Goal: Task Accomplishment & Management: Manage account settings

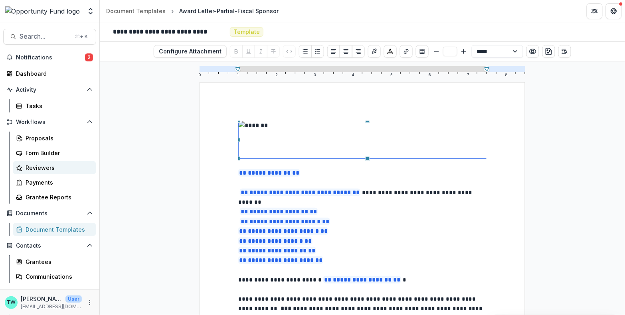
click at [33, 170] on div "Reviewers" at bounding box center [58, 168] width 64 height 8
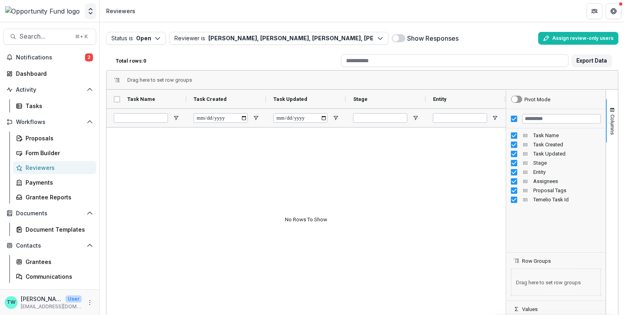
click at [91, 7] on icon "Open entity switcher" at bounding box center [91, 11] width 8 height 8
click at [69, 28] on link "Admin Settings" at bounding box center [50, 30] width 96 height 13
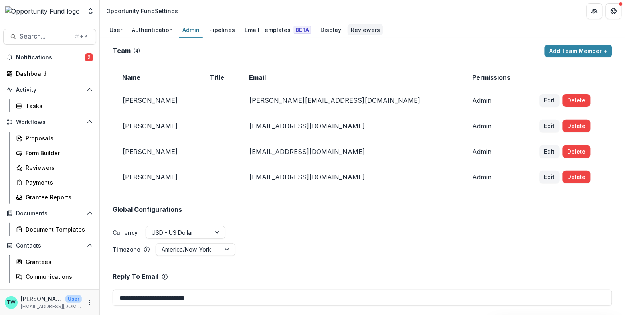
click at [351, 34] on div "Reviewers" at bounding box center [365, 30] width 36 height 12
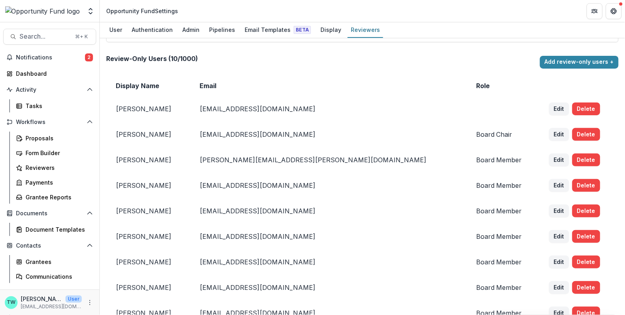
scroll to position [175, 0]
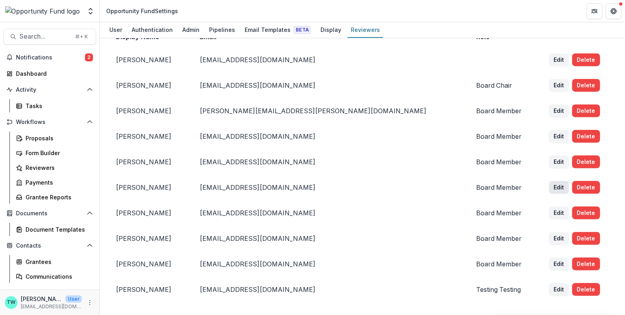
click at [549, 188] on button "Edit" at bounding box center [559, 187] width 20 height 13
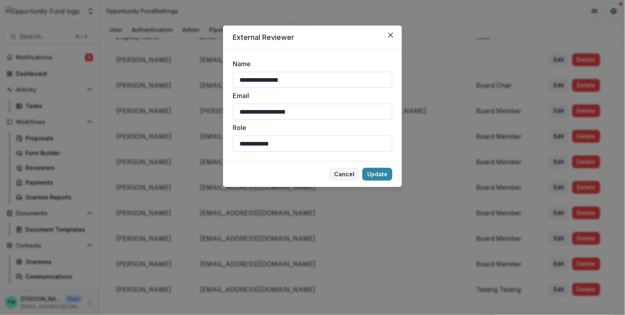
drag, startPoint x: 310, startPoint y: 114, endPoint x: 211, endPoint y: 110, distance: 98.2
click at [211, 110] on div "**********" at bounding box center [312, 157] width 625 height 315
paste input "**"
click at [240, 111] on input "**********" at bounding box center [313, 112] width 160 height 16
type input "**********"
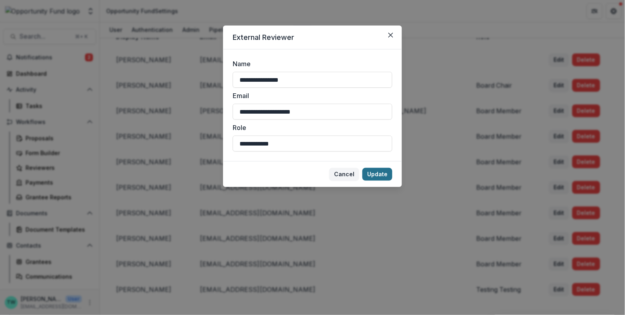
click at [376, 173] on button "Update" at bounding box center [377, 174] width 30 height 13
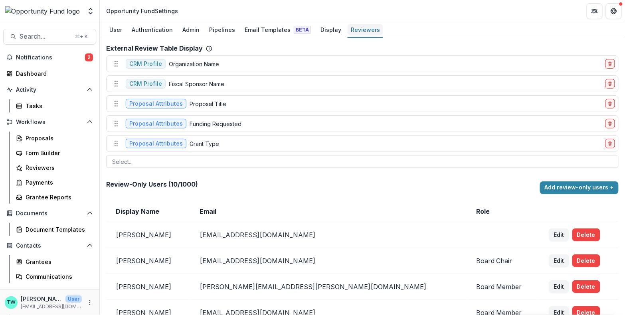
click at [361, 30] on div "Reviewers" at bounding box center [365, 30] width 36 height 12
click at [203, 162] on div at bounding box center [362, 162] width 500 height 10
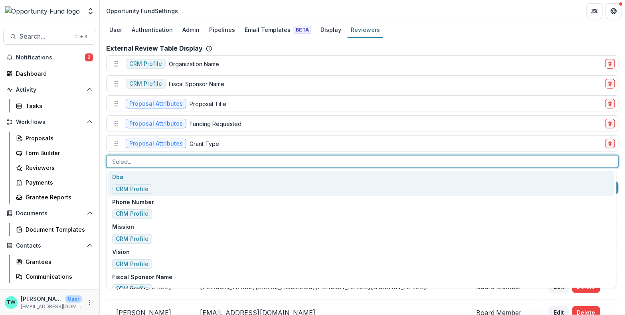
click at [203, 162] on div at bounding box center [362, 162] width 500 height 10
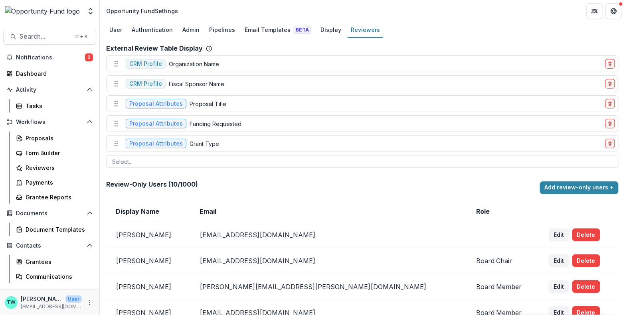
click at [460, 17] on header "Opportunity Fund Settings" at bounding box center [362, 11] width 525 height 22
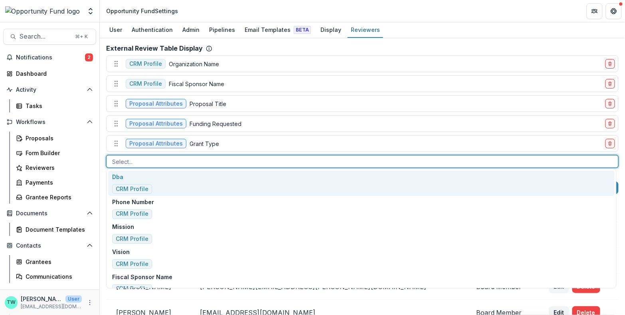
click at [168, 160] on div at bounding box center [362, 162] width 500 height 10
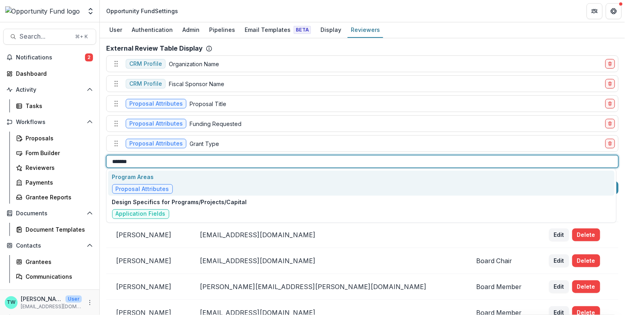
type input "*******"
click at [135, 175] on p "Program Areas" at bounding box center [142, 177] width 61 height 8
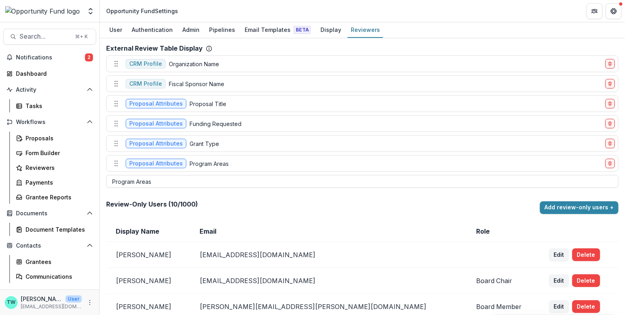
click at [436, 26] on div "User Authentication Admin Pipelines Email Templates Beta Display Reviewers" at bounding box center [362, 30] width 525 height 16
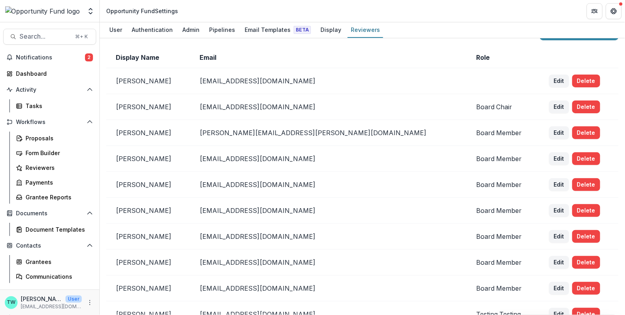
scroll to position [194, 0]
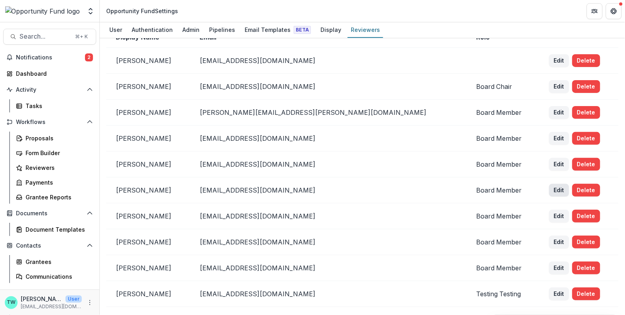
click at [549, 186] on button "Edit" at bounding box center [559, 190] width 20 height 13
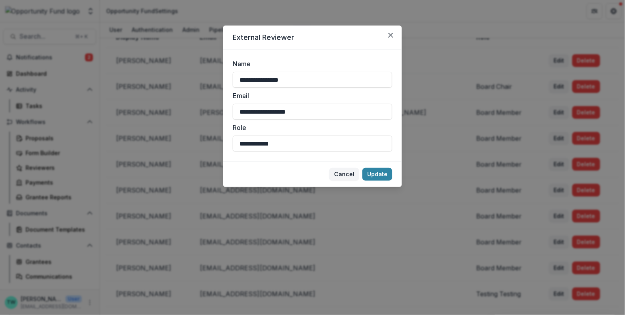
drag, startPoint x: 305, startPoint y: 112, endPoint x: 179, endPoint y: 108, distance: 126.1
click at [179, 108] on div "**********" at bounding box center [312, 157] width 625 height 315
paste input "**"
type input "**********"
click at [377, 172] on button "Update" at bounding box center [377, 174] width 30 height 13
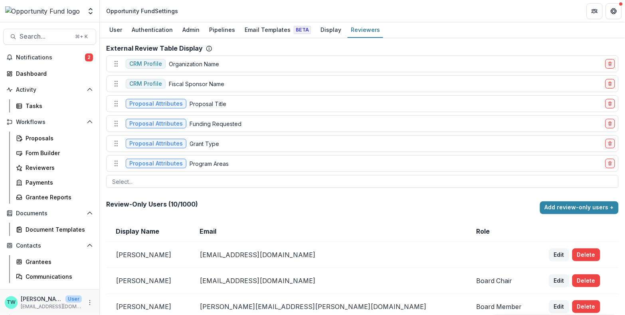
scroll to position [194, 0]
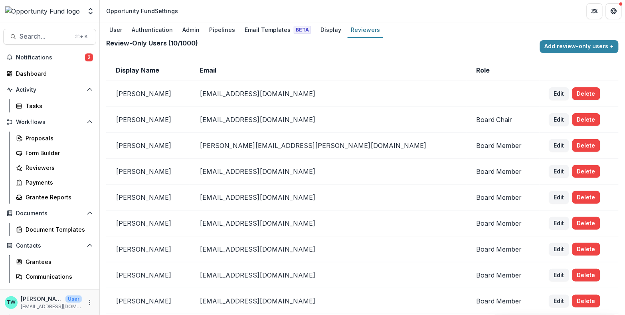
scroll to position [194, 0]
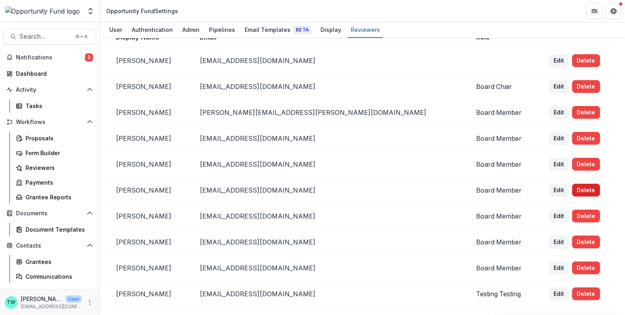
click at [572, 185] on button "Delete" at bounding box center [586, 190] width 28 height 13
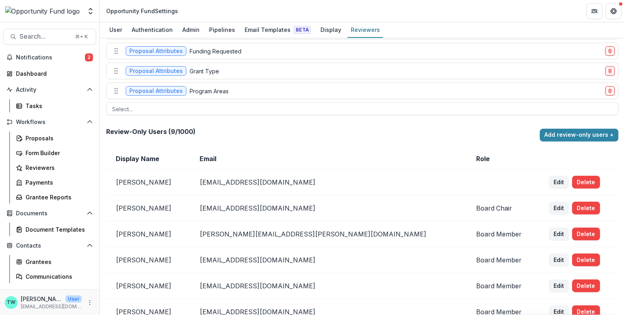
scroll to position [51, 0]
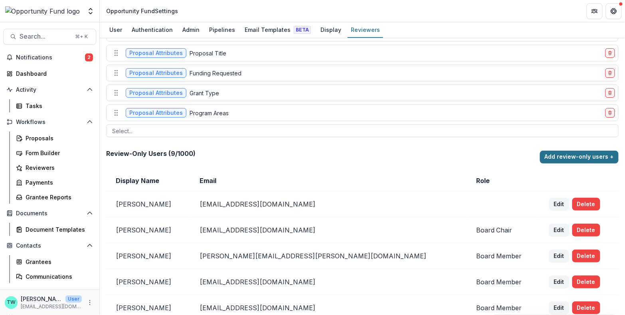
click at [588, 156] on button "Add review-only users +" at bounding box center [579, 157] width 79 height 13
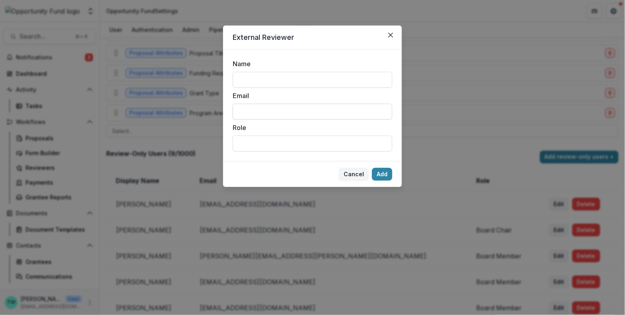
click at [261, 110] on input "Email" at bounding box center [313, 112] width 160 height 16
paste input "**********"
type input "**********"
click at [277, 83] on input "Name" at bounding box center [313, 80] width 160 height 16
type input "**********"
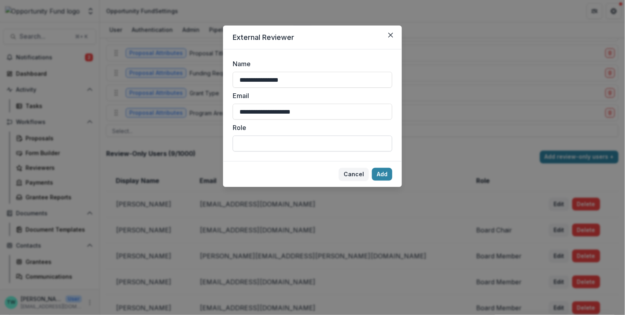
click at [267, 142] on input "Role" at bounding box center [313, 144] width 160 height 16
type input "**********"
click at [382, 175] on button "Add" at bounding box center [382, 174] width 20 height 13
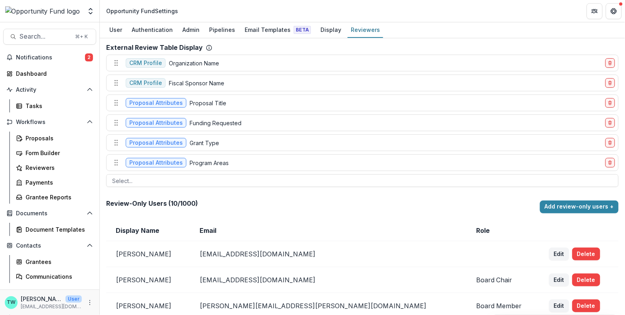
scroll to position [0, 0]
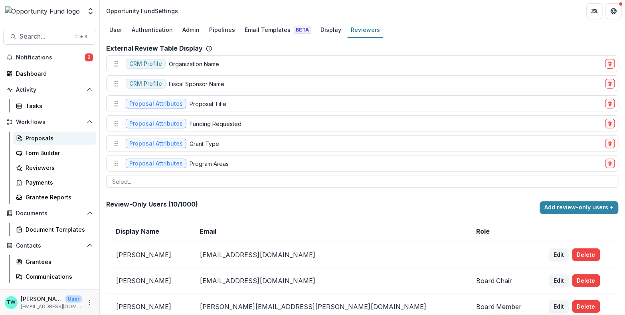
click at [45, 140] on div "Proposals" at bounding box center [58, 138] width 64 height 8
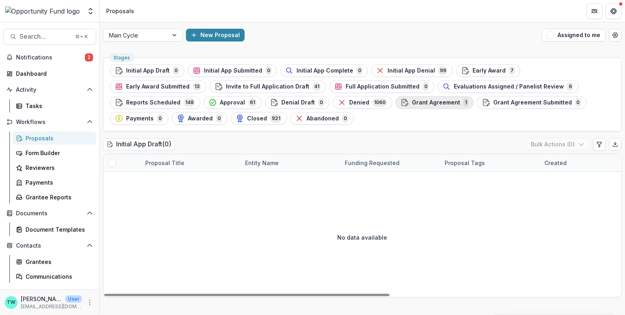
click at [412, 105] on span "Grant Agreement" at bounding box center [436, 102] width 48 height 7
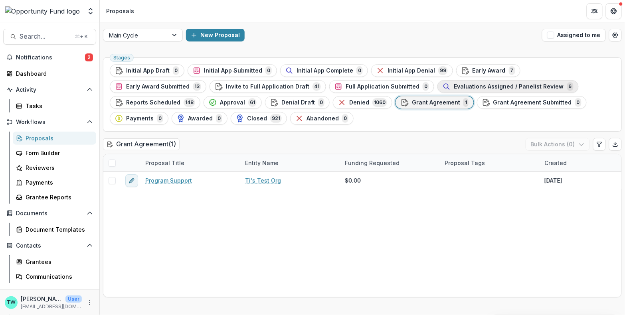
click at [454, 87] on span "Evaluations Assigned / Panelist Review" at bounding box center [509, 86] width 110 height 7
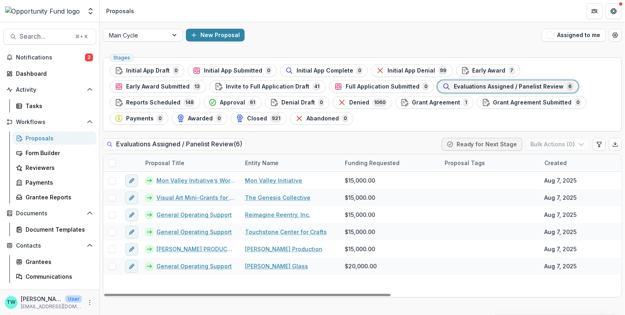
click at [113, 163] on span at bounding box center [111, 163] width 7 height 7
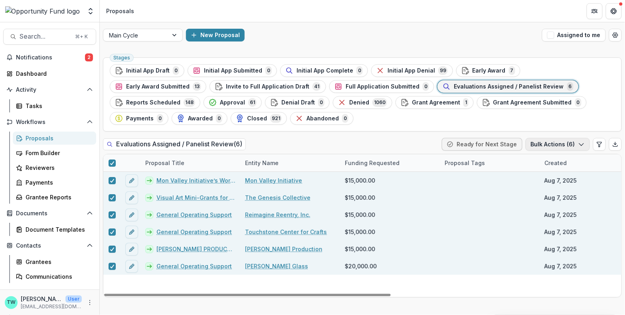
click at [576, 144] on button "Bulk Actions ( 6 )" at bounding box center [557, 144] width 64 height 13
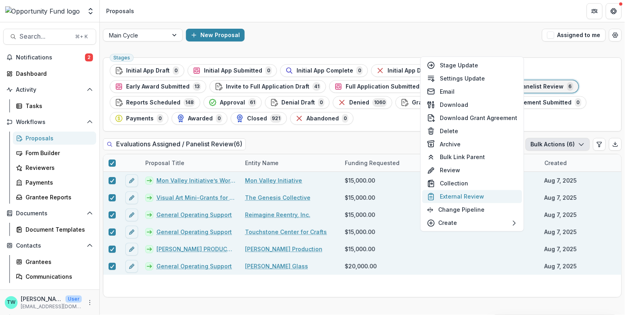
click at [471, 197] on button "External Review" at bounding box center [472, 196] width 100 height 13
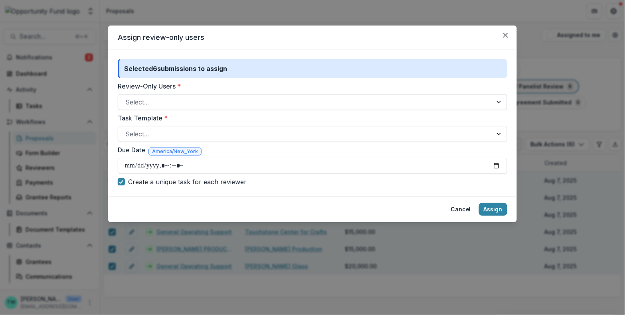
click at [218, 99] on div at bounding box center [305, 102] width 360 height 11
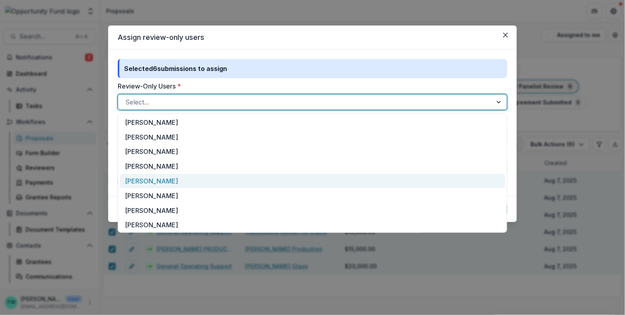
scroll to position [31, 0]
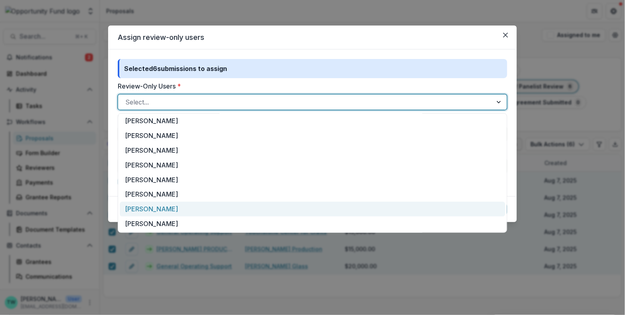
click at [189, 210] on div "[PERSON_NAME]" at bounding box center [312, 209] width 385 height 15
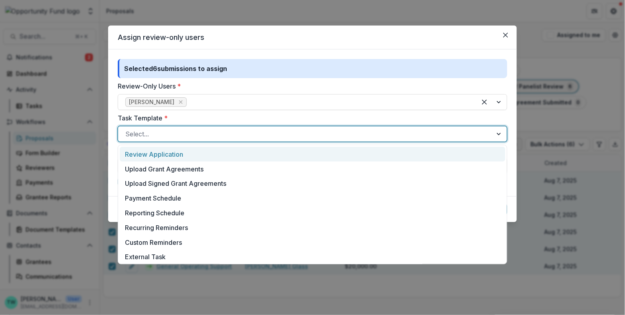
click at [225, 131] on div at bounding box center [305, 133] width 360 height 11
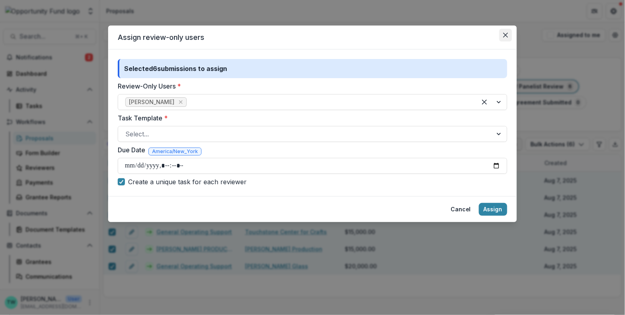
click at [507, 31] on button "Close" at bounding box center [505, 35] width 13 height 13
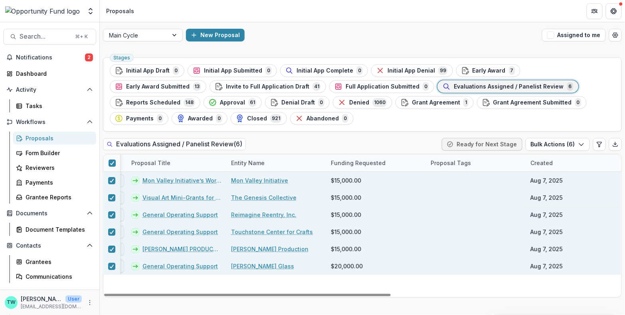
scroll to position [0, 0]
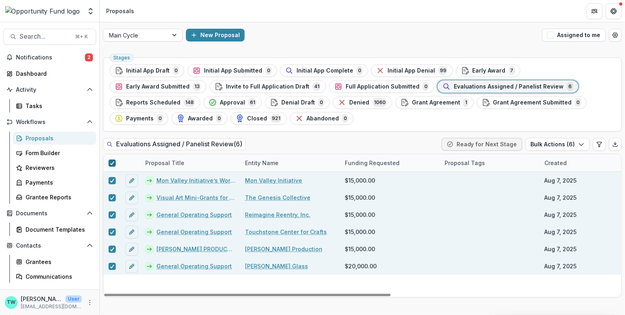
click at [111, 161] on icon at bounding box center [112, 163] width 5 height 4
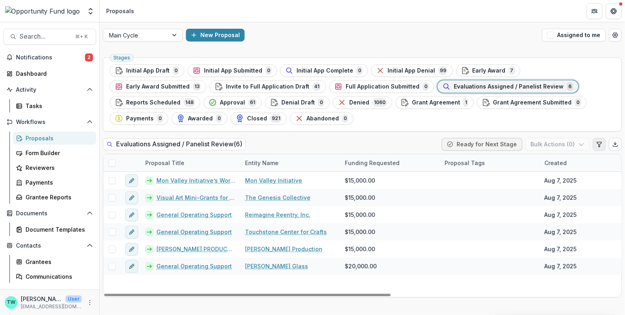
click at [600, 141] on icon "Edit table settings" at bounding box center [599, 144] width 6 height 6
select select "******"
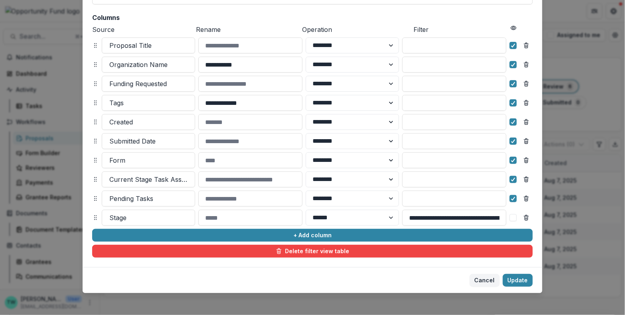
scroll to position [83, 0]
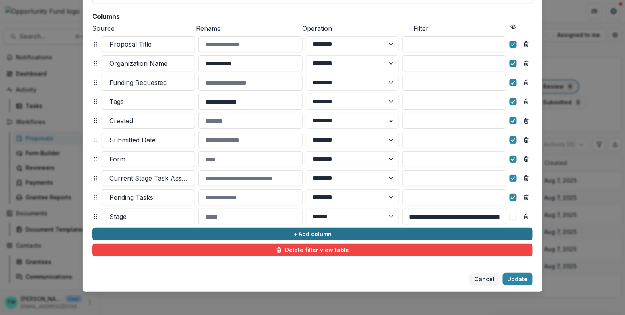
click at [165, 231] on button "+ Add column" at bounding box center [312, 234] width 440 height 13
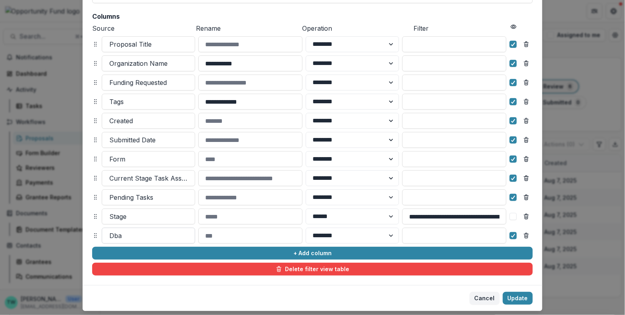
click at [146, 232] on div at bounding box center [148, 235] width 78 height 11
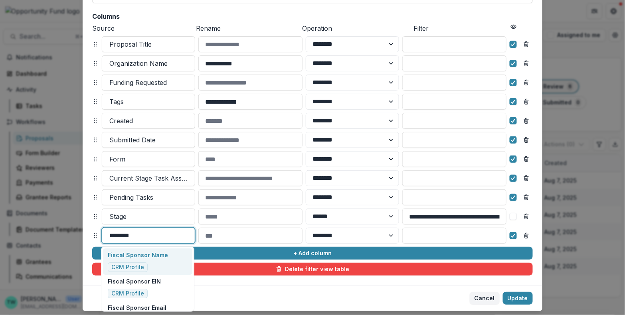
type input "*********"
click at [143, 256] on p "Fiscal Sponsor Name" at bounding box center [138, 255] width 60 height 8
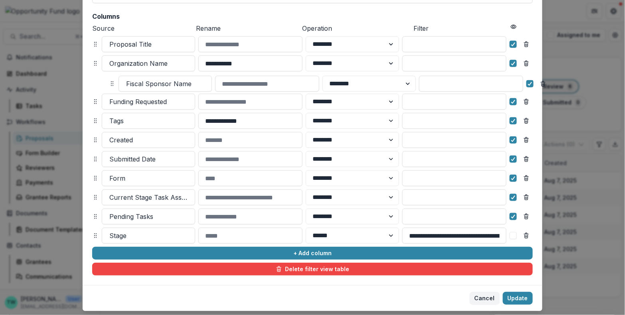
drag, startPoint x: 93, startPoint y: 235, endPoint x: 109, endPoint y: 83, distance: 152.9
click at [109, 83] on icon at bounding box center [112, 84] width 6 height 6
select select "******"
click at [514, 122] on icon at bounding box center [513, 121] width 5 height 4
click at [511, 140] on icon at bounding box center [513, 140] width 5 height 4
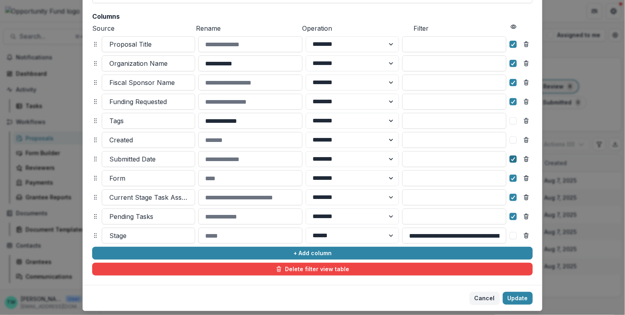
click at [513, 159] on icon at bounding box center [513, 159] width 5 height 4
click at [511, 178] on polyline at bounding box center [513, 178] width 4 height 3
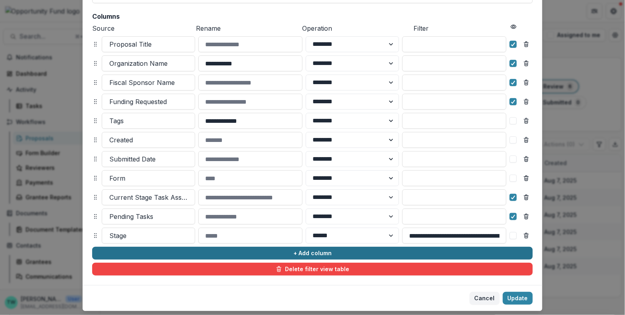
click at [153, 253] on button "+ Add column" at bounding box center [312, 253] width 440 height 13
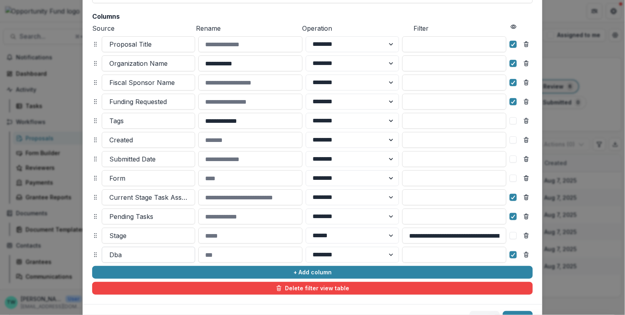
click at [144, 258] on div at bounding box center [148, 254] width 78 height 11
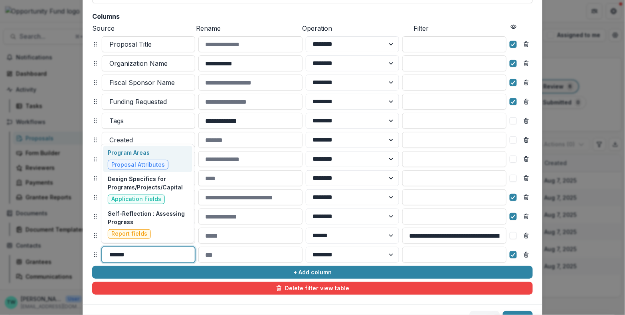
type input "*******"
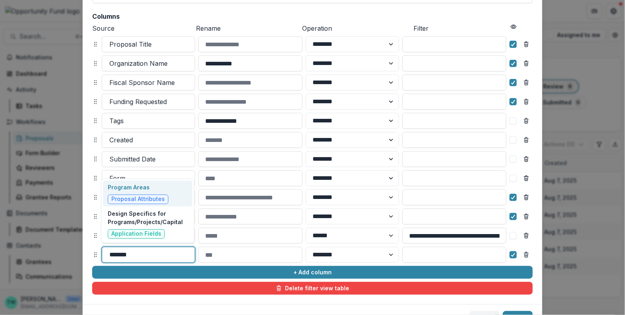
click at [138, 187] on p "Program Areas" at bounding box center [138, 187] width 61 height 8
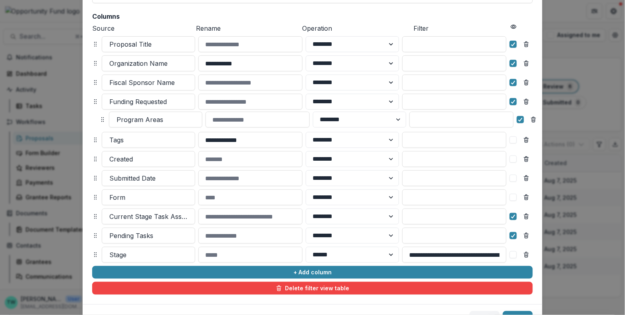
drag, startPoint x: 94, startPoint y: 256, endPoint x: 102, endPoint y: 121, distance: 135.0
click at [102, 121] on icon at bounding box center [102, 119] width 6 height 6
select select "******"
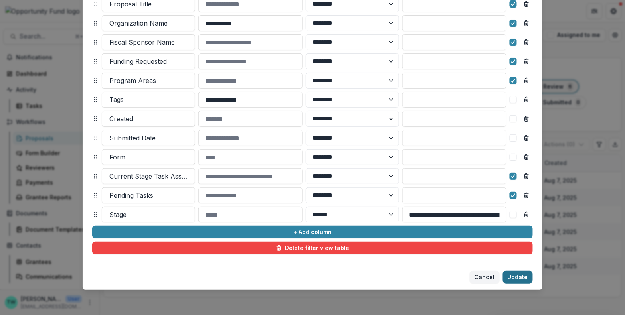
click at [517, 279] on button "Update" at bounding box center [518, 277] width 30 height 13
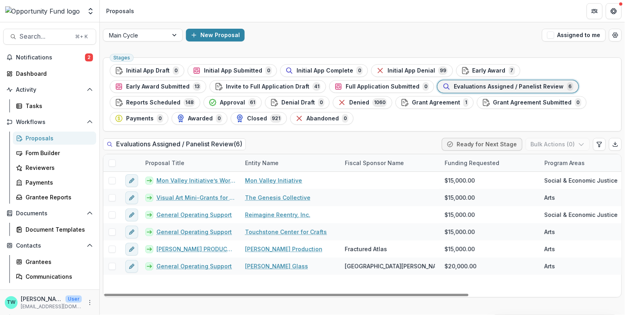
click at [563, 161] on div "Program Areas" at bounding box center [564, 163] width 50 height 8
click at [560, 195] on span "Sort Ascending" at bounding box center [562, 196] width 42 height 7
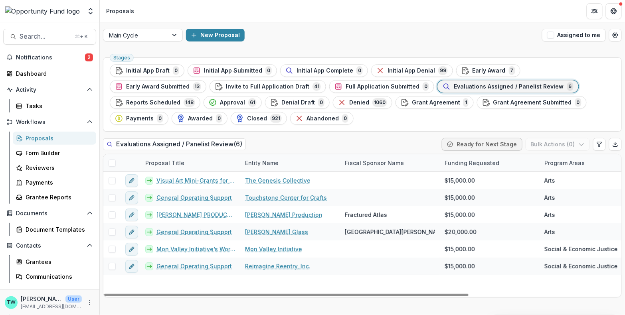
click at [329, 132] on div "Stages Initial App Draft 0 Initial App Submitted 0 Initial App Complete 0 Initi…" at bounding box center [362, 184] width 525 height 261
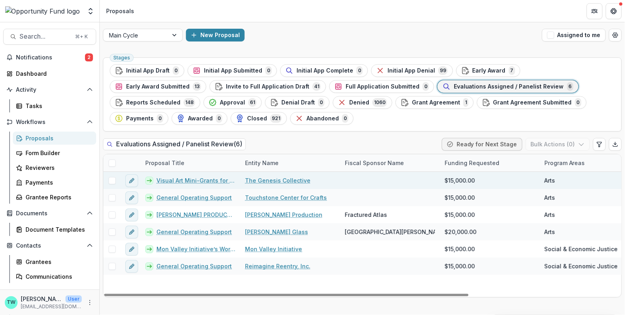
click at [113, 180] on span at bounding box center [111, 180] width 7 height 7
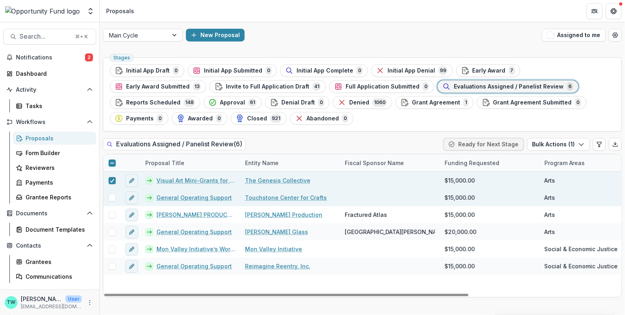
click at [114, 197] on span at bounding box center [111, 197] width 7 height 7
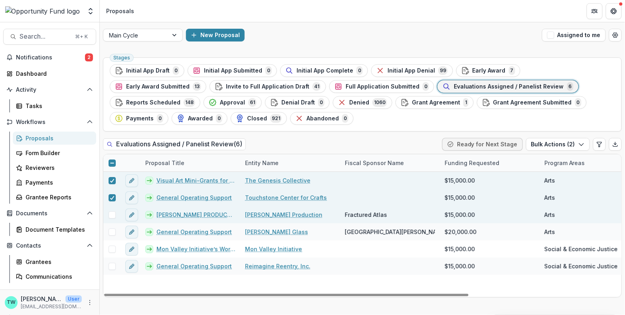
click at [113, 212] on span at bounding box center [111, 214] width 7 height 7
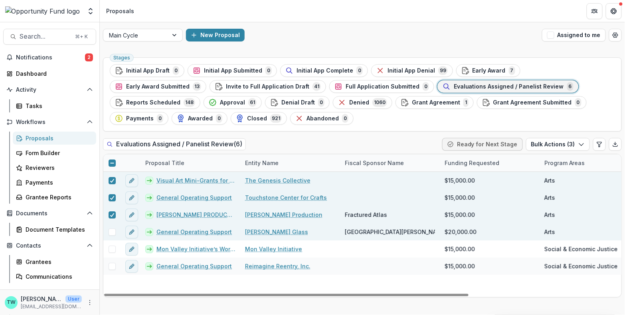
click at [113, 230] on span at bounding box center [111, 232] width 7 height 7
click at [582, 144] on icon "button" at bounding box center [581, 144] width 6 height 6
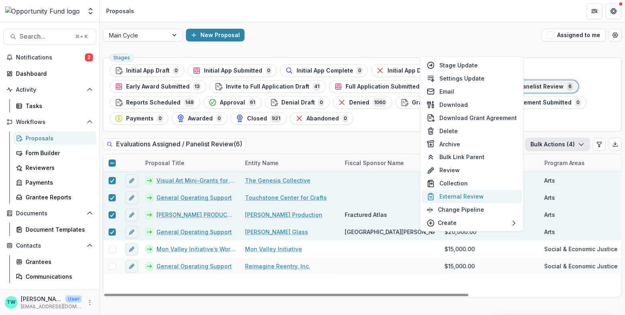
click at [470, 198] on button "External Review" at bounding box center [472, 196] width 100 height 13
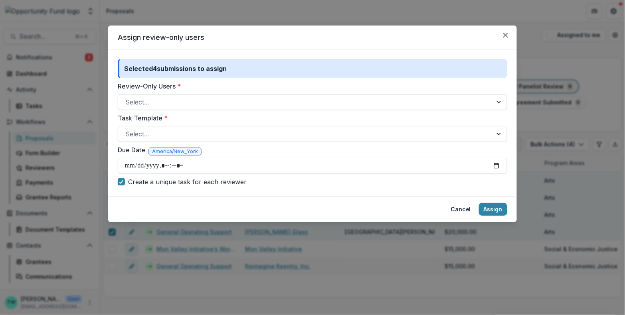
click at [227, 102] on div at bounding box center [305, 102] width 360 height 11
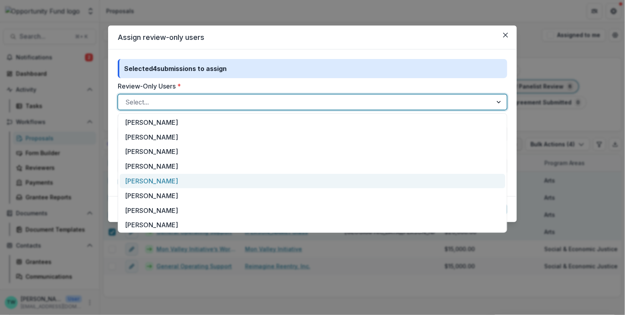
scroll to position [31, 0]
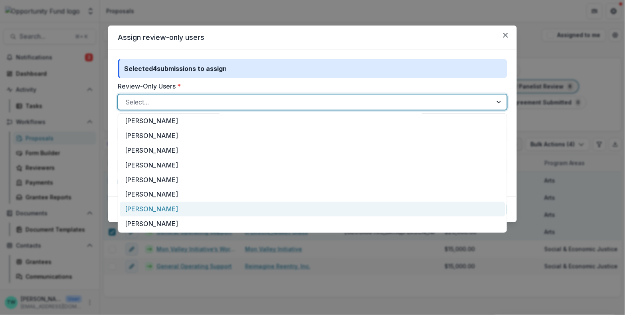
click at [176, 212] on div "[PERSON_NAME]" at bounding box center [312, 209] width 385 height 15
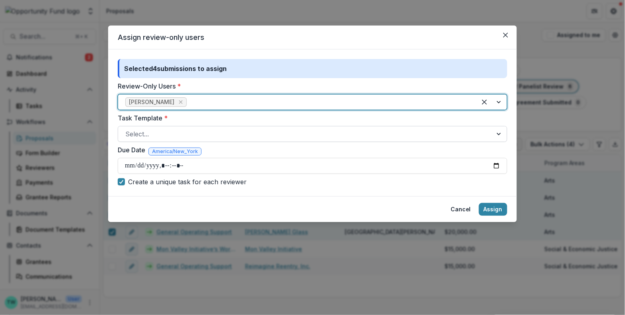
click at [241, 132] on div at bounding box center [305, 133] width 360 height 11
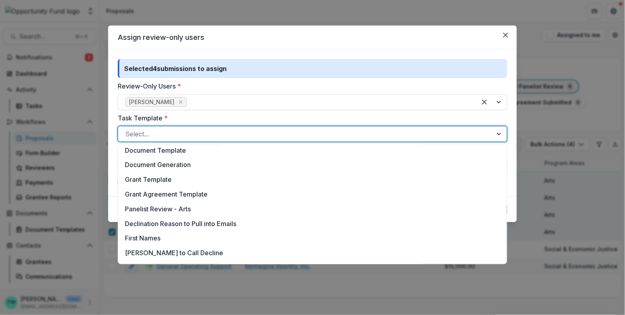
scroll to position [223, 0]
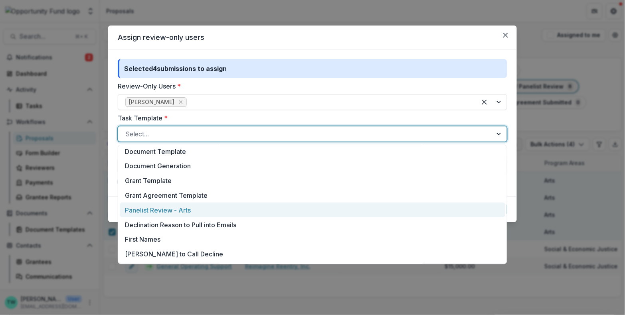
click at [225, 211] on div "Panelist Review - Arts" at bounding box center [312, 210] width 385 height 15
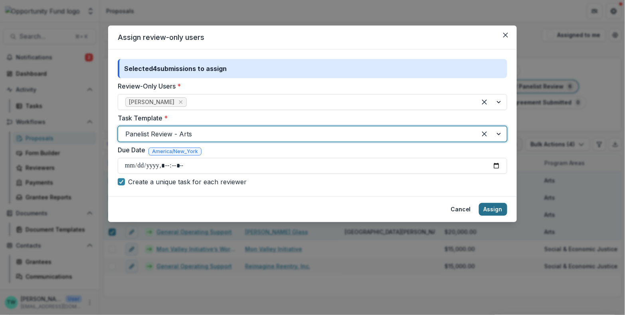
click at [493, 210] on button "Assign" at bounding box center [493, 209] width 28 height 13
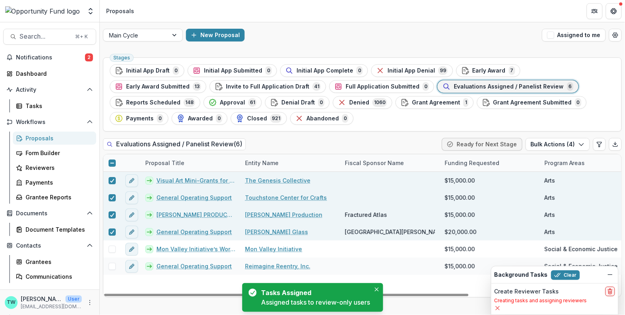
click at [111, 161] on icon at bounding box center [112, 163] width 5 height 5
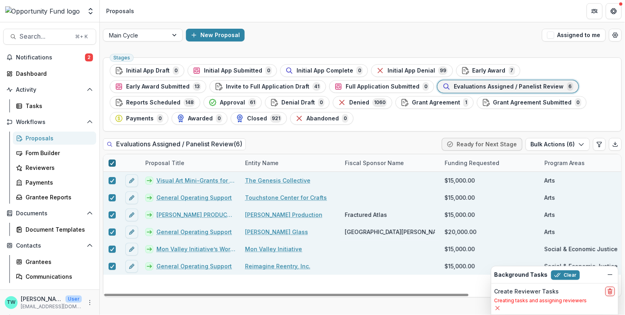
click at [110, 162] on icon at bounding box center [112, 163] width 5 height 4
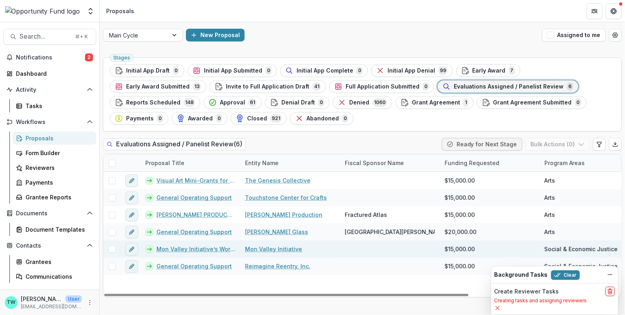
click at [114, 247] on span at bounding box center [111, 249] width 7 height 7
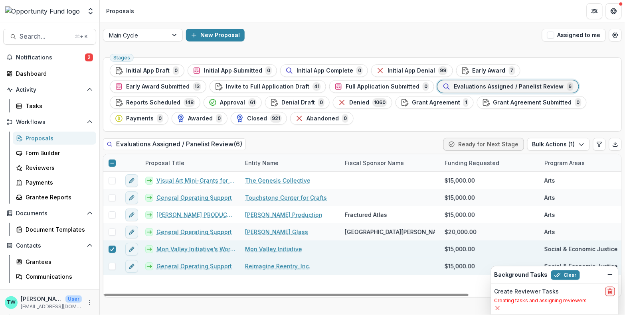
click at [111, 268] on span at bounding box center [111, 266] width 7 height 7
click at [580, 145] on icon "button" at bounding box center [581, 144] width 6 height 6
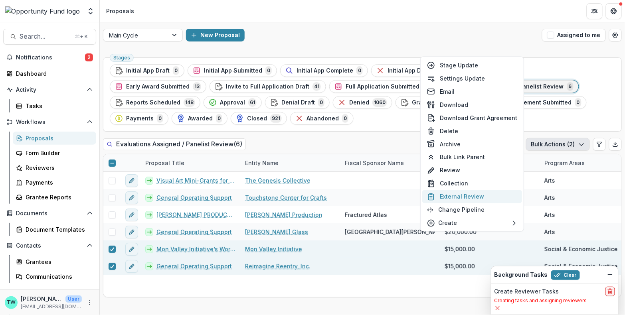
click at [471, 194] on button "External Review" at bounding box center [472, 196] width 100 height 13
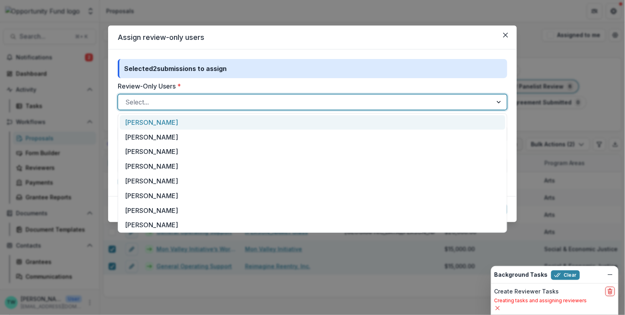
click at [239, 99] on div at bounding box center [305, 102] width 360 height 11
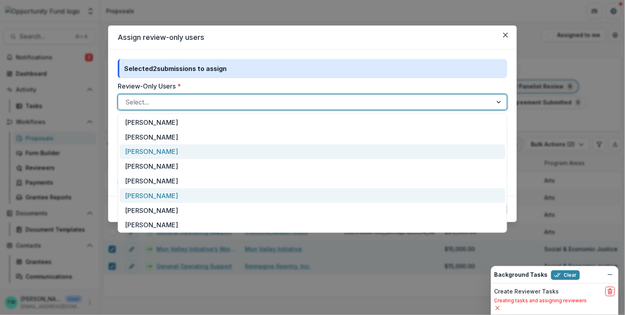
scroll to position [31, 0]
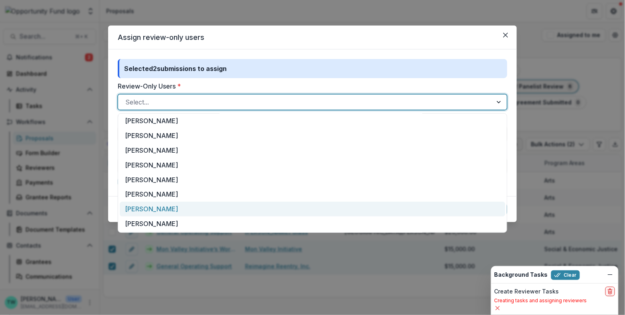
click at [189, 209] on div "[PERSON_NAME]" at bounding box center [312, 209] width 385 height 15
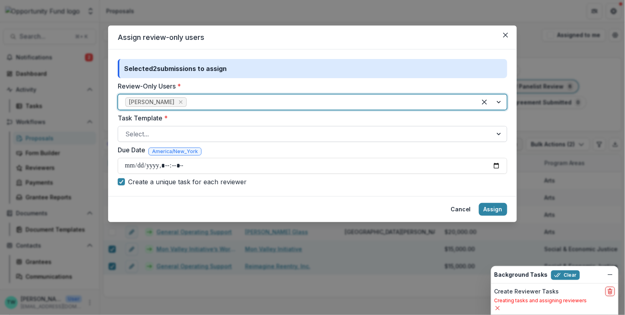
click at [233, 134] on div at bounding box center [305, 133] width 360 height 11
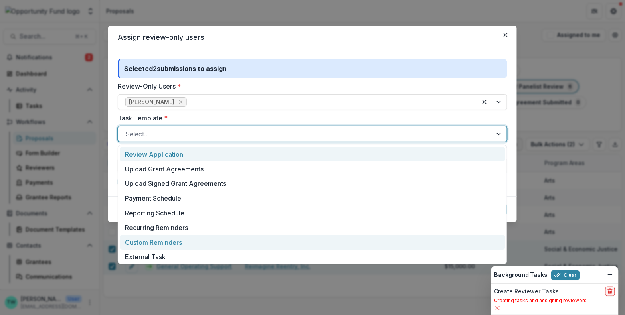
scroll to position [295, 0]
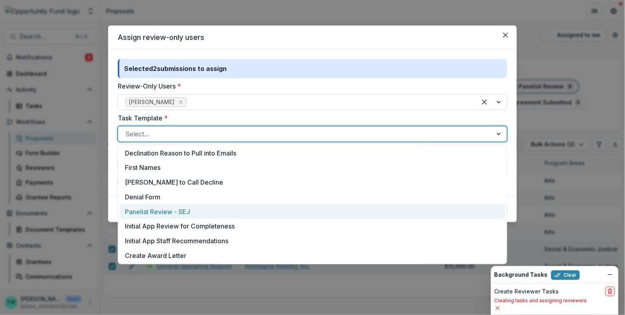
click at [213, 211] on div "Panelist Review - SEJ" at bounding box center [312, 211] width 385 height 15
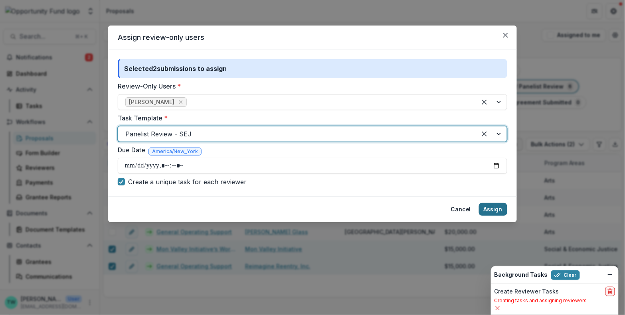
click at [493, 208] on button "Assign" at bounding box center [493, 209] width 28 height 13
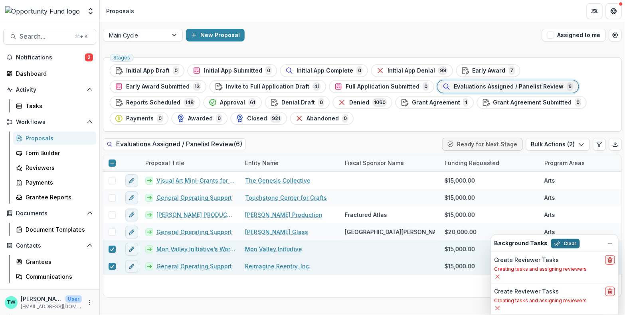
click at [563, 245] on button "Clear" at bounding box center [565, 244] width 29 height 10
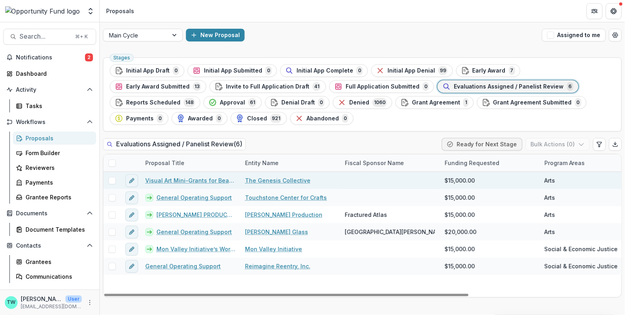
click at [181, 179] on link "Visual Art Mini-Grants for Beaver County Artists" at bounding box center [190, 180] width 90 height 8
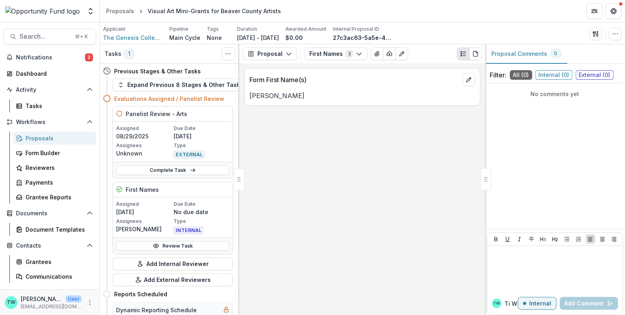
click at [46, 136] on div "Proposals" at bounding box center [58, 138] width 64 height 8
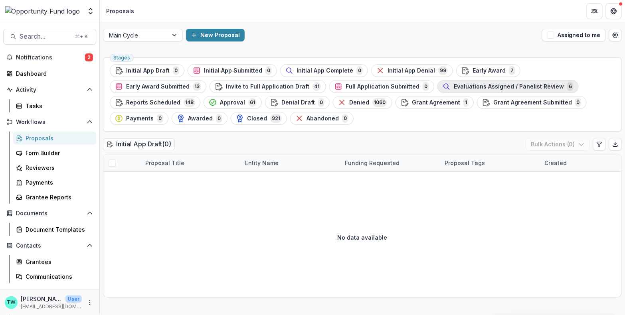
click at [454, 89] on span "Evaluations Assigned / Panelist Review" at bounding box center [509, 86] width 110 height 7
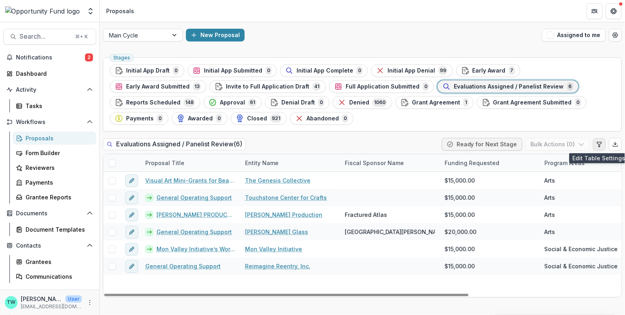
click at [598, 145] on icon "Edit table settings" at bounding box center [599, 144] width 6 height 6
select select "******"
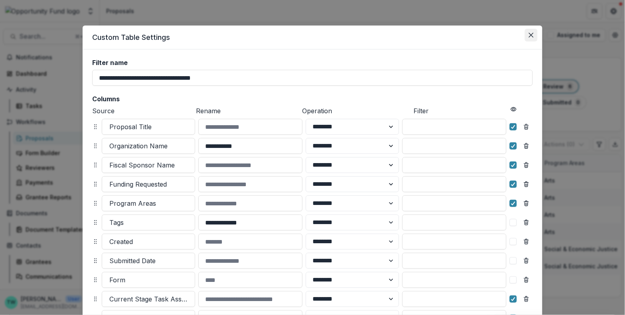
click at [526, 37] on button "Close" at bounding box center [531, 35] width 13 height 13
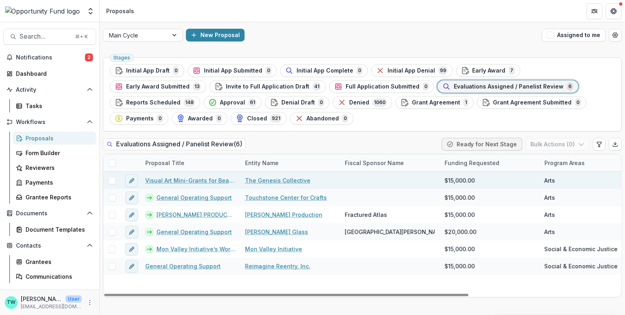
click at [112, 183] on span at bounding box center [111, 180] width 7 height 7
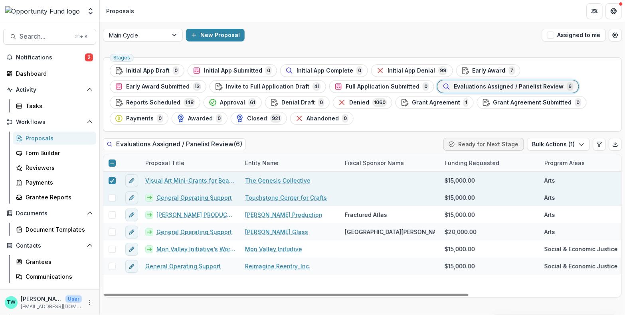
click at [112, 197] on span at bounding box center [111, 197] width 7 height 7
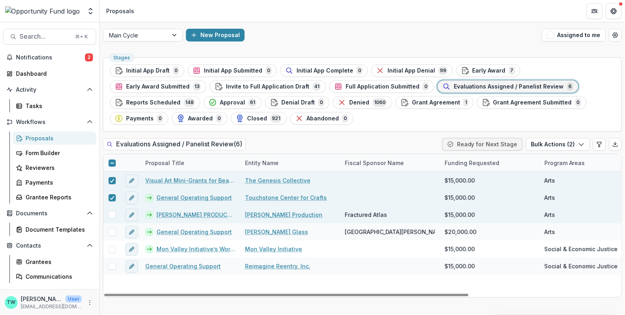
click at [111, 213] on span at bounding box center [111, 214] width 7 height 7
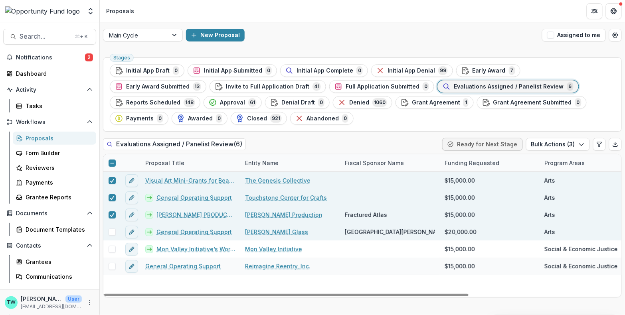
click at [112, 232] on span at bounding box center [111, 232] width 7 height 7
click at [582, 146] on icon "button" at bounding box center [581, 144] width 6 height 6
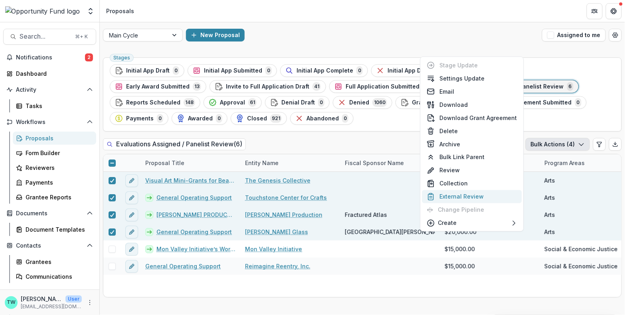
click at [465, 193] on button "External Review" at bounding box center [472, 196] width 100 height 13
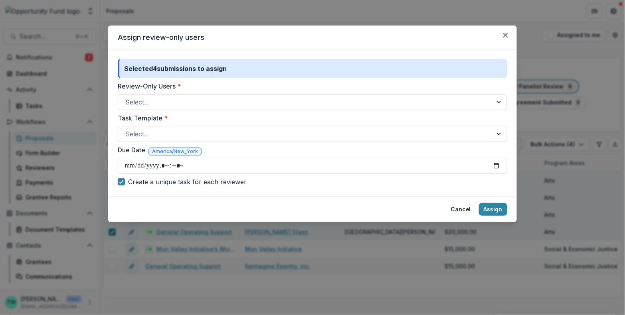
click at [238, 99] on div at bounding box center [305, 102] width 360 height 11
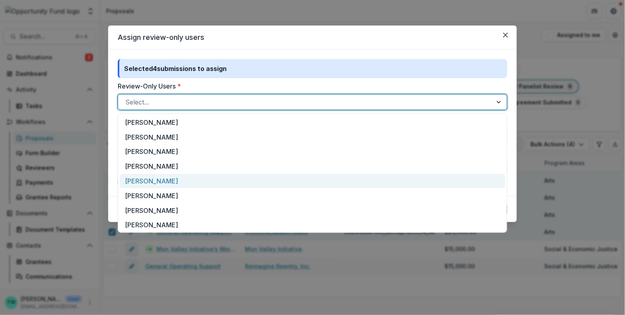
scroll to position [31, 0]
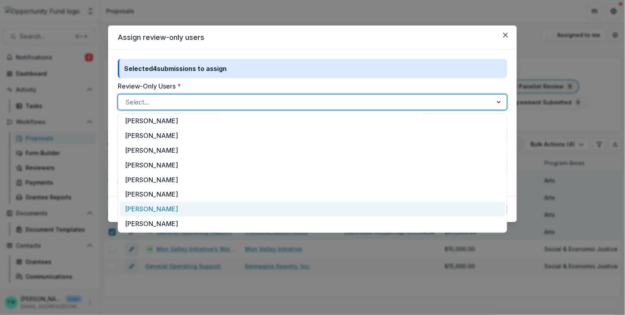
click at [231, 204] on div "[PERSON_NAME]" at bounding box center [312, 209] width 385 height 15
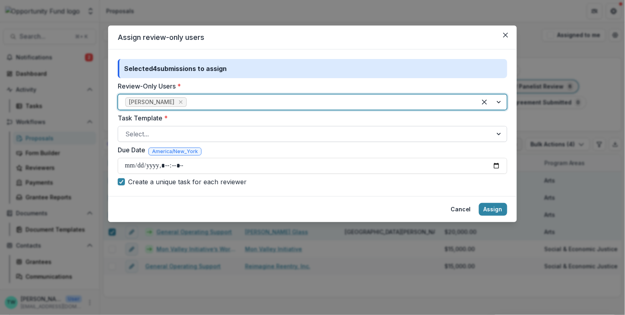
click at [253, 133] on div at bounding box center [305, 133] width 360 height 11
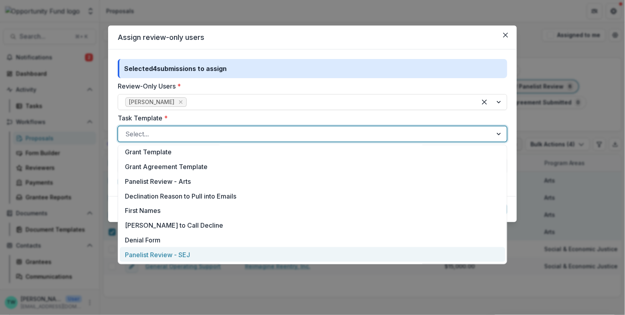
scroll to position [244, 0]
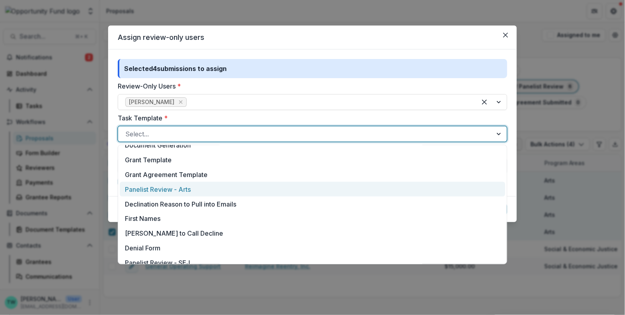
click at [212, 190] on div "Panelist Review - Arts" at bounding box center [312, 189] width 385 height 15
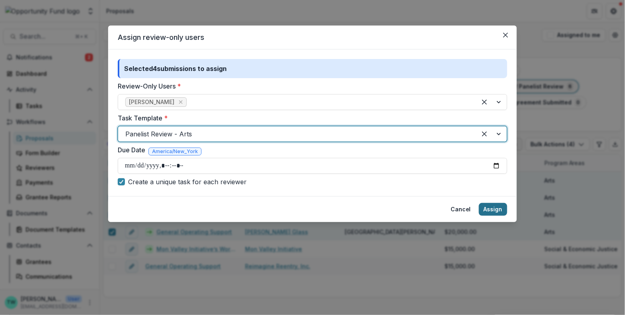
click at [496, 208] on button "Assign" at bounding box center [493, 209] width 28 height 13
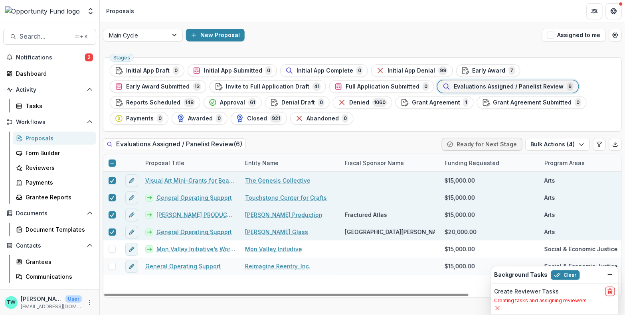
click at [112, 163] on line at bounding box center [112, 163] width 4 height 0
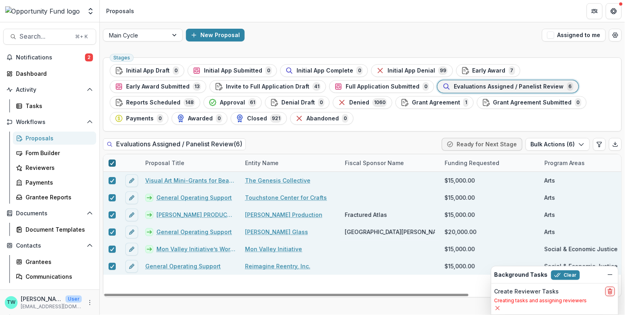
click at [112, 162] on polyline at bounding box center [112, 163] width 4 height 3
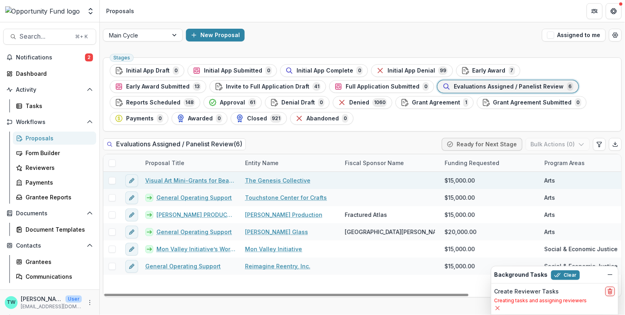
click at [113, 178] on span at bounding box center [111, 180] width 7 height 7
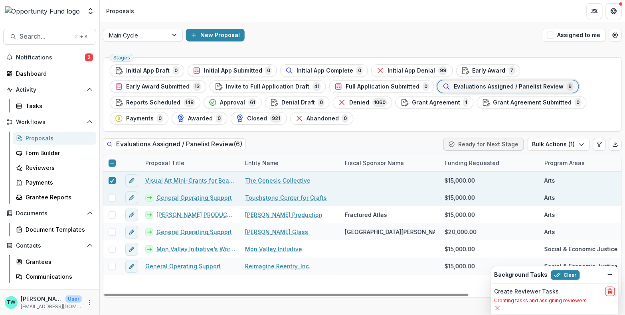
click at [109, 201] on div at bounding box center [111, 197] width 17 height 17
click at [112, 197] on span at bounding box center [111, 197] width 7 height 7
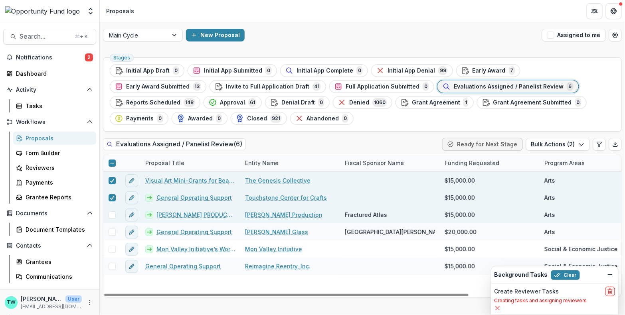
click at [112, 214] on span at bounding box center [111, 214] width 7 height 7
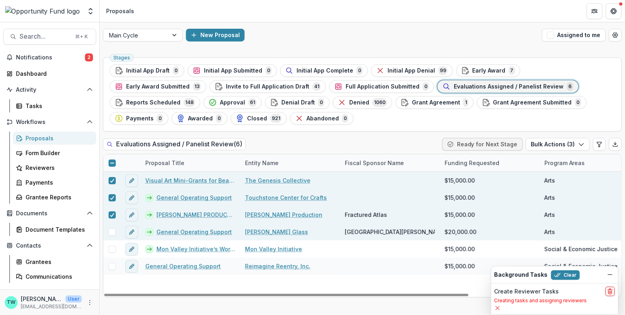
click at [110, 233] on span at bounding box center [111, 232] width 7 height 7
click at [580, 142] on icon "button" at bounding box center [581, 144] width 6 height 6
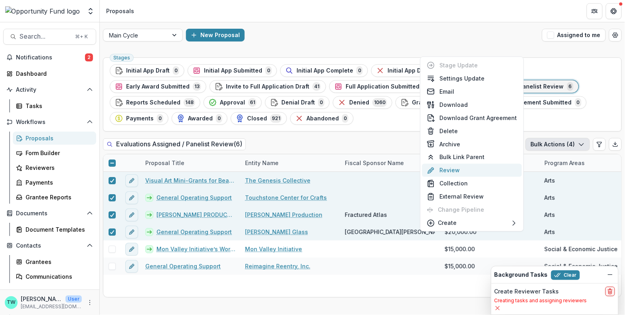
click at [462, 174] on button "Review" at bounding box center [472, 170] width 100 height 13
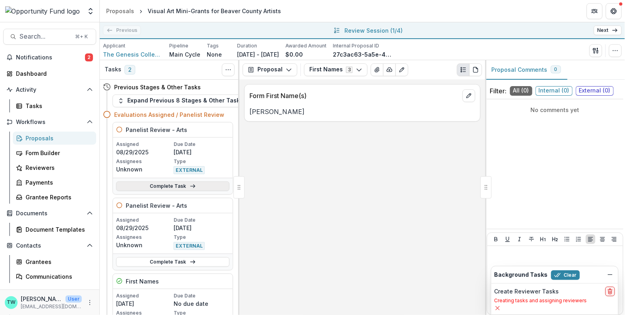
click at [178, 185] on link "Complete Task" at bounding box center [172, 186] width 113 height 10
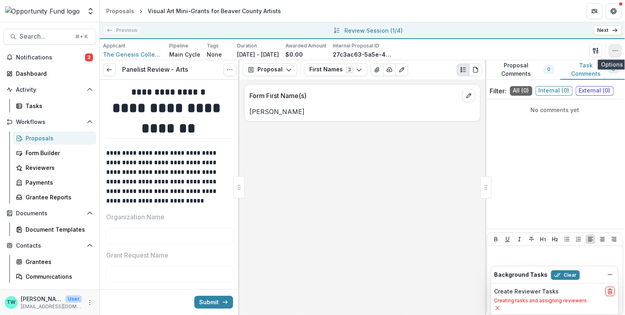
click at [614, 49] on icon "button" at bounding box center [615, 50] width 6 height 6
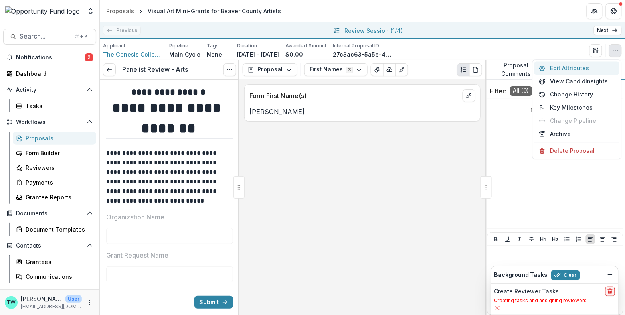
click at [568, 65] on button "Edit Attributes" at bounding box center [576, 67] width 85 height 13
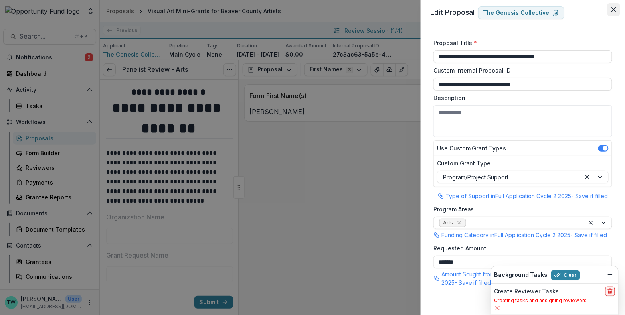
click at [614, 8] on icon "Close" at bounding box center [613, 9] width 5 height 5
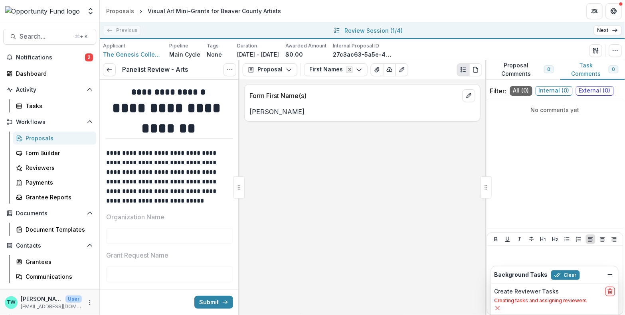
click at [556, 47] on div "Applicant The Genesis Collective Pipeline Main Cycle Tags None All tags Duratio…" at bounding box center [362, 50] width 519 height 16
click at [583, 71] on button "Task Comments 0" at bounding box center [592, 70] width 65 height 20
click at [513, 68] on button "Proposal Comments 0" at bounding box center [522, 70] width 75 height 20
click at [112, 69] on icon at bounding box center [109, 70] width 6 height 6
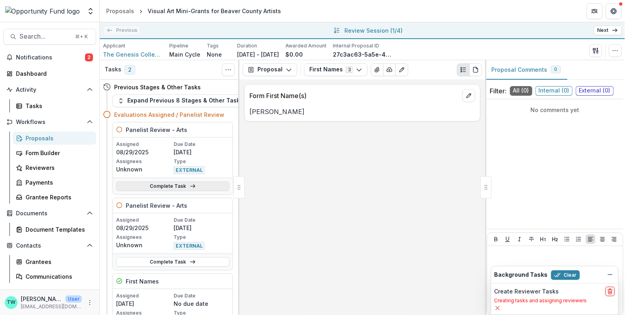
click at [170, 184] on link "Complete Task" at bounding box center [172, 186] width 113 height 10
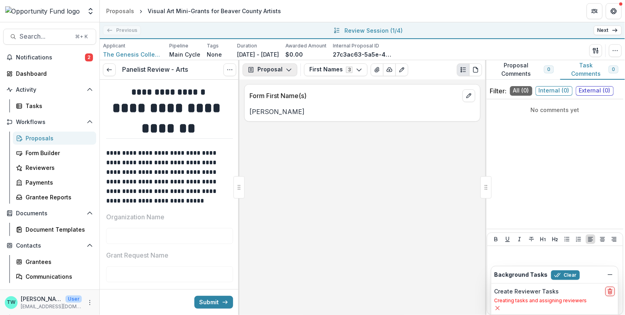
click at [287, 71] on icon "button" at bounding box center [289, 70] width 6 height 6
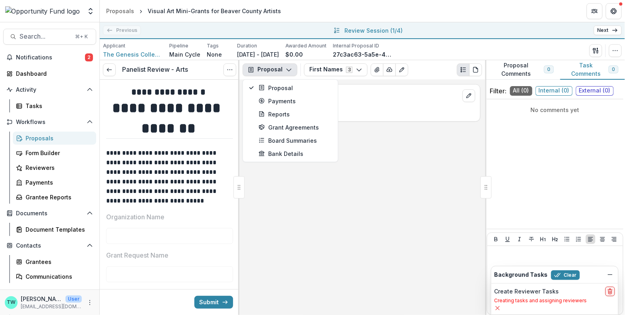
click at [287, 69] on icon "button" at bounding box center [289, 70] width 6 height 6
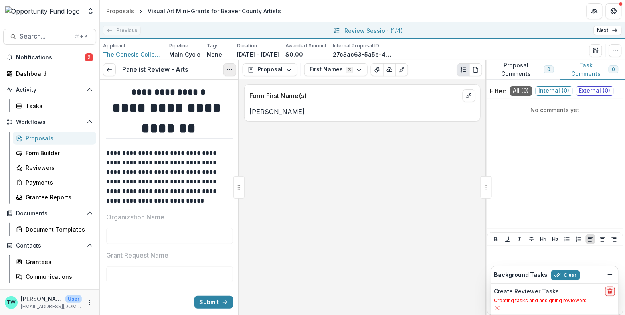
click at [228, 69] on icon "Options" at bounding box center [230, 70] width 6 height 6
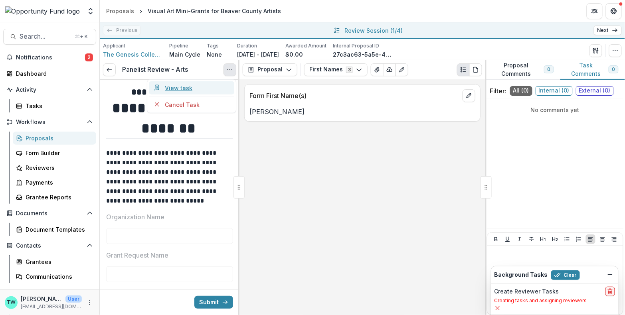
click at [185, 88] on link "View task" at bounding box center [191, 87] width 85 height 13
select select "********"
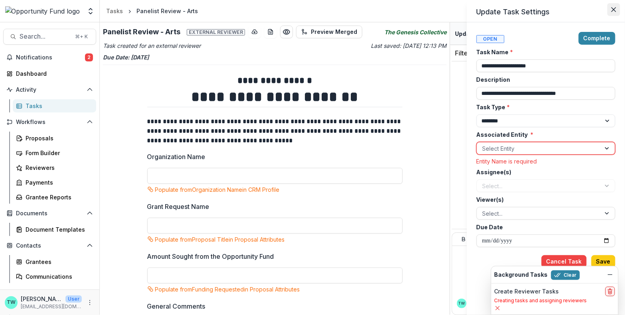
click at [613, 8] on icon "Close" at bounding box center [613, 9] width 5 height 5
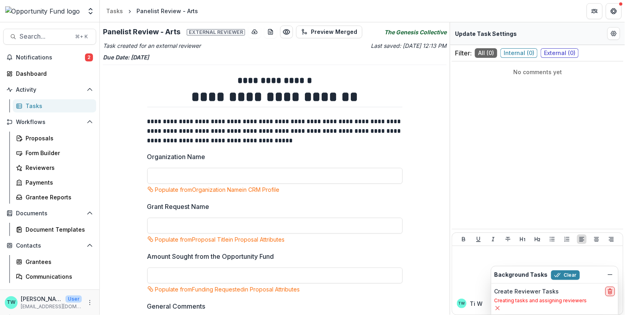
click at [610, 293] on icon "delete" at bounding box center [610, 291] width 6 height 6
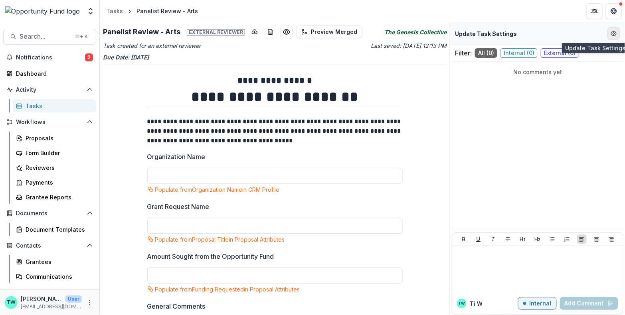
click at [609, 37] on button "Edit Form Settings" at bounding box center [613, 33] width 13 height 13
select select "********"
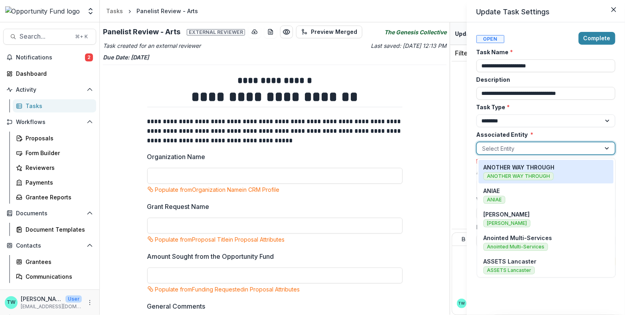
click at [547, 146] on div at bounding box center [538, 149] width 112 height 10
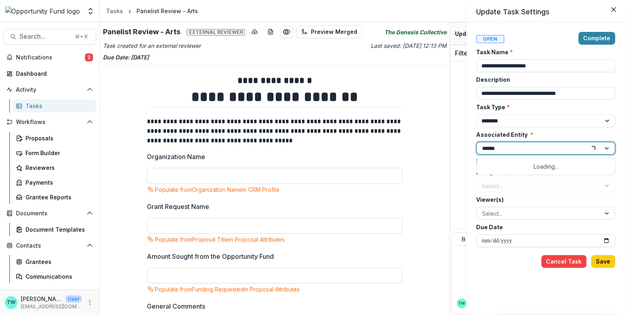
type input "*******"
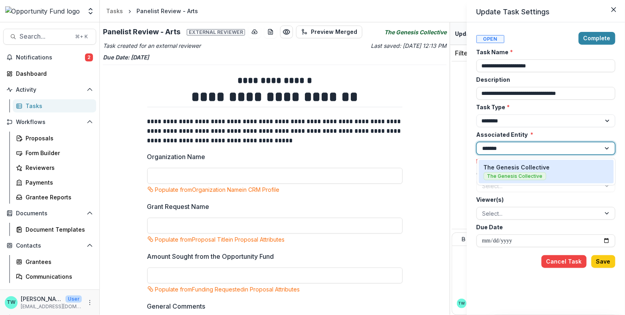
click at [542, 170] on p "The Genesis Collective" at bounding box center [516, 167] width 66 height 8
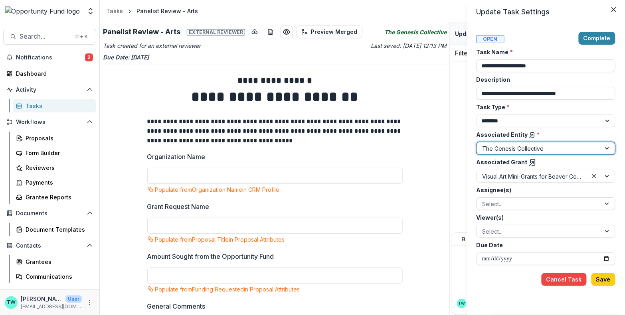
click at [518, 201] on div at bounding box center [538, 204] width 112 height 10
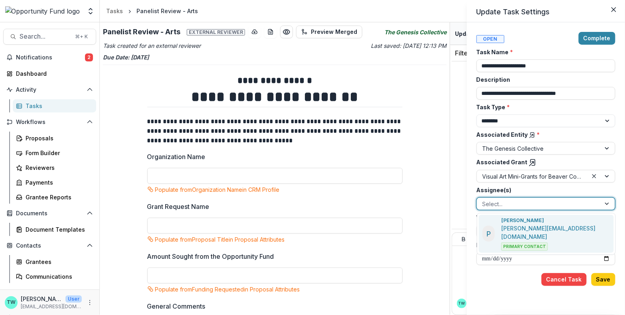
click at [518, 201] on div at bounding box center [538, 204] width 112 height 10
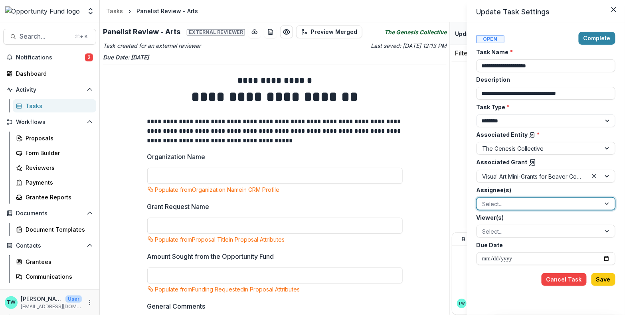
click at [513, 205] on div at bounding box center [538, 204] width 112 height 10
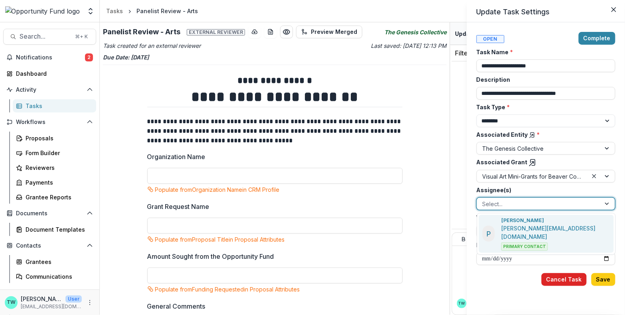
click at [569, 279] on button "Cancel Task" at bounding box center [563, 279] width 45 height 13
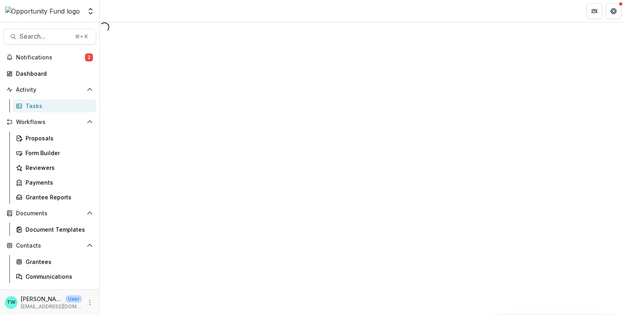
select select "********"
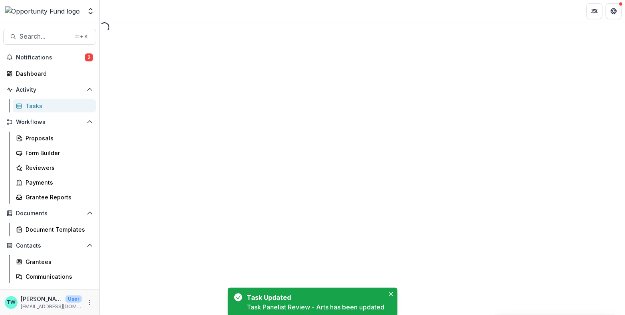
select select "********"
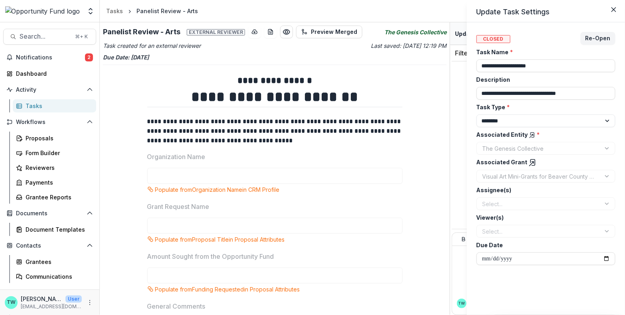
click at [535, 200] on div "Select..." at bounding box center [545, 203] width 139 height 13
click at [599, 38] on button "Re-Open" at bounding box center [597, 38] width 35 height 13
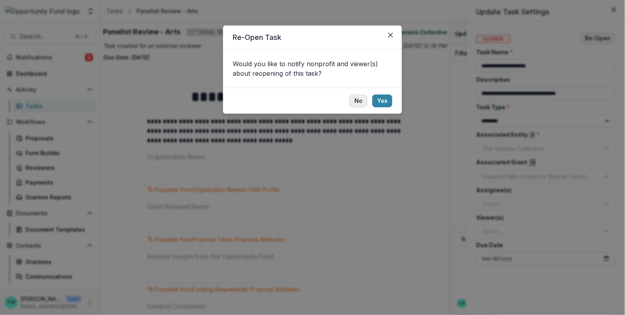
click at [356, 102] on button "No" at bounding box center [358, 101] width 18 height 13
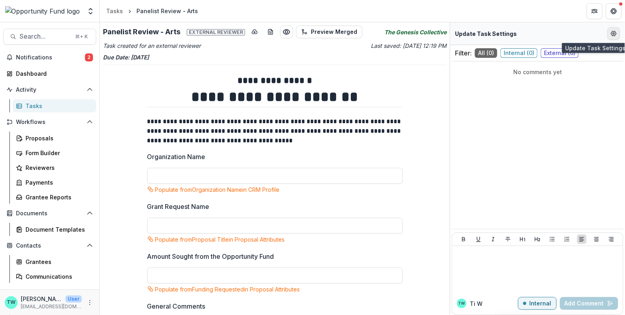
click at [615, 32] on icon "Edit Form Settings" at bounding box center [613, 33] width 6 height 6
select select "********"
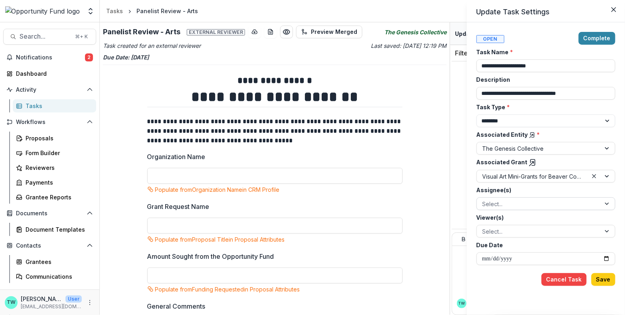
click at [519, 201] on div at bounding box center [538, 204] width 112 height 10
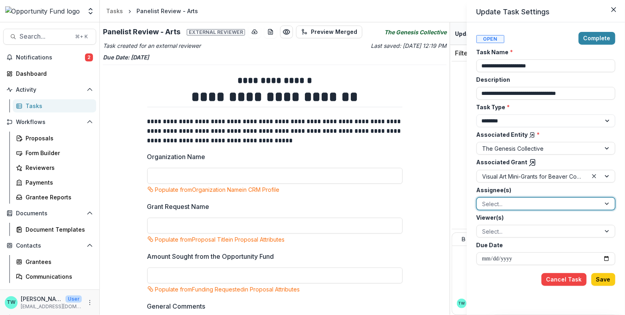
click at [519, 201] on div at bounding box center [538, 204] width 112 height 10
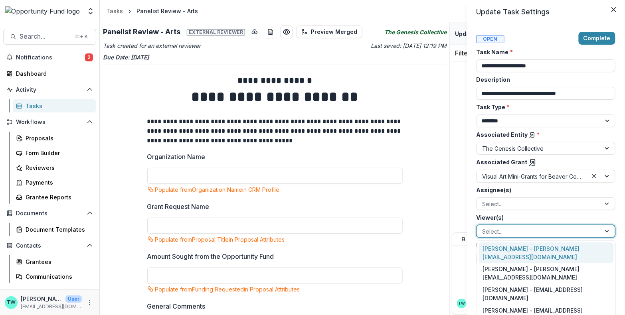
click at [557, 232] on div at bounding box center [538, 232] width 112 height 10
click at [454, 191] on div "**********" at bounding box center [312, 157] width 625 height 315
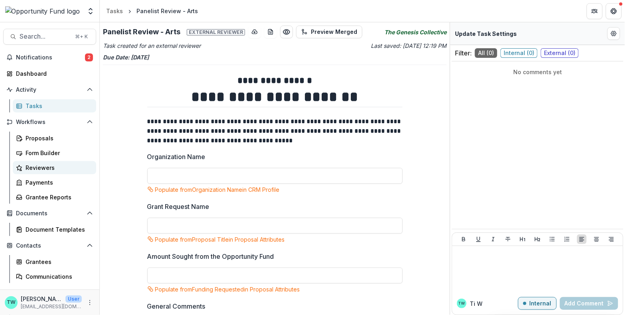
click at [48, 168] on div "Reviewers" at bounding box center [58, 168] width 64 height 8
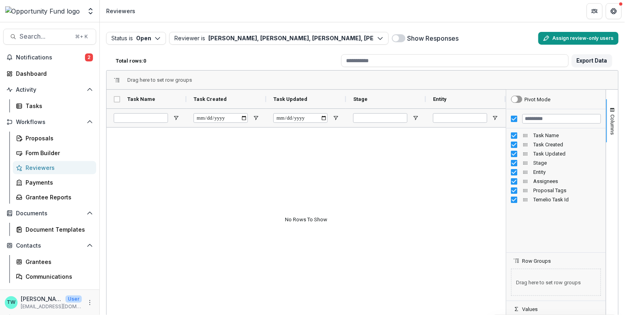
click at [585, 37] on button "Assign review-only users" at bounding box center [578, 38] width 80 height 13
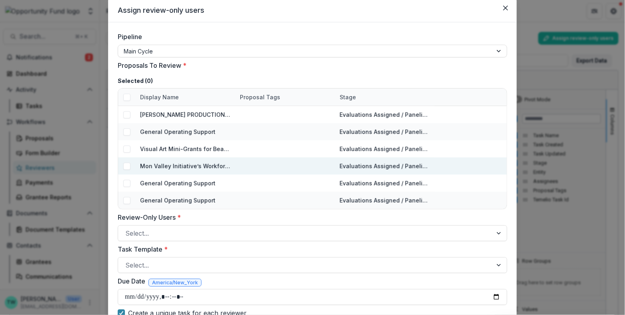
scroll to position [19, 0]
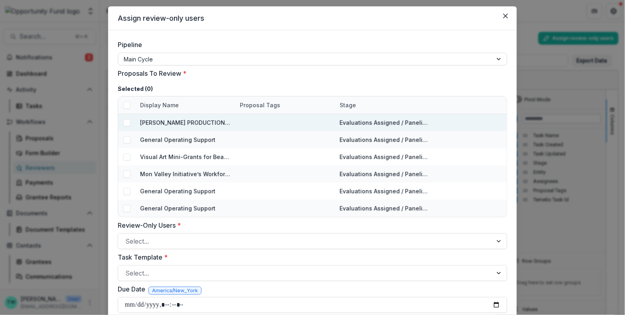
click at [127, 121] on span at bounding box center [126, 122] width 7 height 7
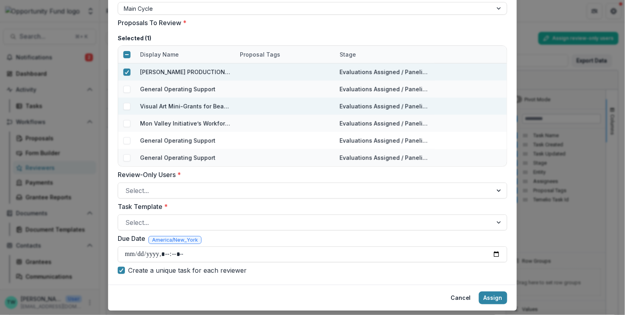
scroll to position [70, 0]
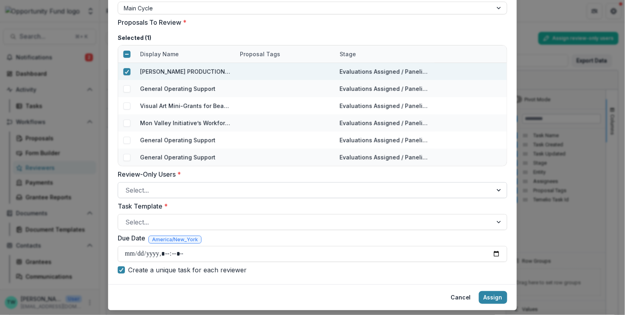
click at [229, 189] on div at bounding box center [305, 190] width 360 height 11
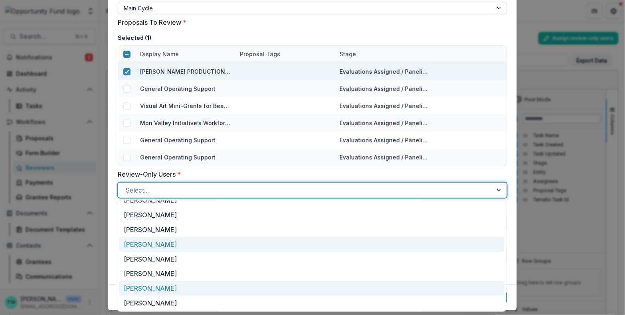
scroll to position [39, 0]
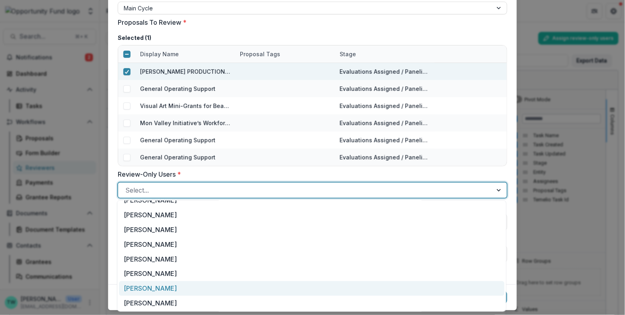
click at [182, 288] on div "[PERSON_NAME]" at bounding box center [311, 288] width 385 height 15
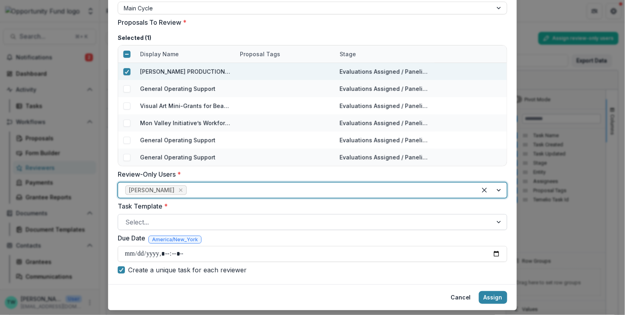
click at [240, 219] on div at bounding box center [305, 222] width 360 height 11
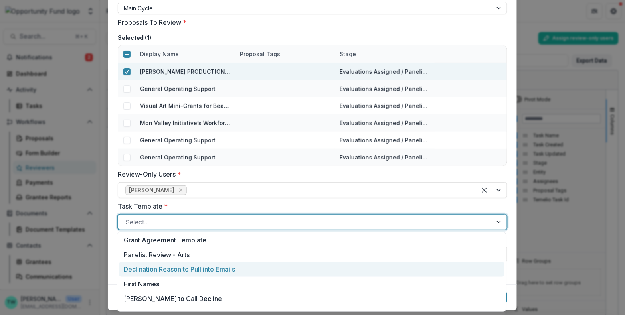
scroll to position [264, 0]
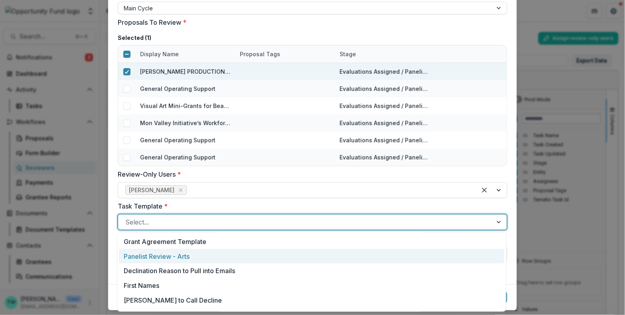
click at [171, 258] on div "Panelist Review - Arts" at bounding box center [311, 256] width 385 height 15
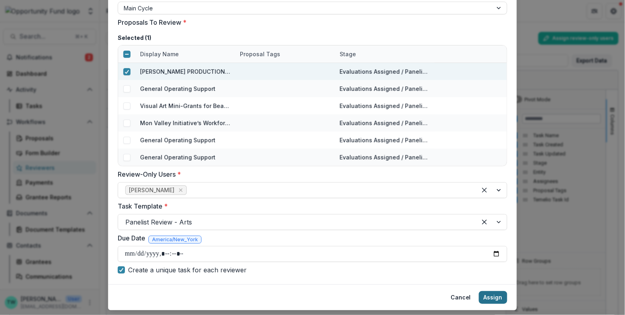
click at [487, 298] on button "Assign" at bounding box center [493, 297] width 28 height 13
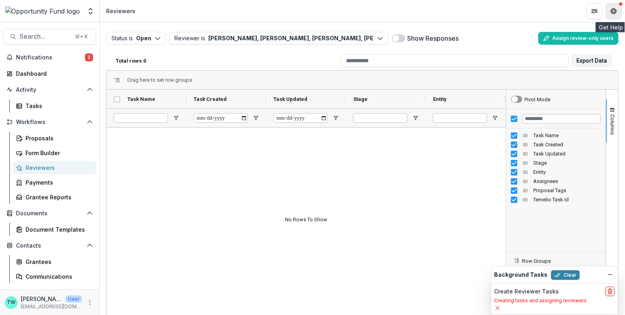
click at [613, 12] on icon "Get Help" at bounding box center [614, 13] width 2 height 2
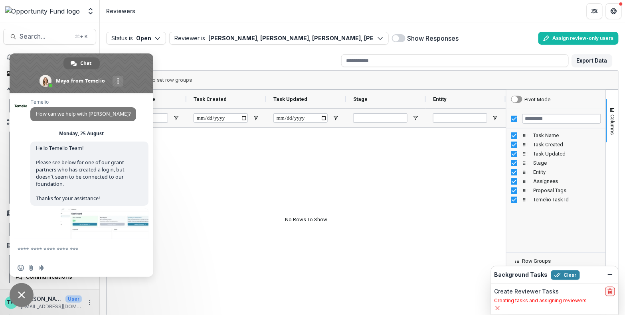
scroll to position [429, 0]
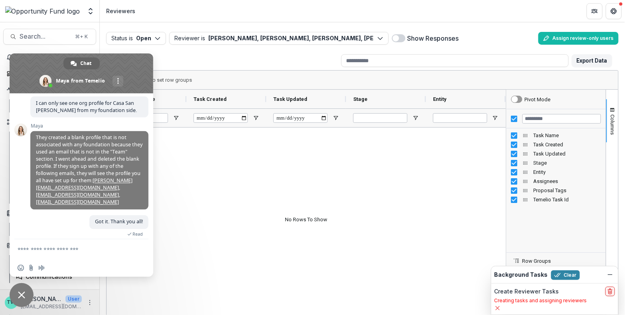
click at [86, 252] on textarea "Compose your message..." at bounding box center [74, 249] width 112 height 20
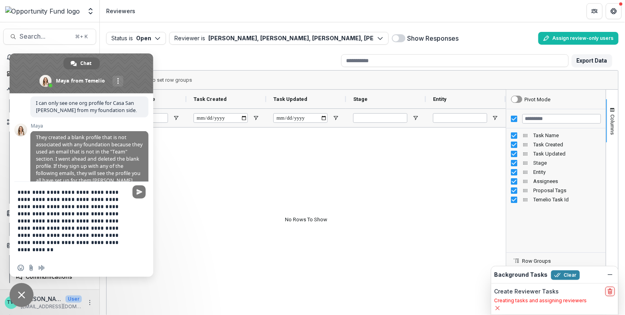
type textarea "**********"
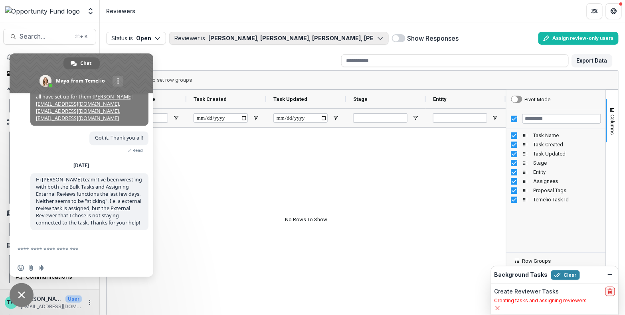
scroll to position [508, 0]
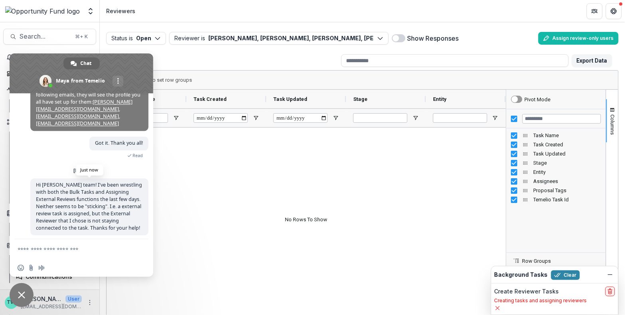
click at [77, 184] on span "Hi [PERSON_NAME] team! I've been wrestling with both the Bulk Tasks and Assigni…" at bounding box center [89, 207] width 106 height 50
click at [326, 13] on header "Reviewers" at bounding box center [362, 11] width 525 height 22
click at [118, 81] on link "More channels" at bounding box center [117, 81] width 11 height 11
click at [118, 81] on span at bounding box center [118, 81] width 2 height 6
click at [235, 8] on header "Reviewers" at bounding box center [362, 11] width 525 height 22
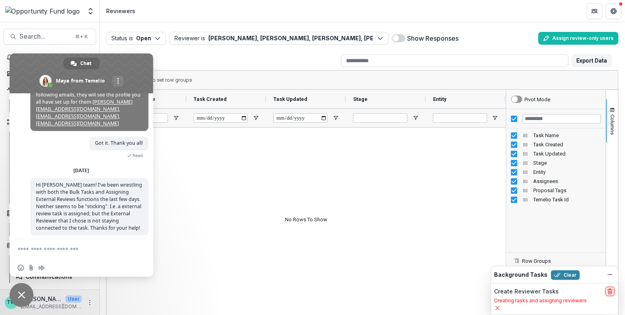
click at [611, 290] on icon "delete" at bounding box center [610, 291] width 6 height 6
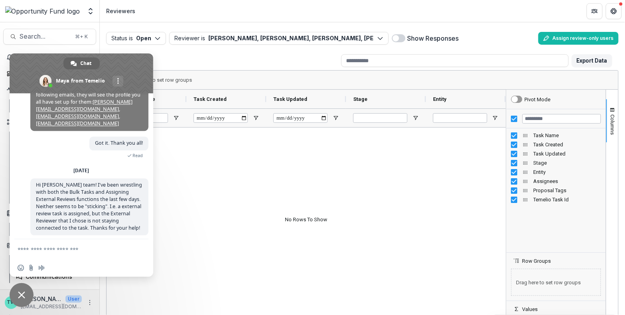
click at [24, 299] on span "Close chat" at bounding box center [22, 295] width 24 height 24
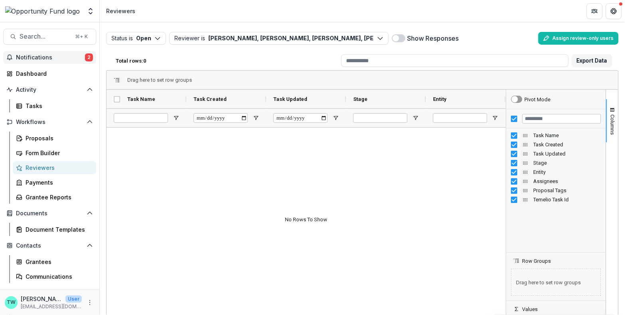
click at [36, 58] on span "Notifications" at bounding box center [50, 57] width 69 height 7
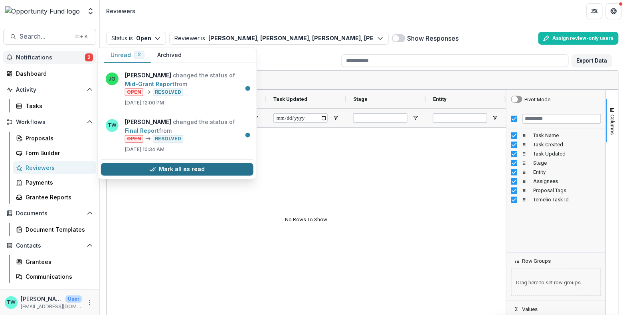
click at [175, 168] on button "Mark all as read" at bounding box center [177, 169] width 152 height 13
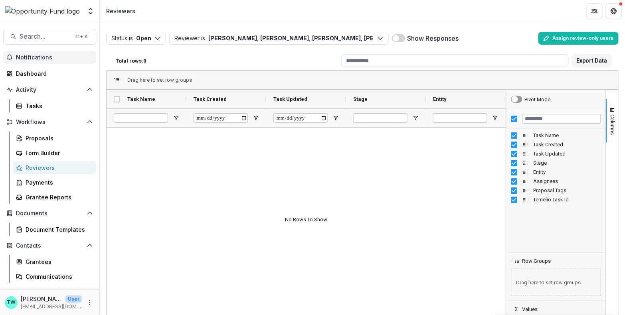
click at [232, 10] on header "Reviewers" at bounding box center [362, 11] width 525 height 22
click at [159, 38] on icon "button" at bounding box center [157, 38] width 6 height 6
click at [156, 37] on polyline "button" at bounding box center [157, 38] width 4 height 2
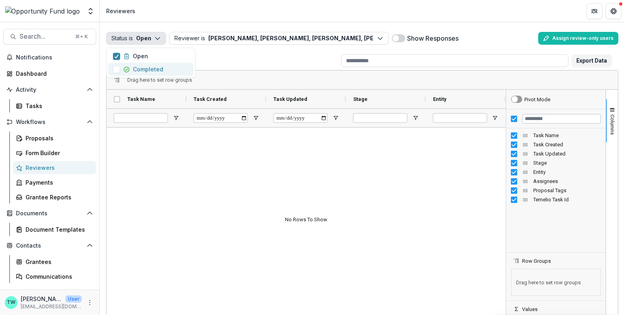
click at [150, 71] on p "Completed" at bounding box center [148, 69] width 30 height 8
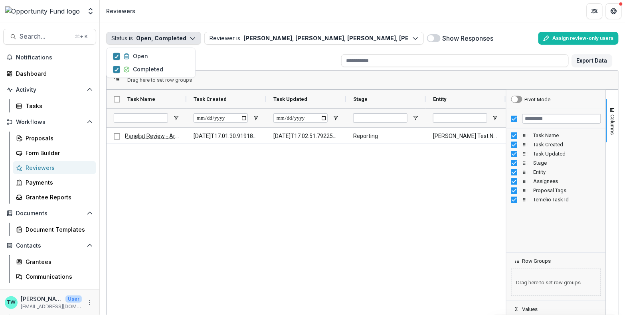
click at [189, 37] on icon "button" at bounding box center [192, 38] width 6 height 6
click at [262, 59] on div "Total rows: 1" at bounding box center [224, 61] width 225 height 12
click at [251, 23] on div "Status is Open, Completed Open Completed Reviewer is Lucy Fey, Idy Goodman, Mol…" at bounding box center [362, 59] width 525 height 75
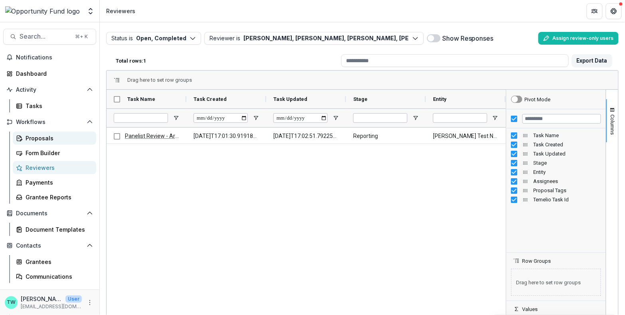
click at [38, 141] on div "Proposals" at bounding box center [58, 138] width 64 height 8
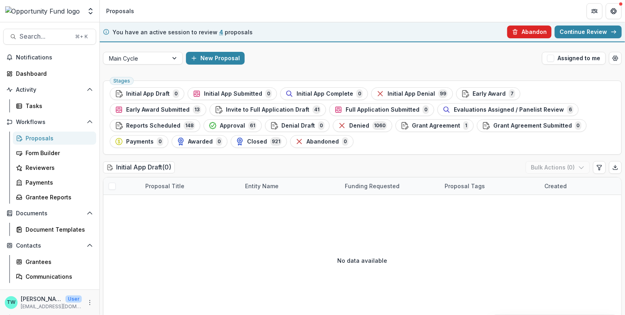
click at [528, 33] on button "Abandon" at bounding box center [529, 32] width 44 height 13
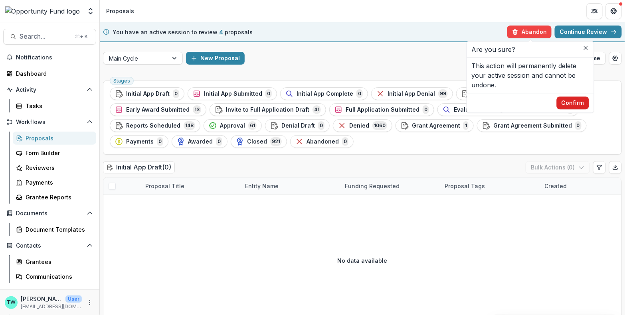
click at [573, 102] on button "Confirm" at bounding box center [572, 103] width 32 height 13
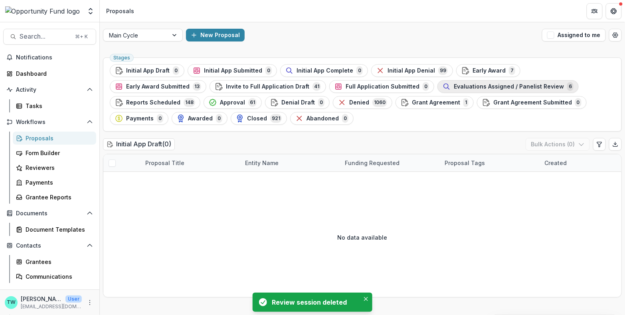
click at [454, 86] on span "Evaluations Assigned / Panelist Review" at bounding box center [509, 86] width 110 height 7
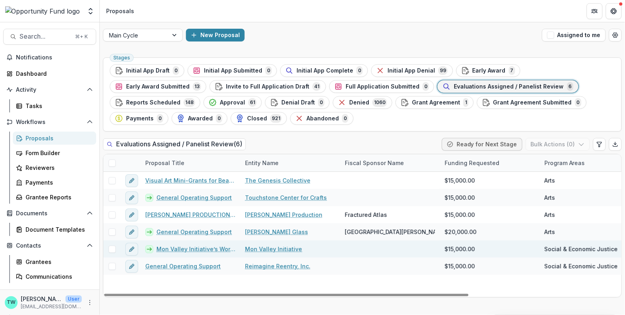
click at [113, 250] on span at bounding box center [111, 249] width 7 height 7
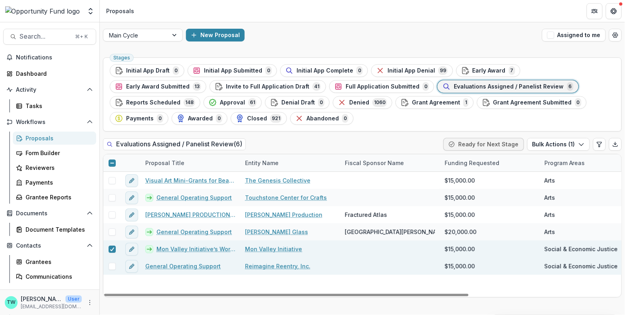
click at [113, 264] on span at bounding box center [111, 266] width 7 height 7
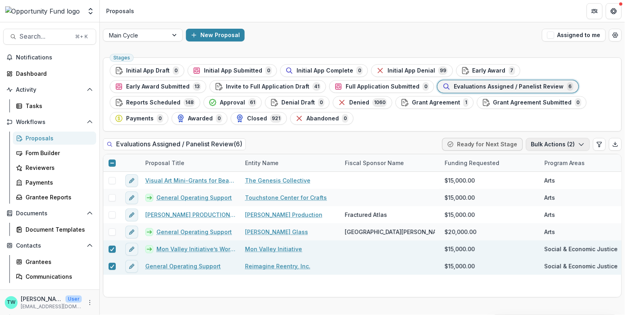
click at [580, 144] on icon "button" at bounding box center [581, 144] width 6 height 6
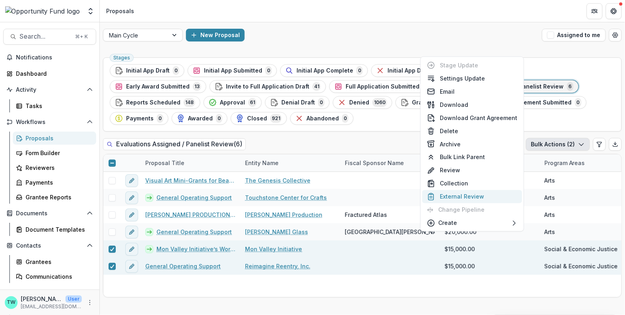
click at [468, 198] on button "External Review" at bounding box center [472, 196] width 100 height 13
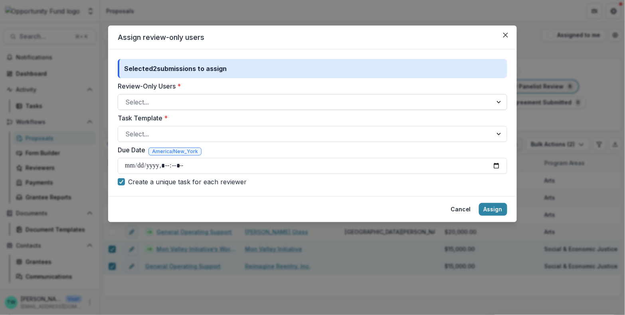
click at [298, 101] on div at bounding box center [305, 102] width 360 height 11
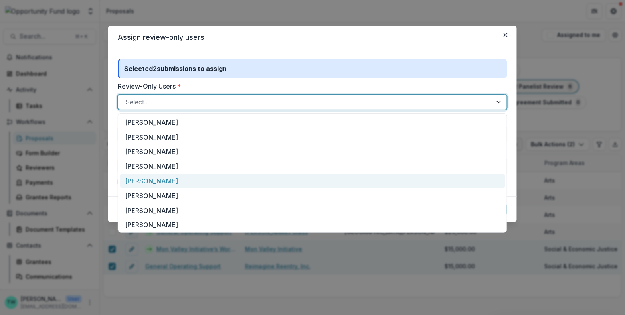
scroll to position [31, 0]
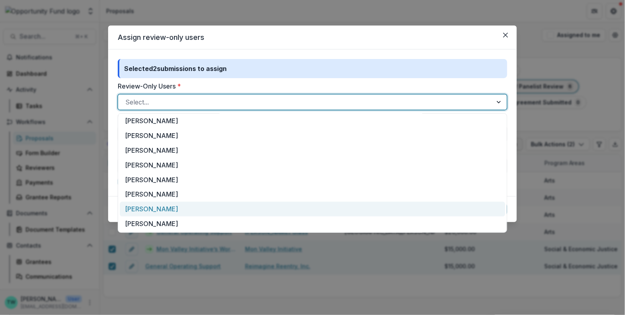
click at [148, 210] on div "[PERSON_NAME]" at bounding box center [312, 209] width 385 height 15
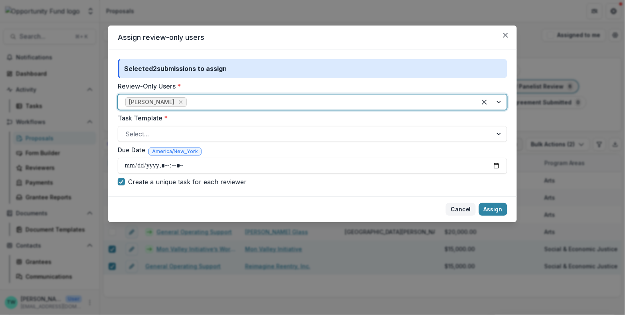
click at [465, 206] on button "Cancel" at bounding box center [461, 209] width 30 height 13
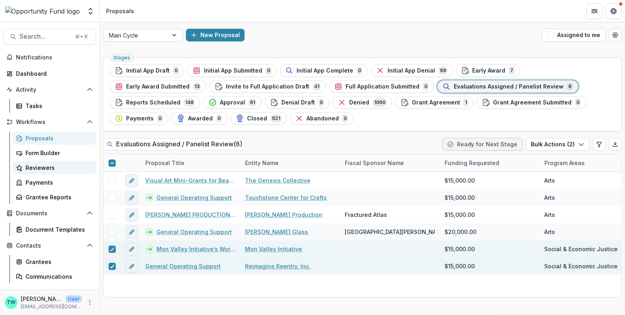
click at [43, 168] on div "Reviewers" at bounding box center [58, 168] width 64 height 8
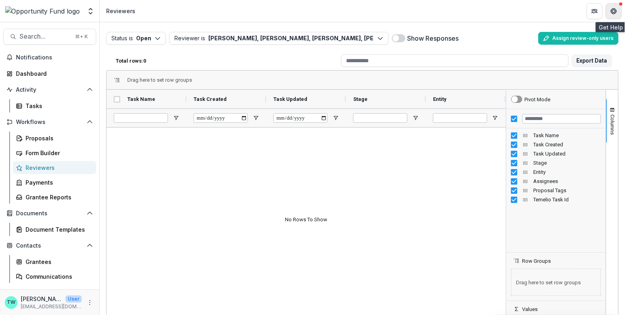
click at [616, 11] on icon "Get Help" at bounding box center [616, 11] width 2 height 2
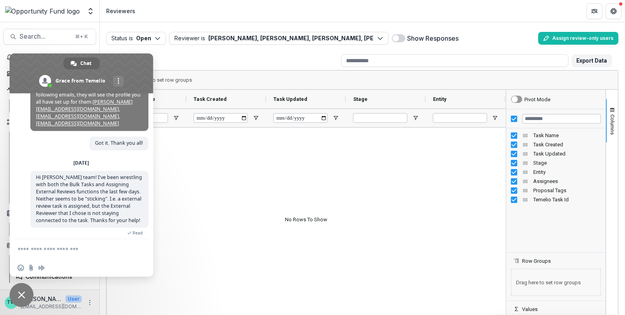
scroll to position [640, 0]
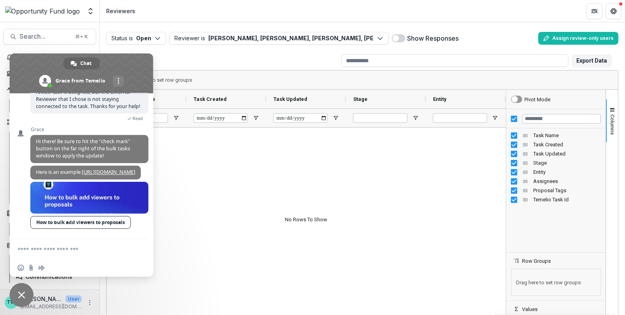
click at [490, 26] on div "Status is Open Open Completed Reviewer is Lucy Fey, Idy Goodman, Mollie Goodman…" at bounding box center [362, 59] width 525 height 75
click at [23, 294] on span "Close chat" at bounding box center [21, 295] width 7 height 7
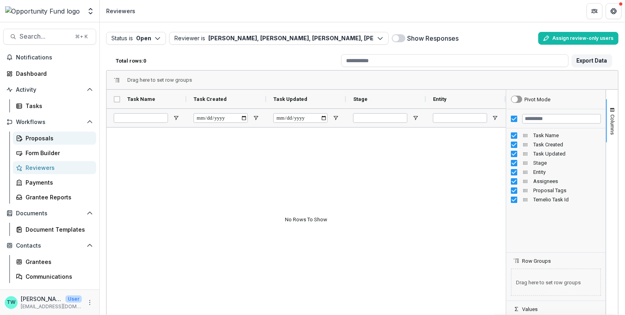
click at [41, 138] on div "Proposals" at bounding box center [58, 138] width 64 height 8
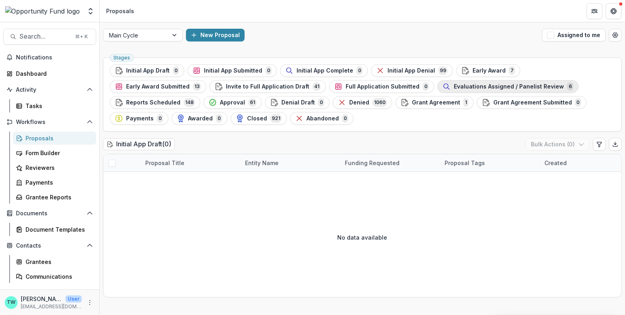
click at [454, 87] on span "Evaluations Assigned / Panelist Review" at bounding box center [509, 86] width 110 height 7
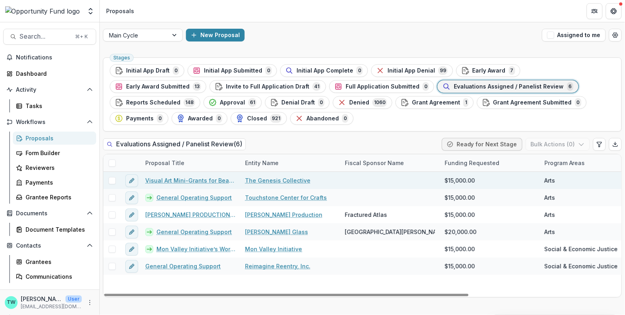
click at [111, 180] on span at bounding box center [111, 180] width 7 height 7
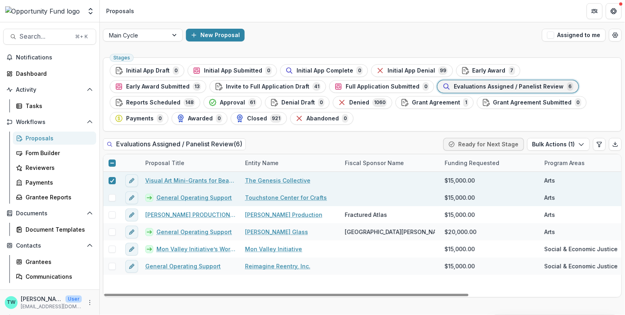
click at [111, 197] on span at bounding box center [111, 197] width 7 height 7
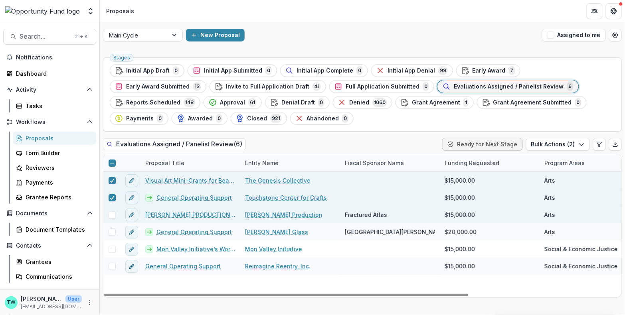
click at [112, 215] on span at bounding box center [111, 214] width 7 height 7
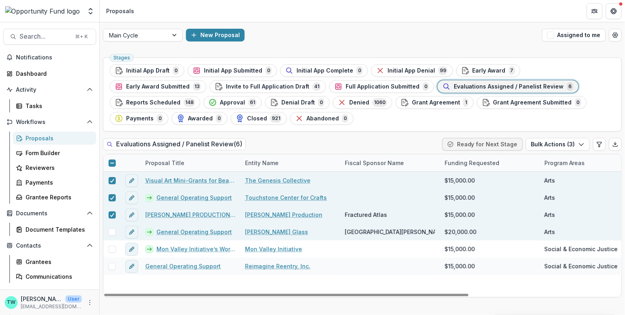
click at [112, 229] on span at bounding box center [111, 232] width 7 height 7
click at [574, 146] on button "Bulk Actions ( 4 )" at bounding box center [557, 144] width 64 height 13
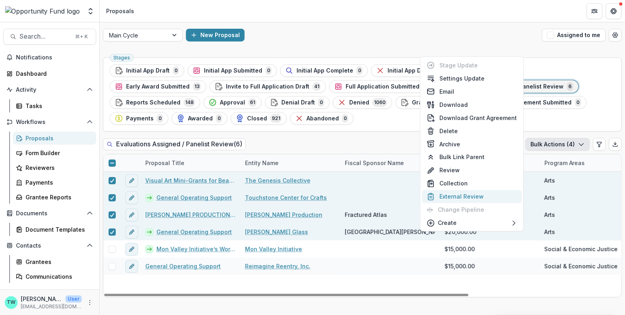
click at [476, 198] on button "External Review" at bounding box center [472, 196] width 100 height 13
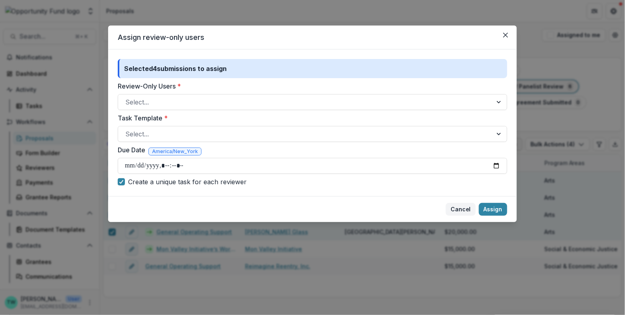
click at [459, 211] on button "Cancel" at bounding box center [461, 209] width 30 height 13
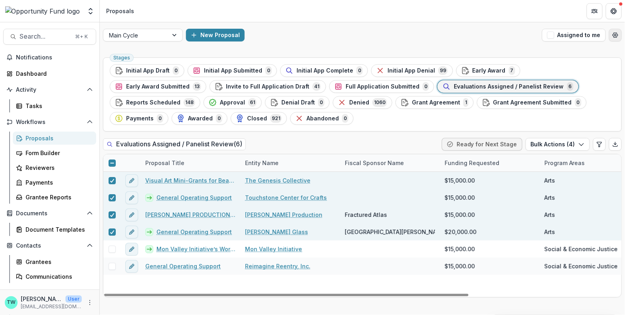
click at [618, 32] on icon "Open table manager" at bounding box center [615, 35] width 6 height 6
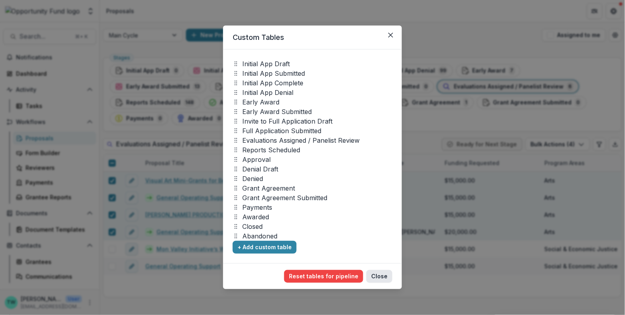
click at [383, 276] on button "Close" at bounding box center [379, 276] width 26 height 13
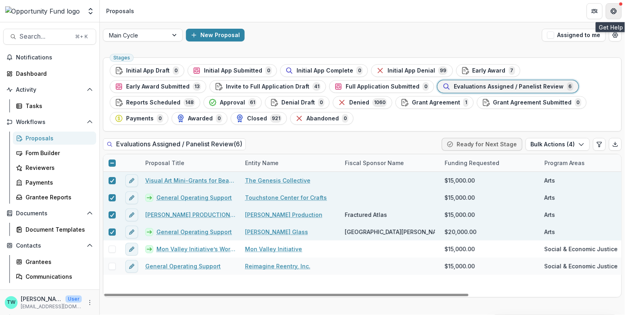
click at [614, 8] on icon "Get Help" at bounding box center [613, 11] width 6 height 6
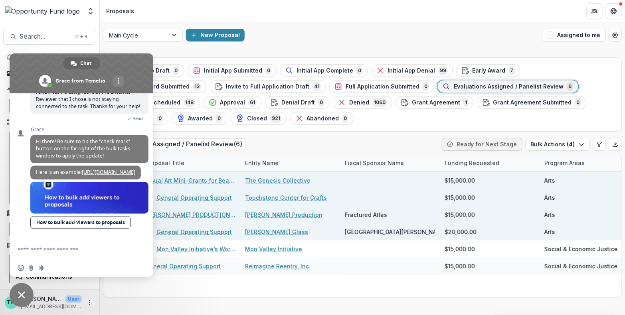
click at [75, 222] on link "How to bulk add viewers to proposals" at bounding box center [80, 222] width 101 height 13
click at [66, 254] on textarea "Compose your message..." at bounding box center [74, 249] width 112 height 20
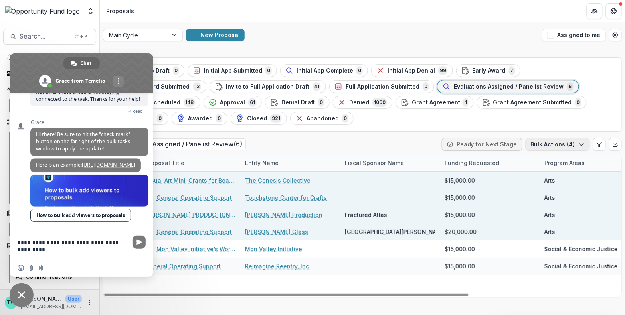
click at [583, 142] on icon "button" at bounding box center [581, 144] width 6 height 6
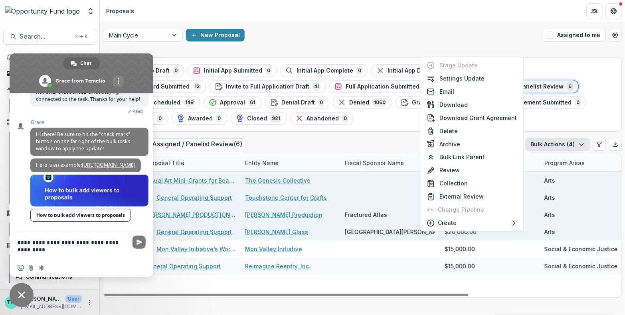
click at [70, 248] on textarea "**********" at bounding box center [74, 245] width 112 height 27
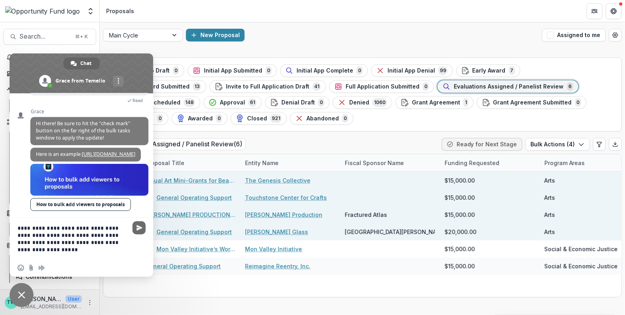
type textarea "**********"
click at [140, 227] on span "Send" at bounding box center [139, 228] width 6 height 6
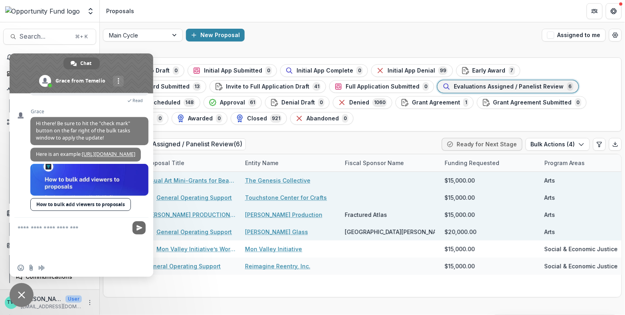
scroll to position [684, 0]
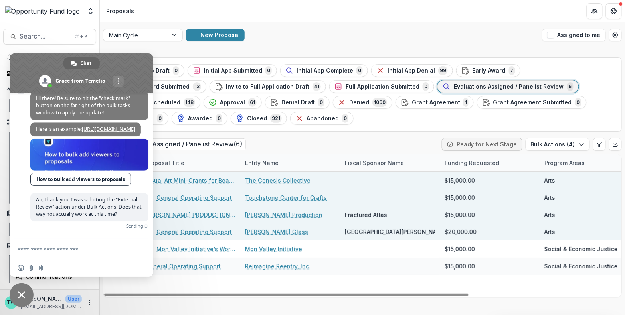
click at [378, 27] on div "Main Cycle New Proposal Assigned to me" at bounding box center [362, 35] width 525 height 26
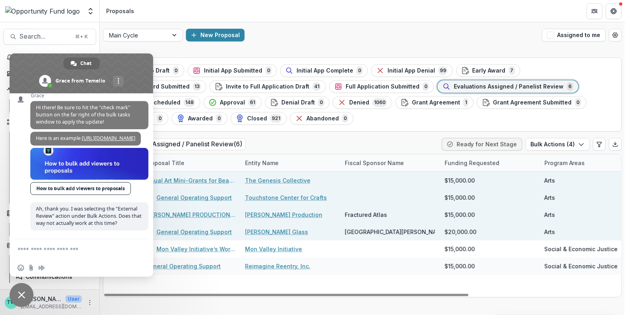
scroll to position [675, 0]
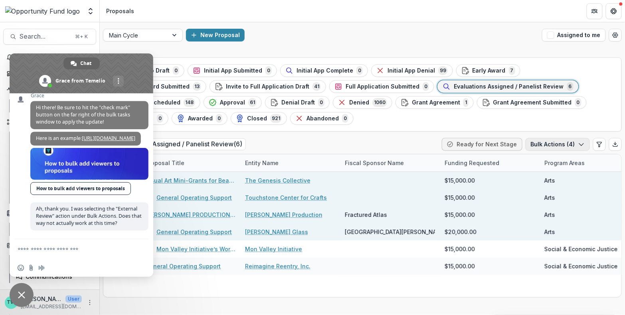
click at [579, 143] on icon "button" at bounding box center [581, 144] width 6 height 6
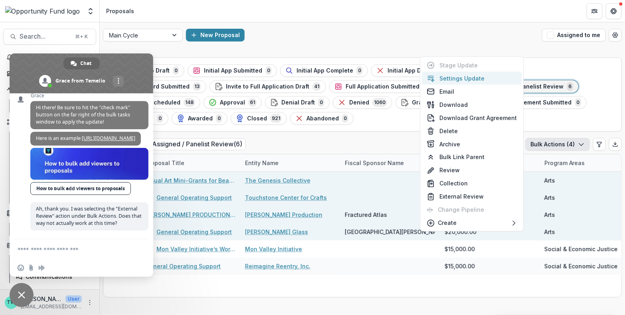
click at [481, 79] on button "Settings Update" at bounding box center [472, 78] width 100 height 13
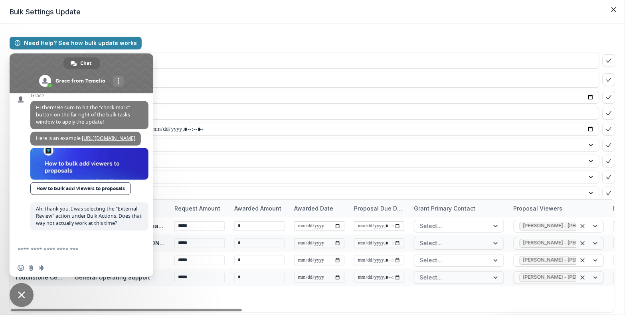
click at [20, 294] on span "Close chat" at bounding box center [21, 295] width 7 height 7
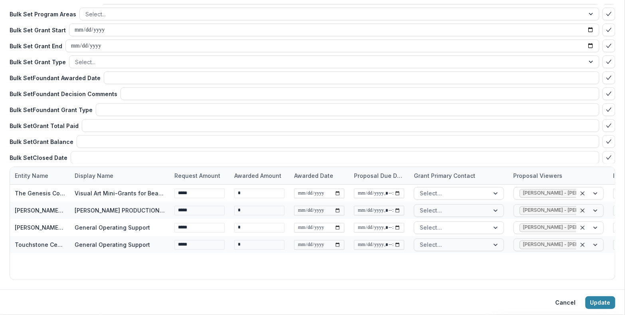
scroll to position [0, 0]
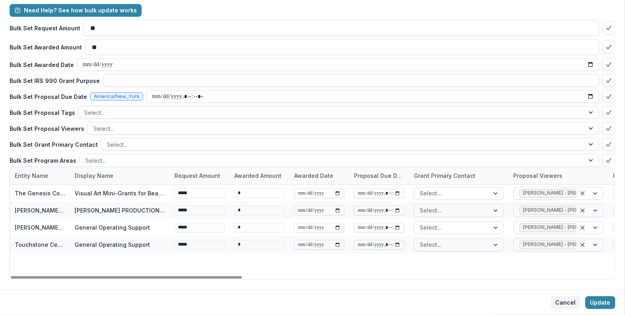
click at [564, 304] on button "Cancel" at bounding box center [565, 302] width 30 height 13
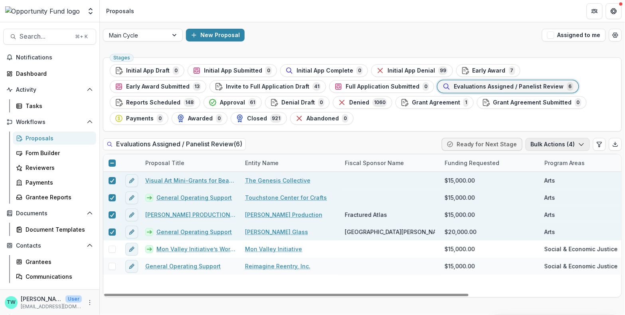
click at [576, 142] on button "Bulk Actions ( 4 )" at bounding box center [557, 144] width 64 height 13
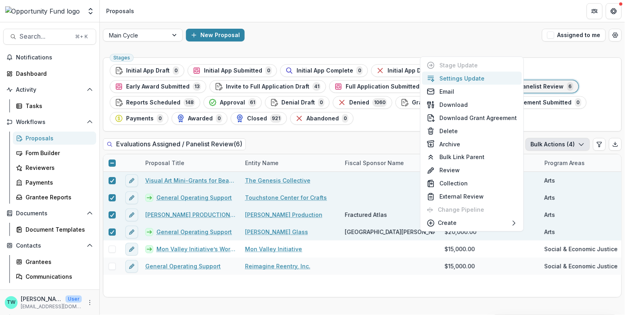
click at [462, 79] on button "Settings Update" at bounding box center [472, 78] width 100 height 13
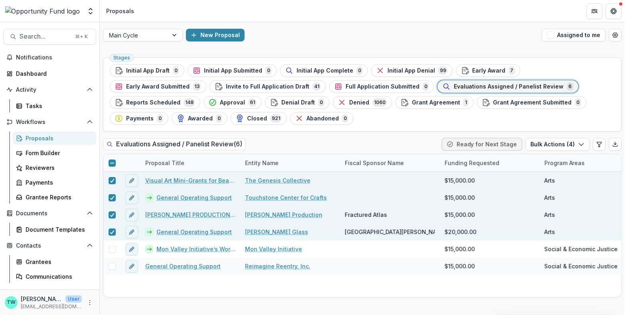
type input "**"
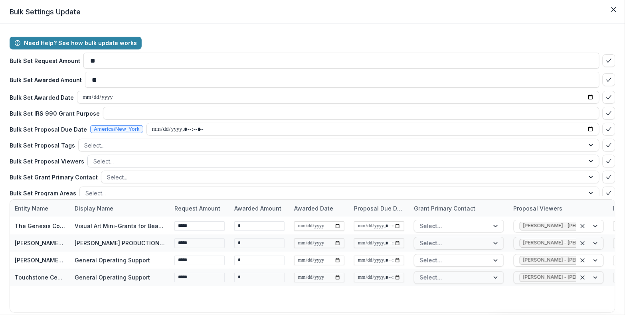
click at [154, 159] on div at bounding box center [335, 161] width 485 height 10
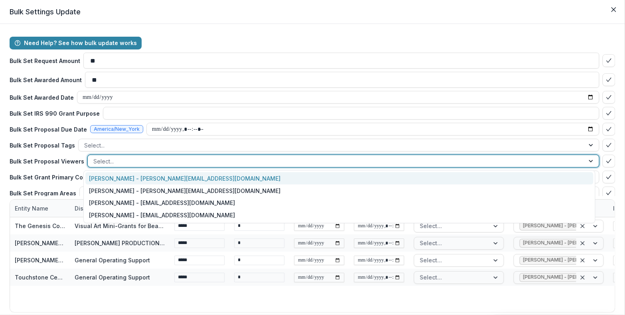
click at [248, 23] on header "Bulk Settings Update" at bounding box center [312, 12] width 625 height 24
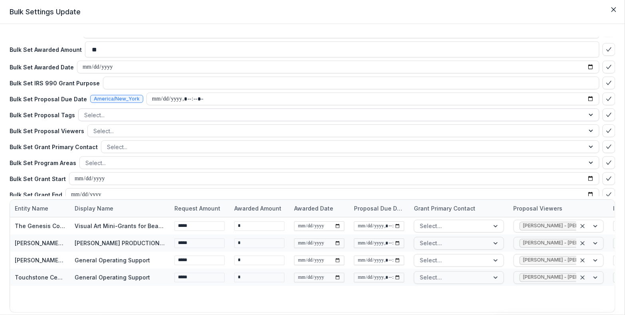
scroll to position [30, 0]
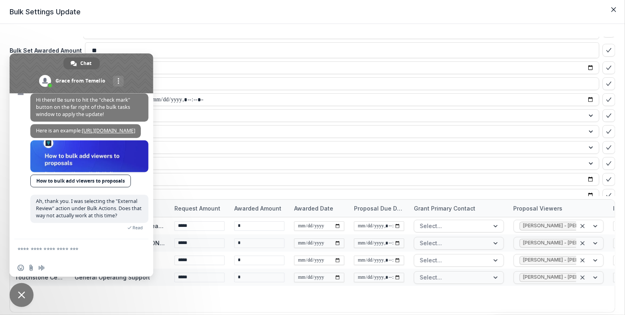
type textarea "**********"
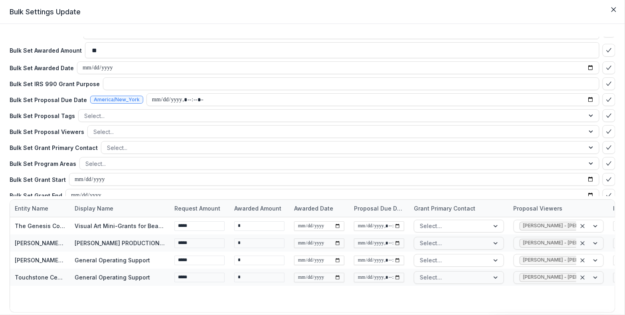
scroll to position [0, 0]
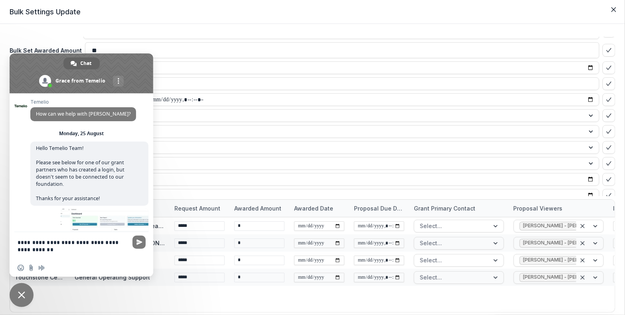
type textarea "**********"
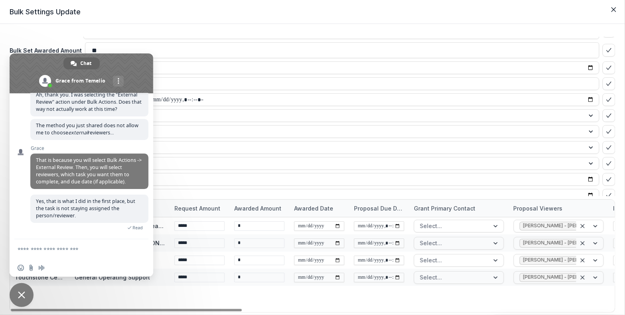
click at [24, 292] on span "Close chat" at bounding box center [21, 295] width 7 height 7
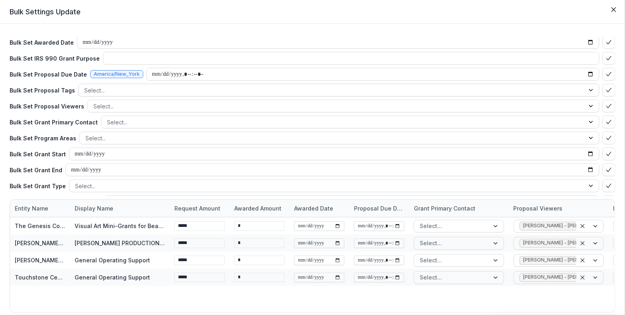
scroll to position [0, 0]
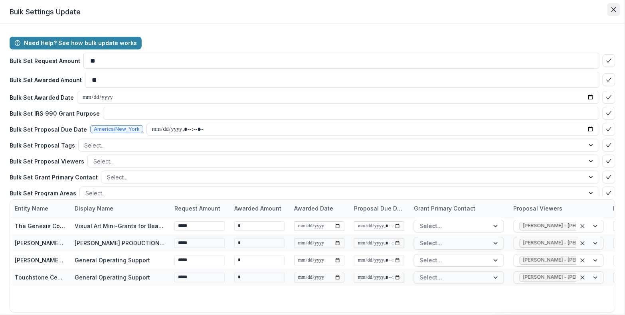
click at [611, 11] on icon "Close" at bounding box center [613, 9] width 5 height 5
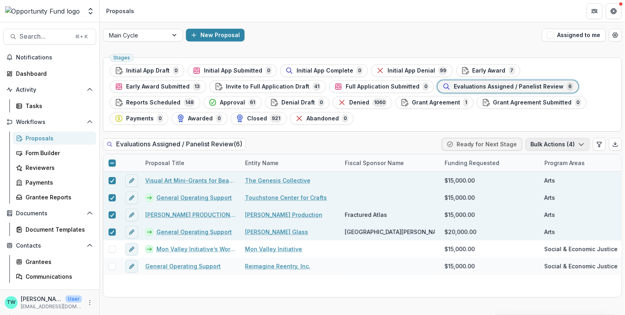
click at [582, 144] on polyline "button" at bounding box center [581, 145] width 4 height 2
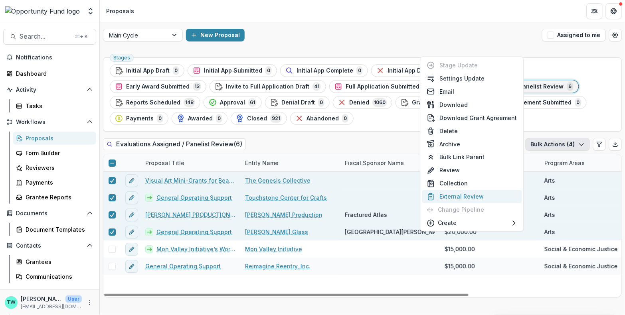
click at [481, 195] on button "External Review" at bounding box center [472, 196] width 100 height 13
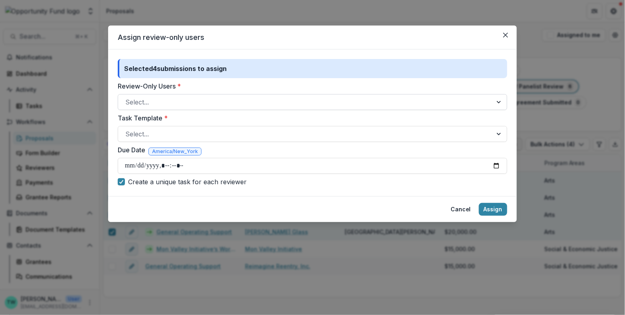
click at [269, 101] on div at bounding box center [305, 102] width 360 height 11
click at [505, 33] on icon "Close" at bounding box center [505, 35] width 5 height 5
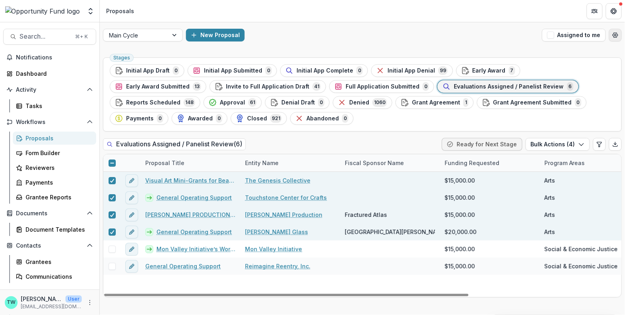
click at [615, 37] on icon "Open table manager" at bounding box center [615, 35] width 5 height 5
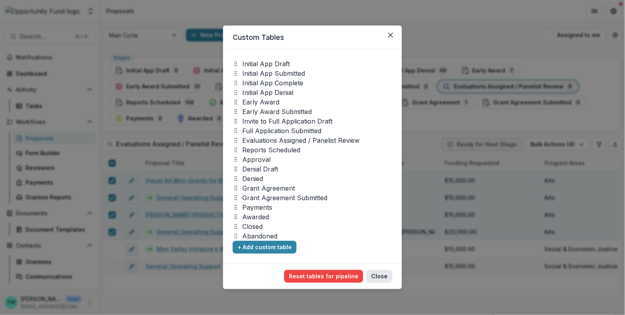
click at [379, 276] on button "Close" at bounding box center [379, 276] width 26 height 13
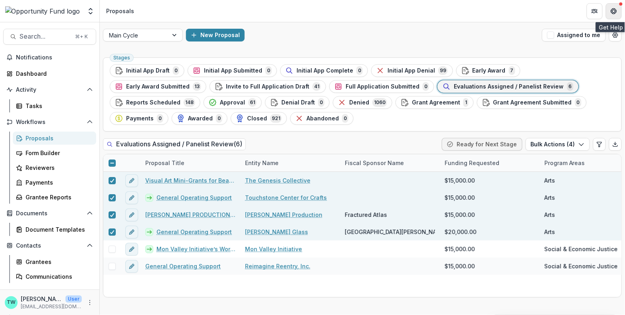
click at [613, 9] on icon "Get Help" at bounding box center [614, 9] width 2 height 2
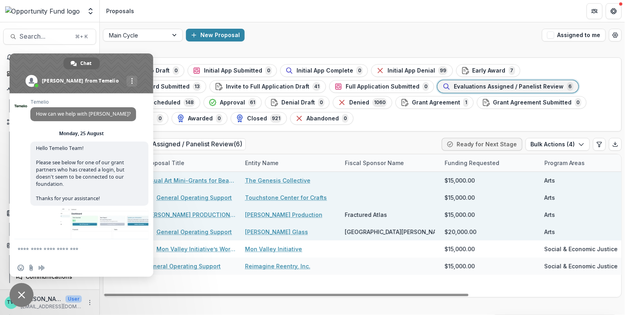
click at [71, 249] on textarea "Compose your message..." at bounding box center [74, 249] width 112 height 20
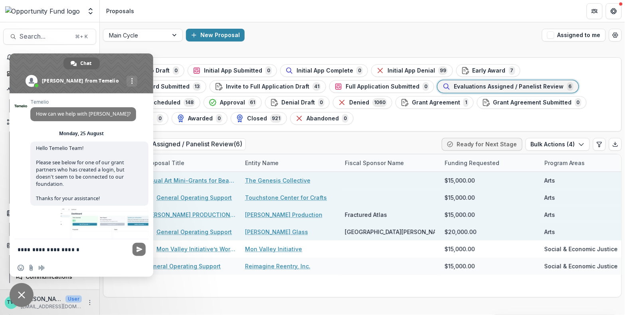
click at [58, 251] on textarea "**********" at bounding box center [74, 249] width 112 height 20
click at [56, 251] on textarea "**********" at bounding box center [74, 249] width 112 height 20
click at [43, 251] on textarea "**********" at bounding box center [74, 249] width 112 height 20
click at [54, 250] on textarea "**********" at bounding box center [74, 249] width 112 height 20
click at [114, 247] on textarea "**********" at bounding box center [74, 249] width 112 height 20
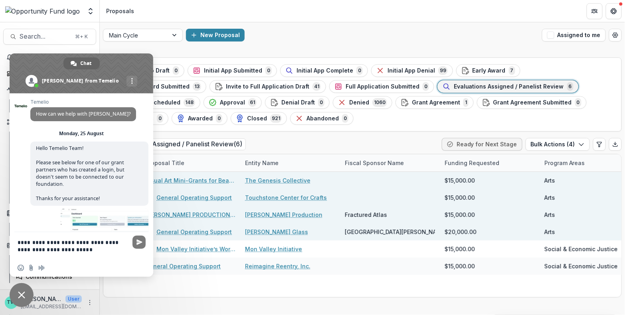
click at [50, 249] on textarea "**********" at bounding box center [74, 245] width 112 height 27
click at [79, 248] on textarea "**********" at bounding box center [74, 245] width 112 height 27
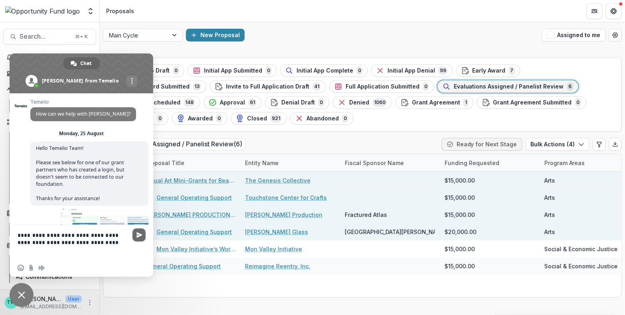
type textarea "**********"
click at [138, 234] on span "Send" at bounding box center [139, 235] width 6 height 6
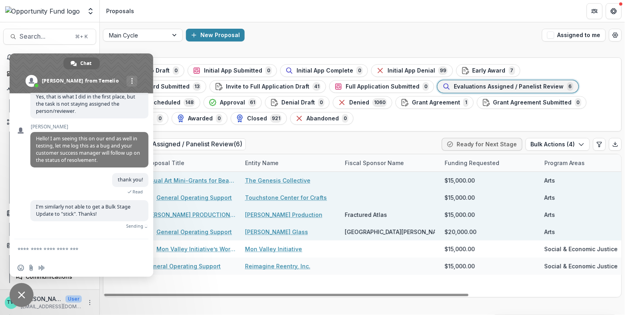
click at [325, 17] on header "Proposals" at bounding box center [362, 11] width 525 height 22
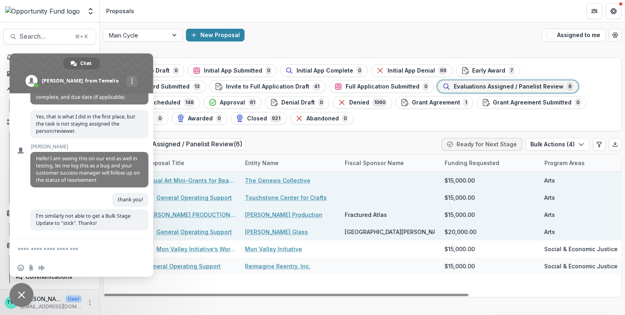
scroll to position [869, 0]
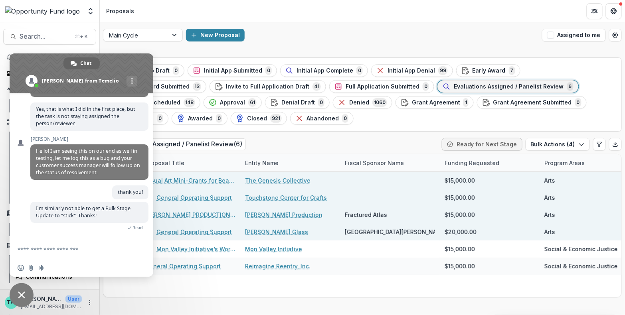
click at [355, 16] on header "Proposals" at bounding box center [362, 11] width 525 height 22
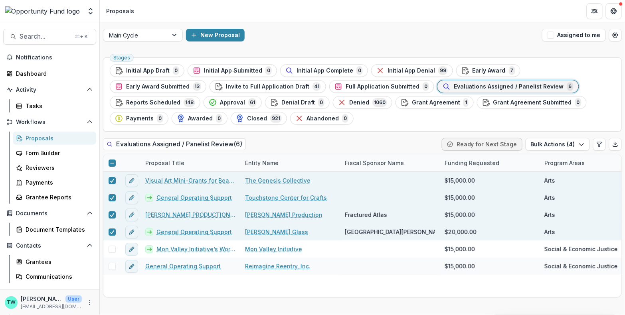
click at [454, 87] on span "Evaluations Assigned / Panelist Review" at bounding box center [509, 86] width 110 height 7
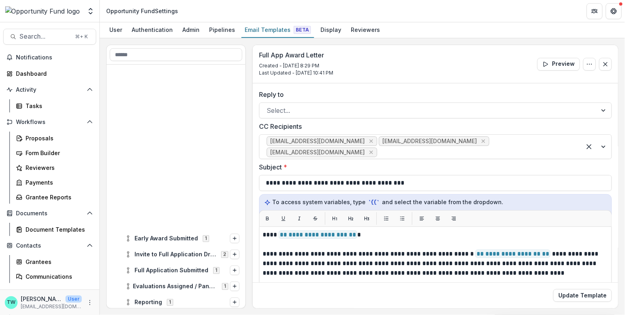
scroll to position [176, 0]
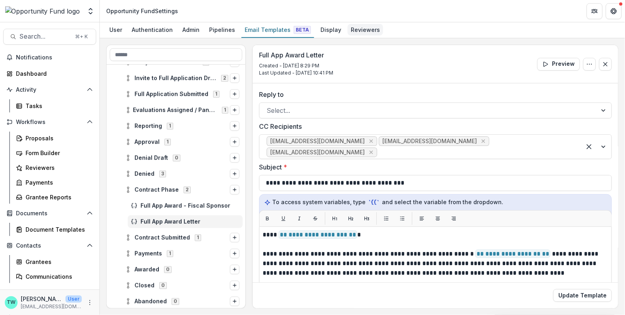
click at [365, 30] on div "Reviewers" at bounding box center [365, 30] width 36 height 12
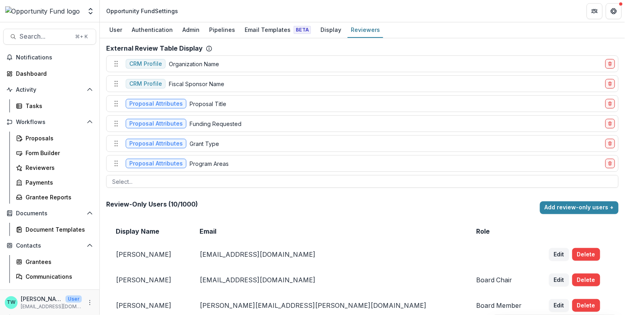
scroll to position [194, 0]
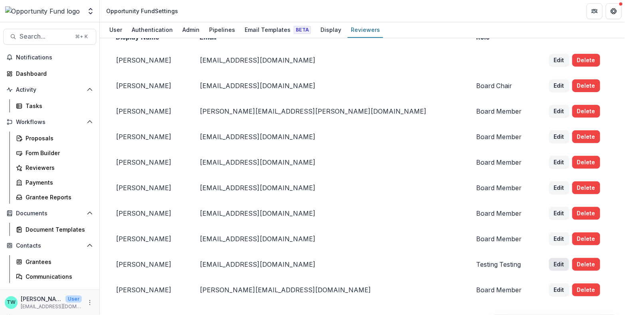
click at [549, 263] on button "Edit" at bounding box center [559, 264] width 20 height 13
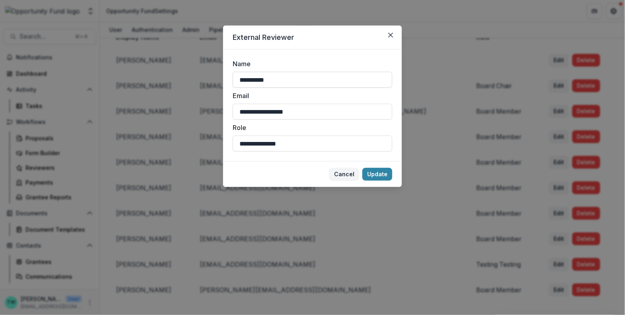
click at [281, 80] on input "**********" at bounding box center [313, 80] width 160 height 16
type input "**********"
click at [375, 174] on button "Update" at bounding box center [377, 174] width 30 height 13
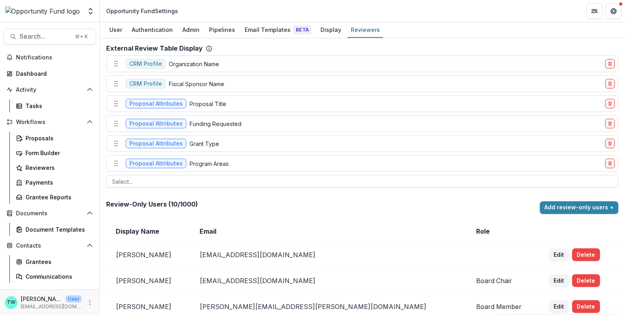
scroll to position [194, 0]
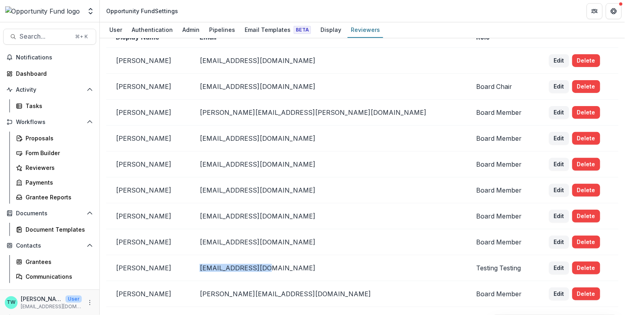
drag, startPoint x: 308, startPoint y: 264, endPoint x: 239, endPoint y: 262, distance: 69.8
click at [239, 264] on p "[EMAIL_ADDRESS][DOMAIN_NAME]" at bounding box center [327, 268] width 257 height 8
copy p "[EMAIL_ADDRESS][DOMAIN_NAME]"
click at [572, 264] on button "Delete" at bounding box center [586, 268] width 28 height 13
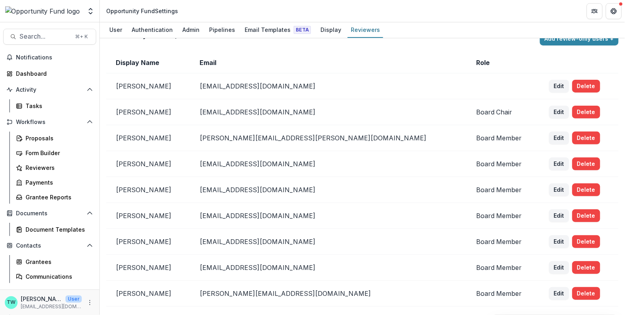
scroll to position [0, 0]
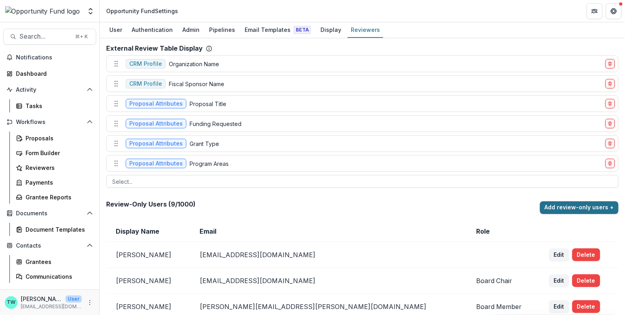
click at [576, 208] on button "Add review-only users +" at bounding box center [579, 207] width 79 height 13
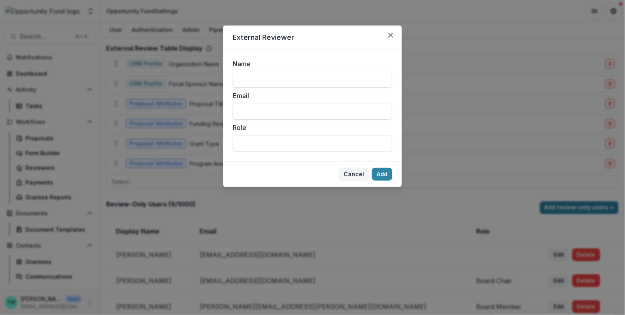
click at [258, 110] on input "Email" at bounding box center [313, 112] width 160 height 16
paste input "**********"
type input "**********"
click at [256, 76] on input "Name" at bounding box center [313, 80] width 160 height 16
type input "**********"
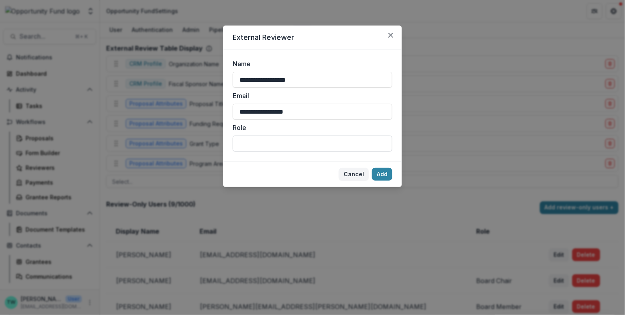
click at [253, 141] on input "Role" at bounding box center [313, 144] width 160 height 16
type input "*******"
click at [385, 171] on button "Add" at bounding box center [382, 174] width 20 height 13
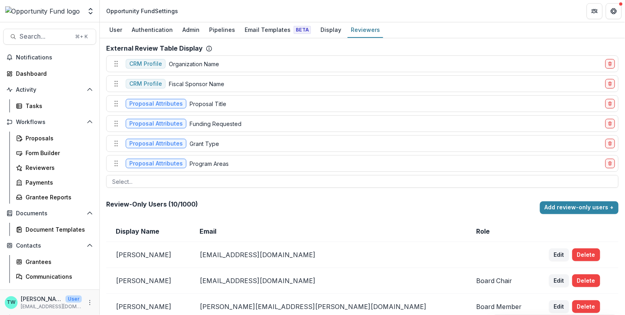
click at [622, 11] on header "Opportunity Fund Settings" at bounding box center [362, 11] width 525 height 22
click at [616, 11] on icon "Get Help" at bounding box center [616, 11] width 2 height 2
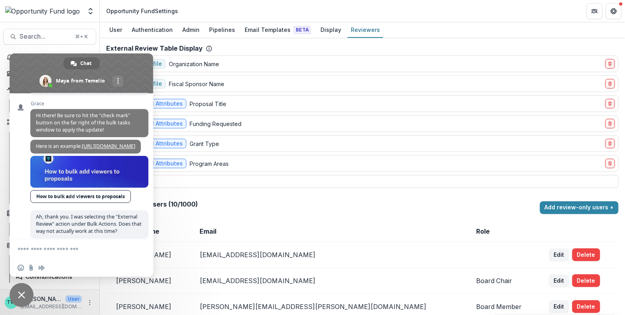
scroll to position [675, 0]
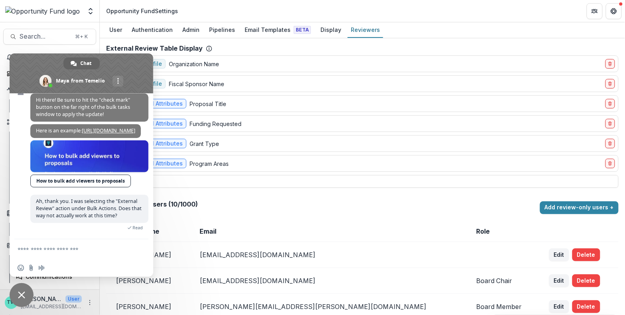
click at [51, 252] on textarea "Compose your message..." at bounding box center [74, 249] width 112 height 20
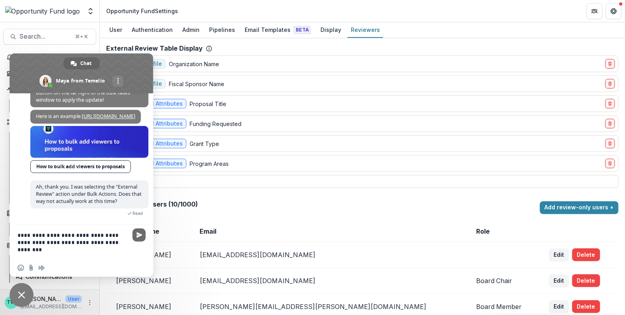
type textarea "**********"
click at [143, 240] on span "Send" at bounding box center [138, 235] width 13 height 13
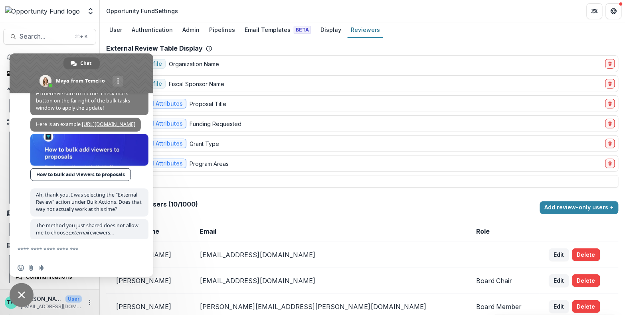
scroll to position [698, 0]
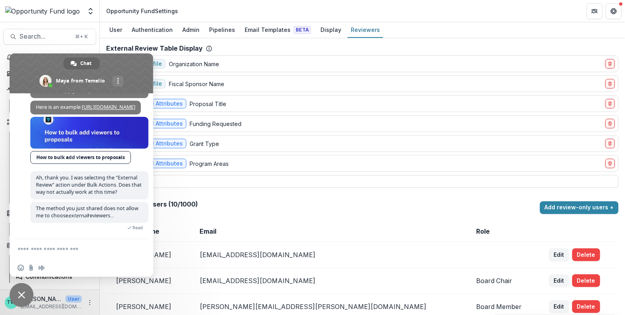
click at [442, 14] on header "Opportunity Fund Settings" at bounding box center [362, 11] width 525 height 22
click at [22, 294] on span "Close chat" at bounding box center [21, 295] width 7 height 7
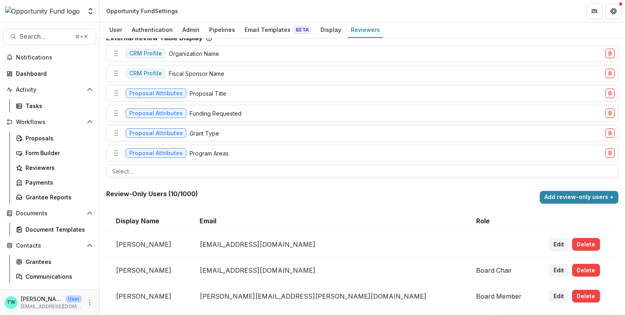
scroll to position [0, 0]
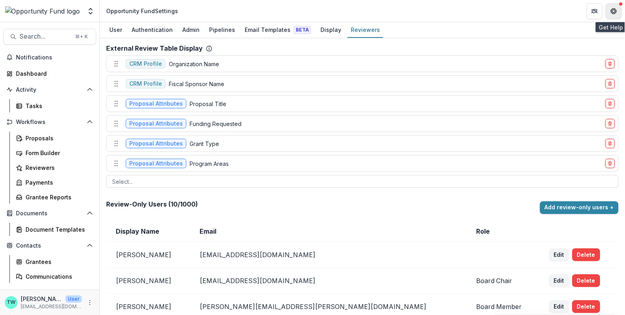
click at [614, 11] on icon "Get Help" at bounding box center [613, 11] width 6 height 6
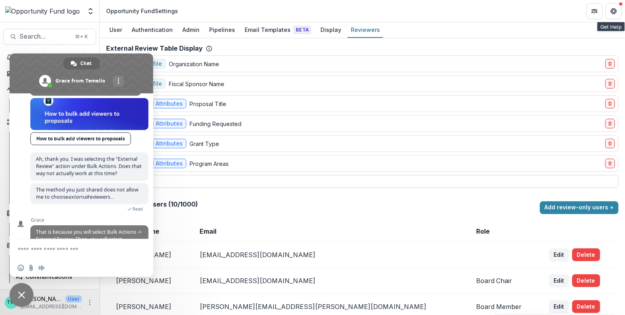
scroll to position [748, 0]
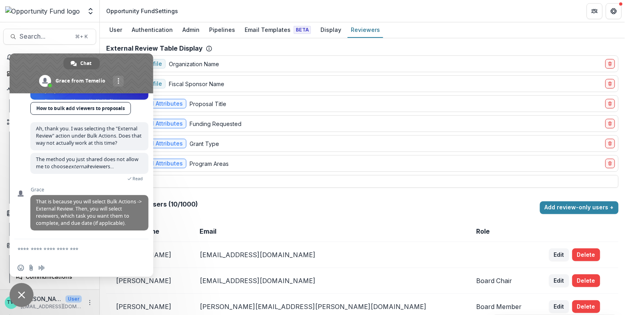
click at [95, 249] on textarea "Compose your message..." at bounding box center [74, 249] width 112 height 20
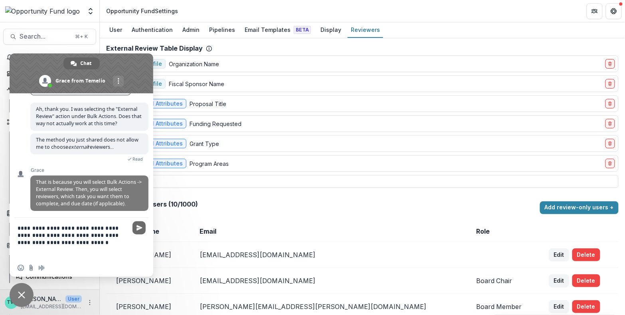
type textarea "**********"
click at [138, 227] on span "Send" at bounding box center [139, 228] width 6 height 6
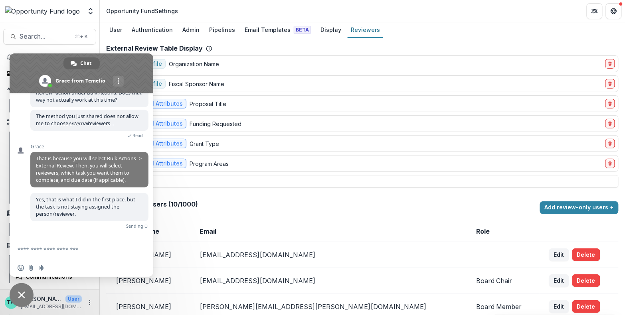
scroll to position [783, 0]
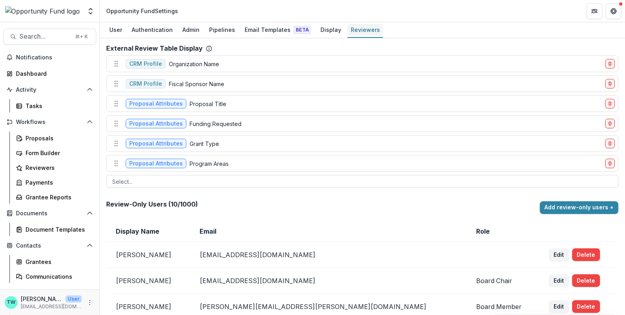
click at [359, 32] on div "Reviewers" at bounding box center [365, 30] width 36 height 12
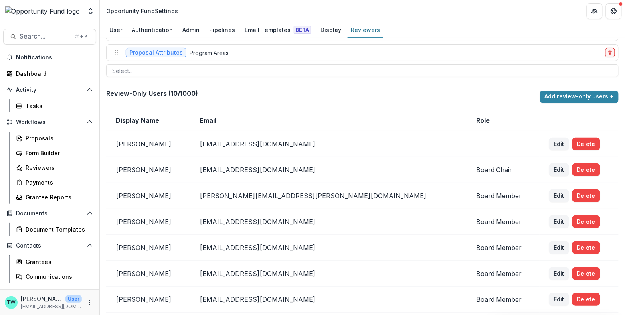
scroll to position [194, 0]
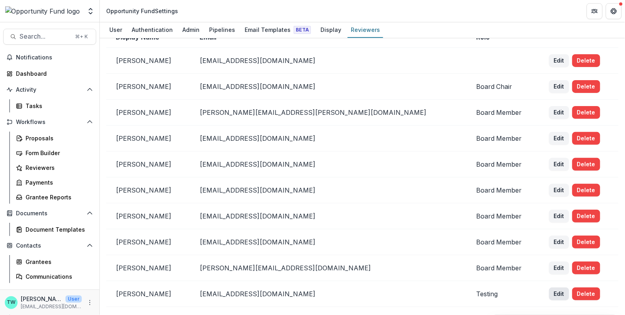
click at [549, 290] on button "Edit" at bounding box center [559, 294] width 20 height 13
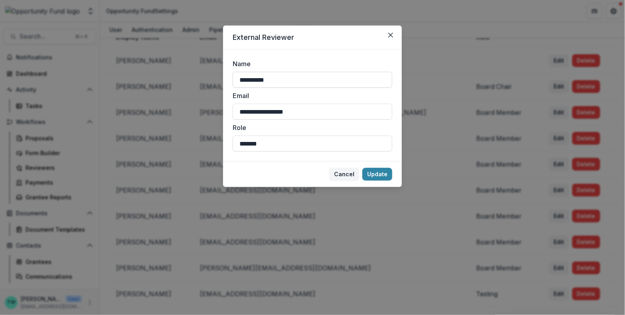
click at [274, 79] on input "**********" at bounding box center [313, 80] width 160 height 16
type input "**********"
click at [381, 166] on footer "Cancel Update" at bounding box center [312, 174] width 179 height 26
click at [380, 175] on button "Update" at bounding box center [377, 174] width 30 height 13
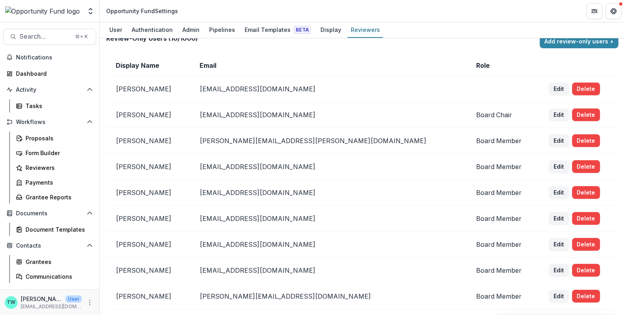
scroll to position [194, 0]
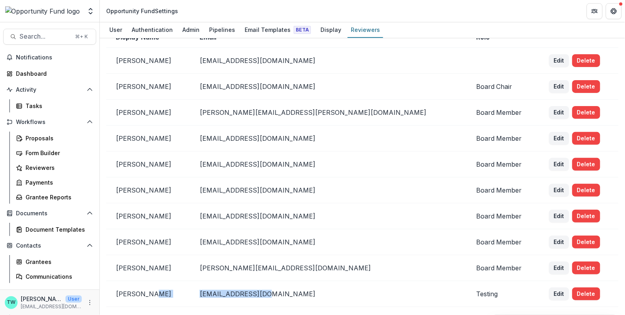
drag, startPoint x: 298, startPoint y: 288, endPoint x: 225, endPoint y: 288, distance: 72.6
click at [225, 288] on tr "Ti [PERSON_NAME] [PERSON_NAME][EMAIL_ADDRESS][DOMAIN_NAME] Testing Edit Delete" at bounding box center [362, 294] width 512 height 26
copy tr "[EMAIL_ADDRESS][DOMAIN_NAME]"
click at [572, 288] on button "Delete" at bounding box center [586, 294] width 28 height 13
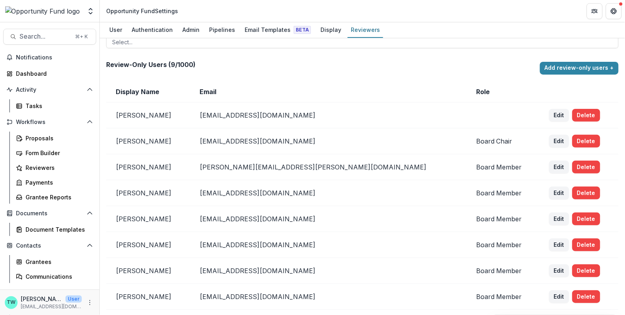
scroll to position [139, 0]
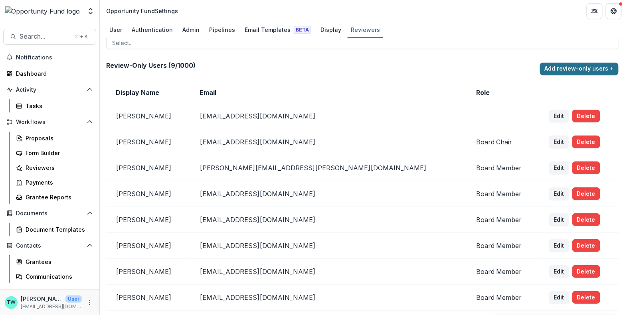
click at [578, 67] on button "Add review-only users +" at bounding box center [579, 69] width 79 height 13
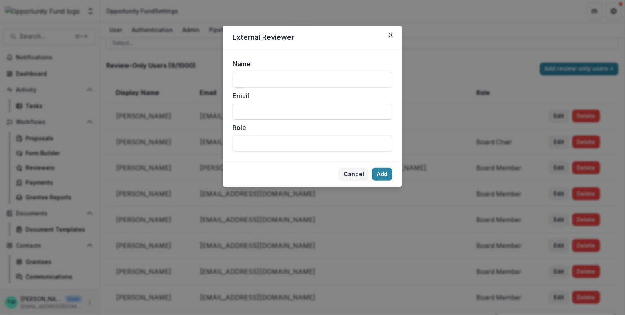
click at [280, 110] on input "Email" at bounding box center [313, 112] width 160 height 16
paste input "**********"
drag, startPoint x: 256, startPoint y: 112, endPoint x: 160, endPoint y: 99, distance: 96.6
click at [160, 99] on div "**********" at bounding box center [312, 157] width 625 height 315
type input "**********"
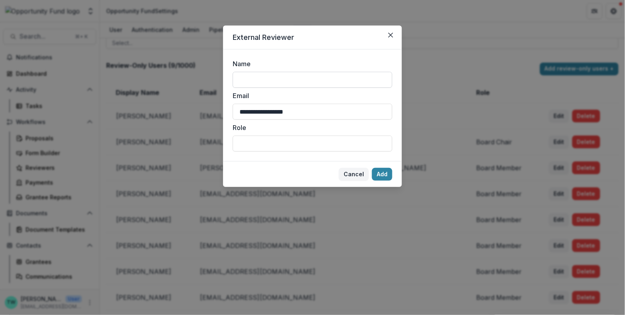
click at [248, 79] on input "Name" at bounding box center [313, 80] width 160 height 16
type input "**********"
click at [316, 145] on input "Role" at bounding box center [313, 144] width 160 height 16
type input "*******"
click at [383, 174] on button "Add" at bounding box center [382, 174] width 20 height 13
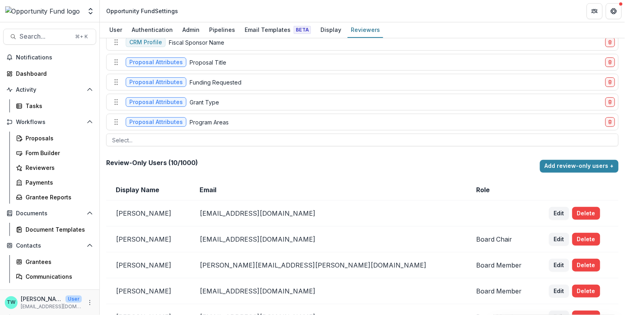
scroll to position [0, 0]
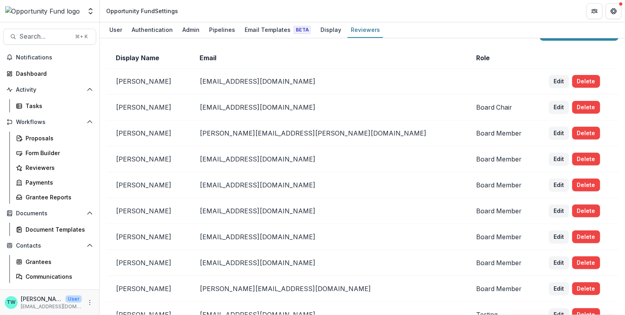
scroll to position [194, 0]
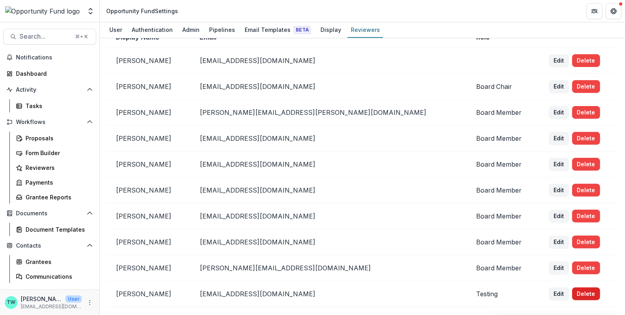
click at [572, 289] on button "Delete" at bounding box center [586, 294] width 28 height 13
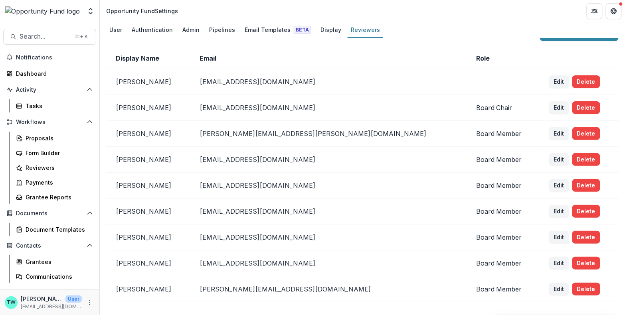
scroll to position [169, 0]
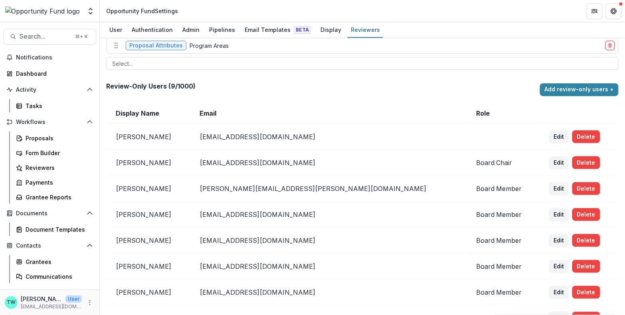
scroll to position [145, 0]
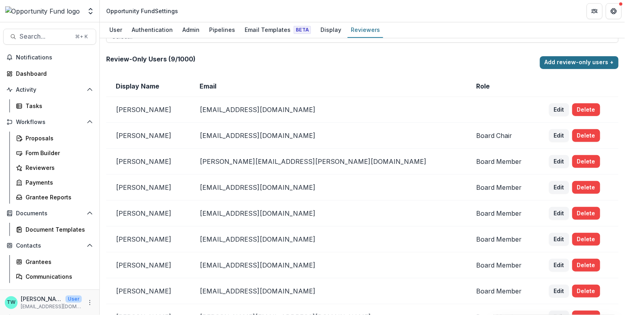
click at [579, 60] on button "Add review-only users +" at bounding box center [579, 62] width 79 height 13
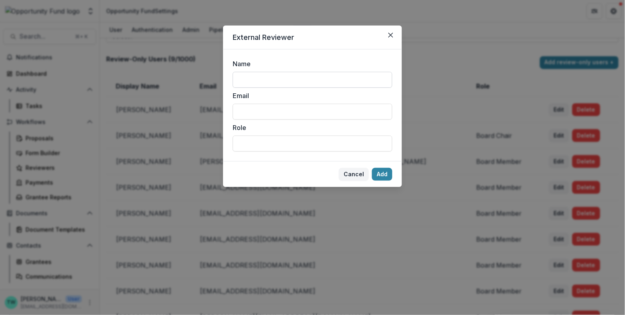
click at [280, 79] on input "Name" at bounding box center [313, 80] width 160 height 16
type input "**********"
click at [271, 110] on input "Email" at bounding box center [313, 112] width 160 height 16
paste input "**********"
drag, startPoint x: 260, startPoint y: 109, endPoint x: 190, endPoint y: 103, distance: 70.1
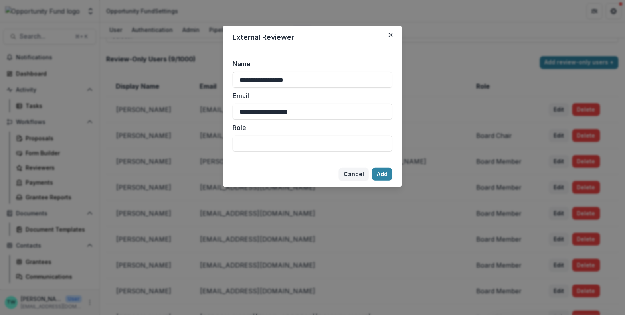
click at [190, 103] on div "**********" at bounding box center [312, 157] width 625 height 315
type input "**********"
click at [275, 141] on input "Role" at bounding box center [313, 144] width 160 height 16
type input "****"
click at [381, 174] on button "Add" at bounding box center [382, 174] width 20 height 13
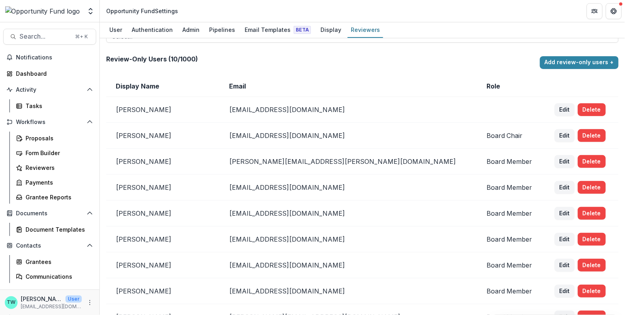
scroll to position [194, 0]
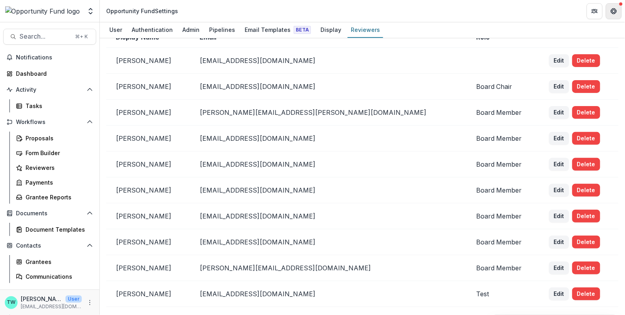
click at [617, 10] on button "Get Help" at bounding box center [613, 11] width 16 height 16
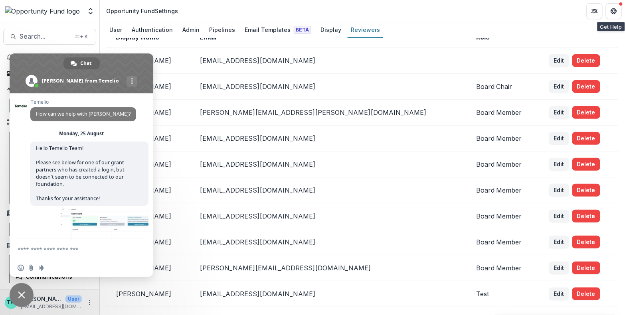
scroll to position [833, 0]
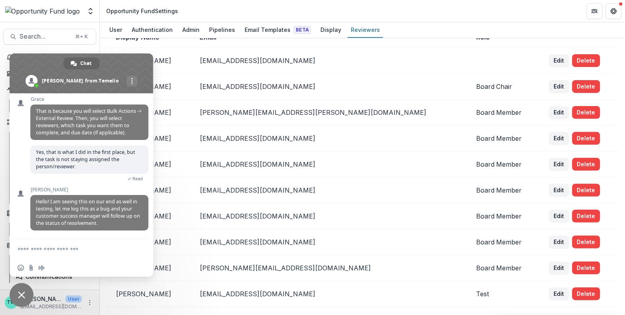
click at [70, 252] on textarea "Compose your message..." at bounding box center [74, 249] width 112 height 20
type textarea "**********"
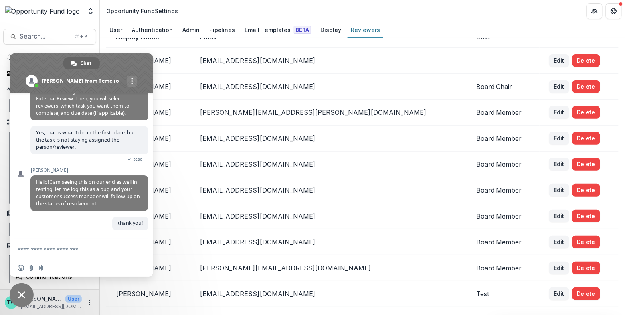
scroll to position [852, 0]
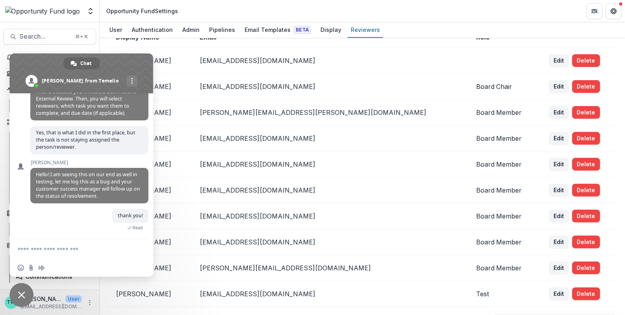
click at [433, 20] on header "Opportunity Fund Settings" at bounding box center [362, 11] width 525 height 22
click at [25, 296] on span "Close chat" at bounding box center [21, 295] width 7 height 7
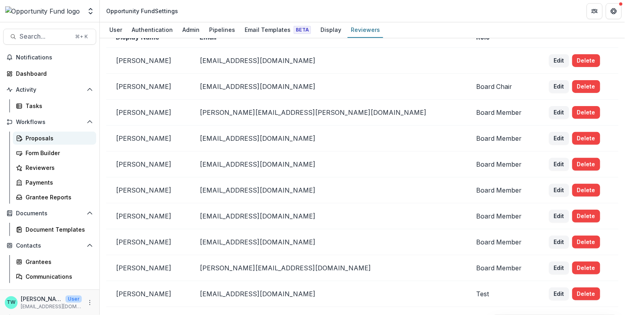
click at [43, 140] on div "Proposals" at bounding box center [58, 138] width 64 height 8
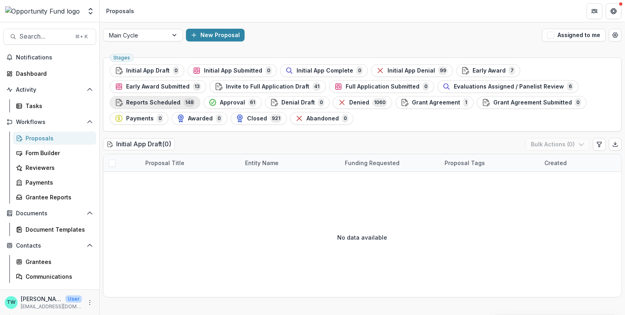
click at [180, 99] on span "Reports Scheduled" at bounding box center [153, 102] width 54 height 7
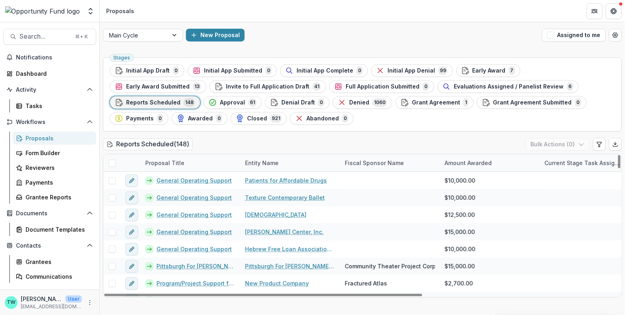
click at [113, 162] on span at bounding box center [111, 163] width 7 height 7
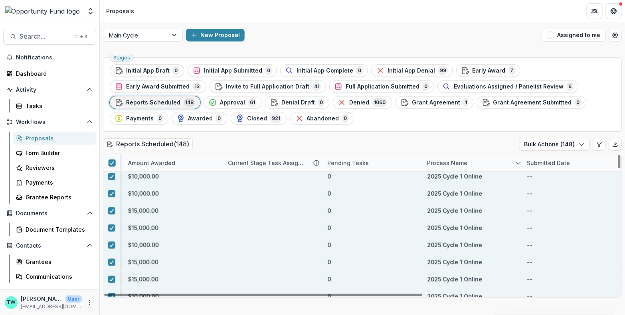
scroll to position [0, 316]
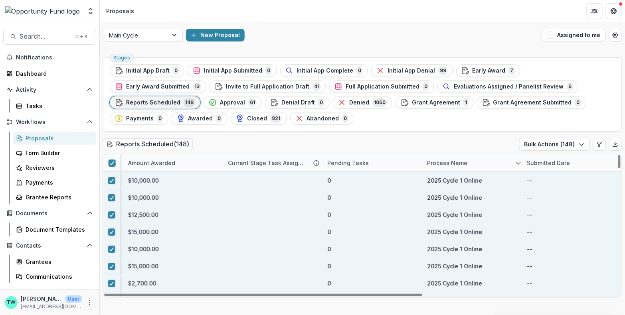
click at [515, 160] on icon "sorted descending" at bounding box center [518, 163] width 6 height 6
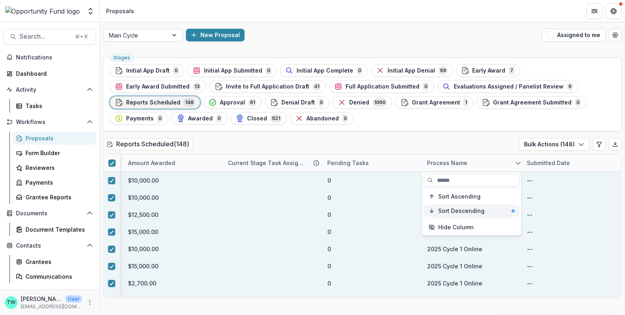
click at [480, 212] on span "Sort Descending" at bounding box center [461, 211] width 46 height 7
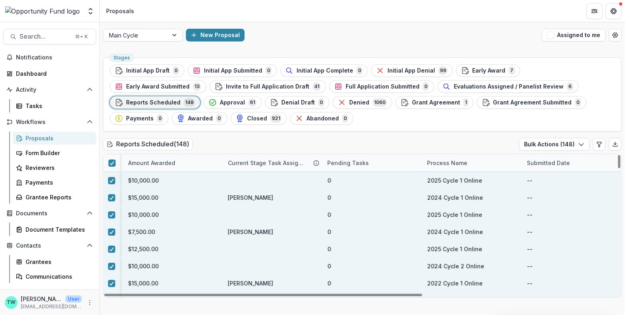
click at [412, 143] on div "Reports Scheduled ( 148 ) Bulk Actions ( 148 )" at bounding box center [362, 146] width 519 height 16
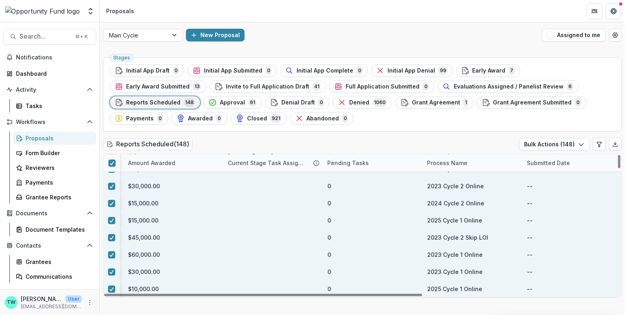
scroll to position [1765, 316]
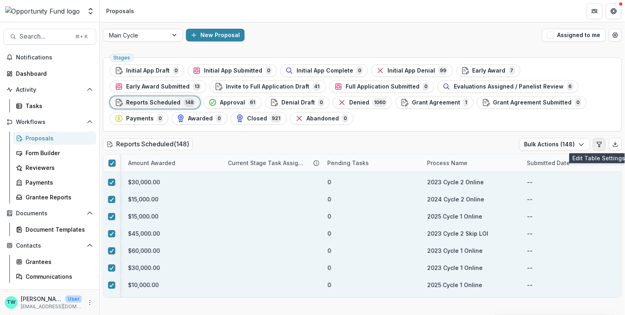
click at [600, 145] on icon "Edit table settings" at bounding box center [599, 144] width 6 height 6
select select "******"
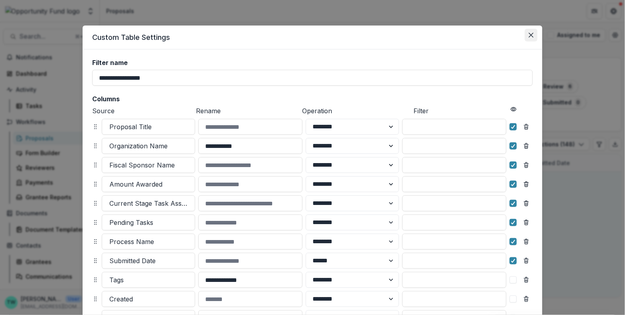
click at [534, 32] on button "Close" at bounding box center [531, 35] width 13 height 13
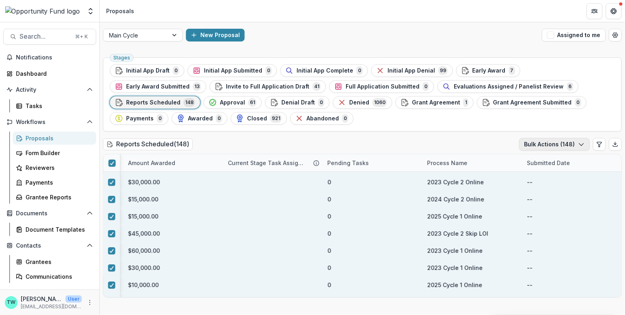
click at [582, 146] on icon "button" at bounding box center [581, 144] width 6 height 6
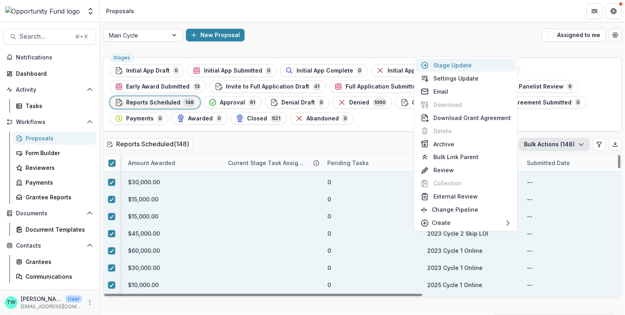
click at [460, 64] on button "Stage Update" at bounding box center [466, 65] width 100 height 13
select select "*********"
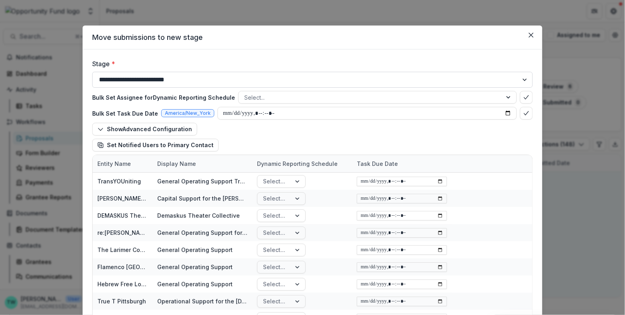
click at [251, 80] on select "**********" at bounding box center [312, 80] width 440 height 16
select select "*******"
click at [92, 72] on select "**********" at bounding box center [312, 80] width 440 height 16
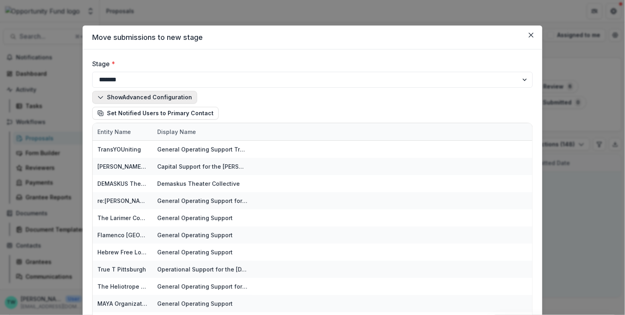
click at [156, 97] on button "Show Advanced Configuration" at bounding box center [144, 97] width 105 height 13
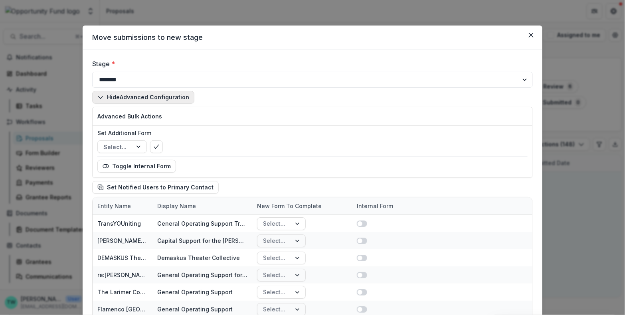
click at [156, 97] on button "Hide Advanced Configuration" at bounding box center [143, 97] width 102 height 13
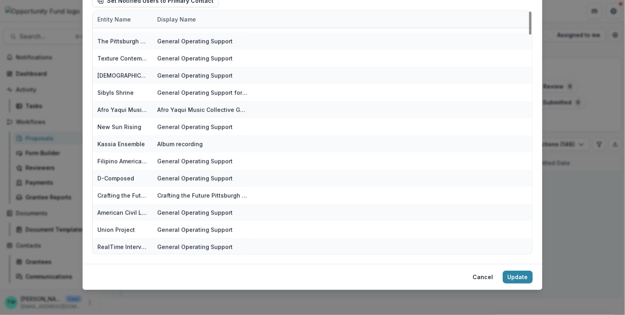
scroll to position [365, 0]
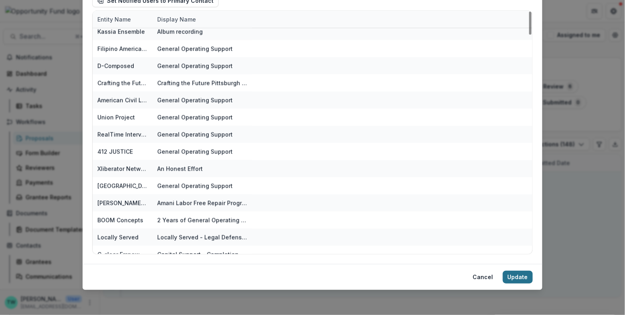
click at [514, 277] on button "Update" at bounding box center [518, 277] width 30 height 13
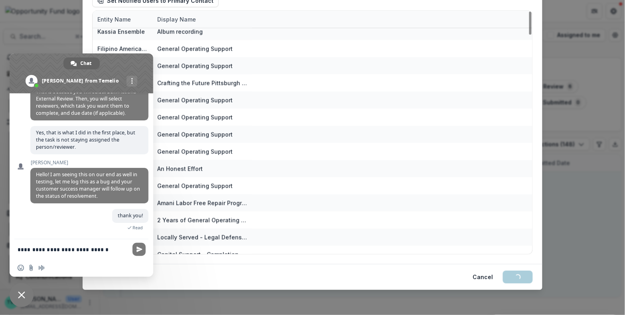
click at [102, 250] on textarea "**********" at bounding box center [74, 249] width 112 height 20
click at [101, 250] on textarea "**********" at bounding box center [74, 249] width 112 height 20
click at [94, 251] on textarea "**********" at bounding box center [74, 249] width 112 height 20
click at [93, 251] on textarea "**********" at bounding box center [74, 249] width 112 height 20
click at [65, 253] on textarea "**********" at bounding box center [74, 249] width 112 height 20
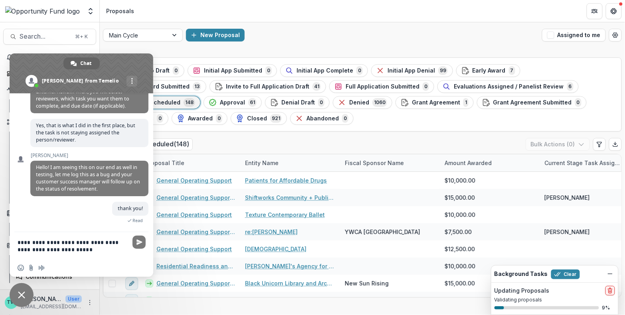
type textarea "**********"
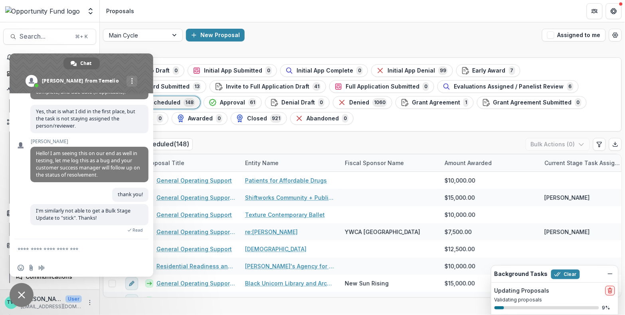
scroll to position [869, 0]
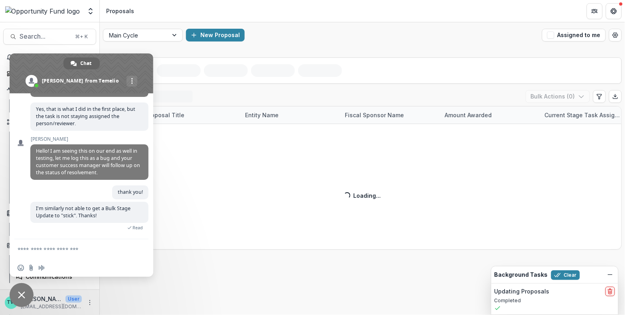
click at [18, 299] on span "Close chat" at bounding box center [22, 295] width 24 height 24
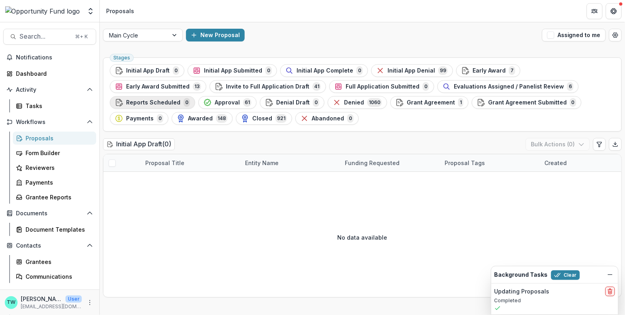
click at [180, 99] on span "Reports Scheduled" at bounding box center [153, 102] width 54 height 7
click at [599, 144] on icon "Edit table settings" at bounding box center [599, 144] width 4 height 5
select select "******"
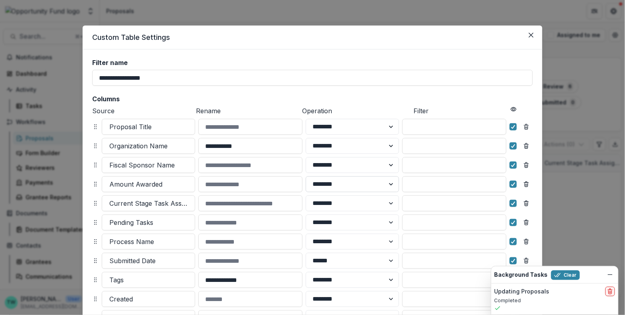
scroll to position [123, 0]
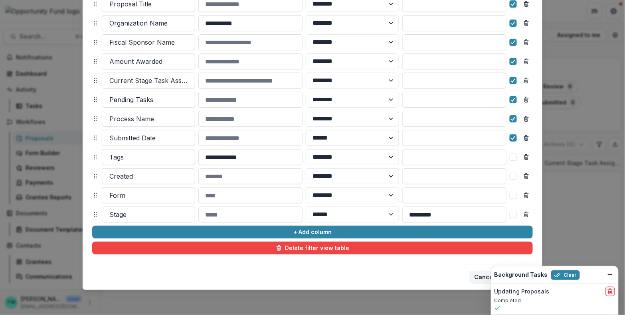
click at [389, 136] on select "******** ******" at bounding box center [352, 138] width 93 height 16
select select "********"
click at [306, 130] on select "******** ******" at bounding box center [352, 138] width 93 height 16
click at [565, 273] on button "Clear" at bounding box center [565, 275] width 29 height 10
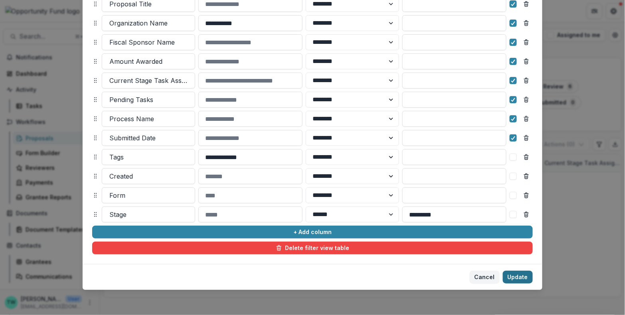
click at [519, 274] on button "Update" at bounding box center [518, 277] width 30 height 13
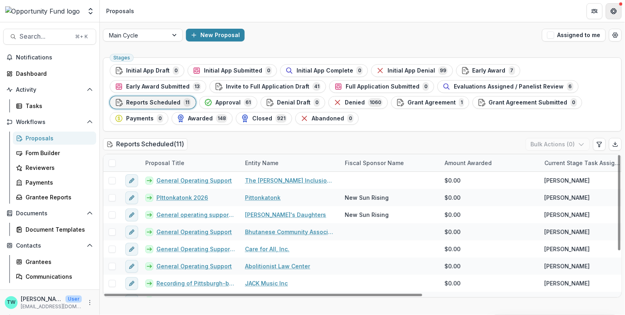
click at [616, 9] on icon "Get Help" at bounding box center [613, 11] width 6 height 6
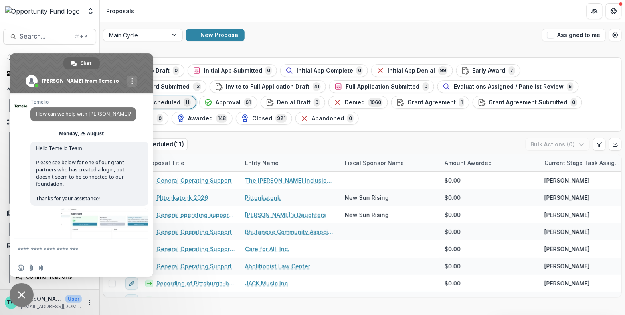
scroll to position [876, 0]
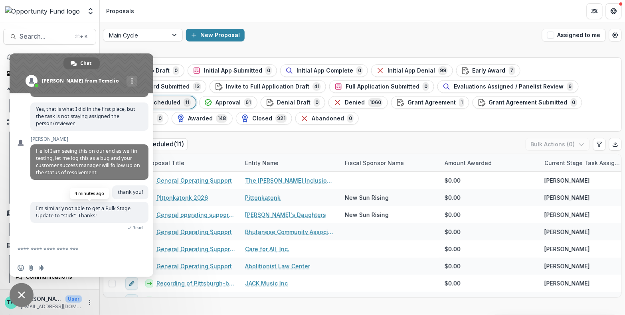
click at [90, 209] on span "I'm similarly not able to get a Bulk Stage Update to "stick". Thanks!" at bounding box center [83, 212] width 95 height 14
click at [51, 248] on textarea "Compose your message..." at bounding box center [74, 249] width 112 height 20
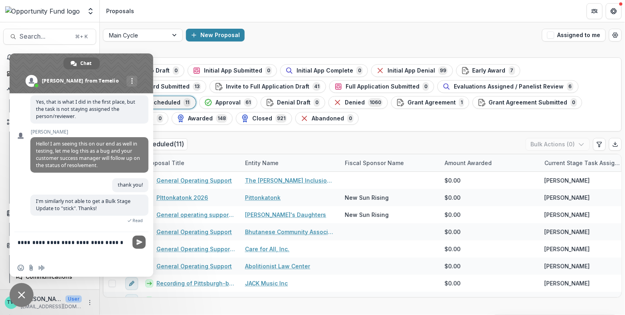
type textarea "**********"
click at [138, 241] on span "Send" at bounding box center [139, 242] width 6 height 6
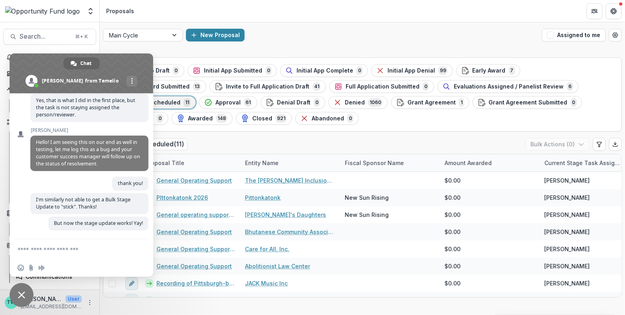
scroll to position [893, 0]
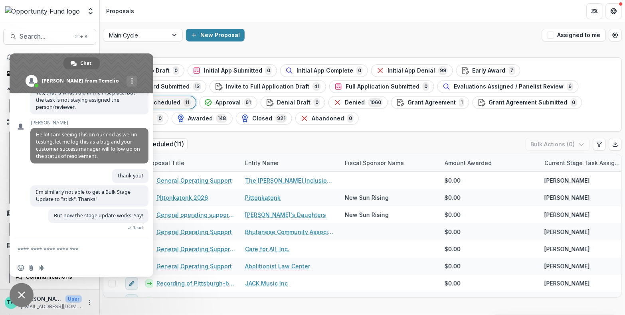
click at [362, 27] on div "Main Cycle New Proposal Assigned to me" at bounding box center [362, 35] width 525 height 26
click at [18, 298] on span "Close chat" at bounding box center [21, 295] width 7 height 7
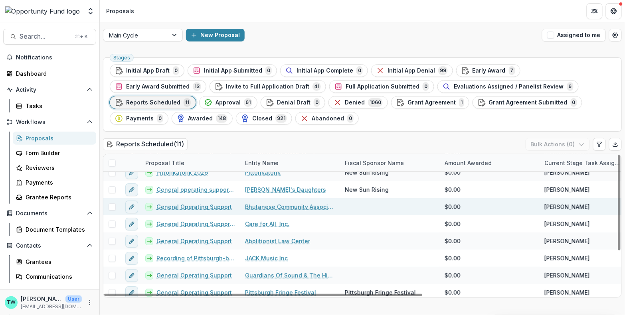
scroll to position [0, 0]
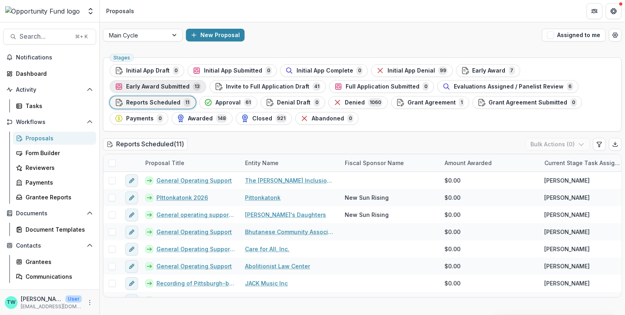
click at [189, 83] on span "Early Award Submitted" at bounding box center [157, 86] width 63 height 7
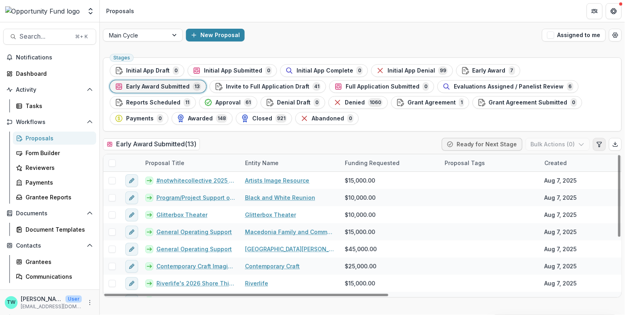
click at [598, 142] on icon "Edit table settings" at bounding box center [599, 144] width 6 height 6
select select "******"
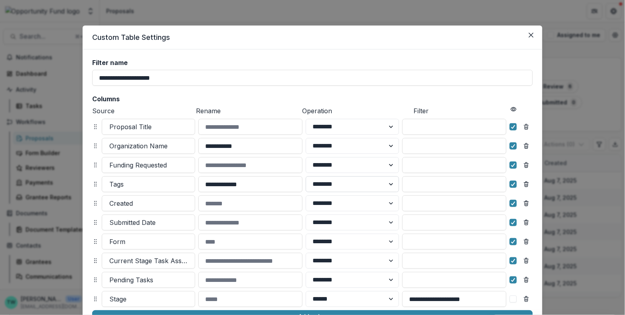
scroll to position [85, 0]
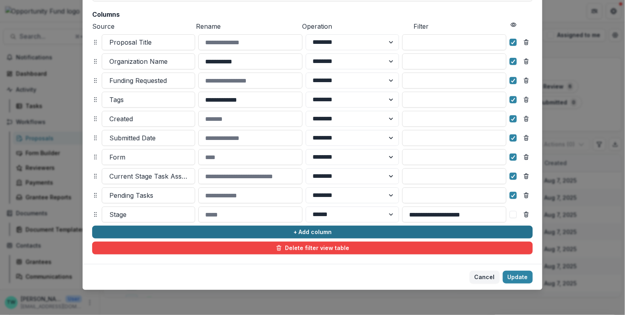
click at [192, 229] on button "+ Add column" at bounding box center [312, 232] width 440 height 13
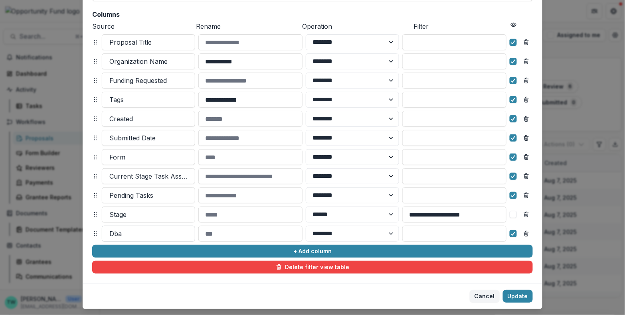
click at [136, 239] on div at bounding box center [148, 233] width 78 height 11
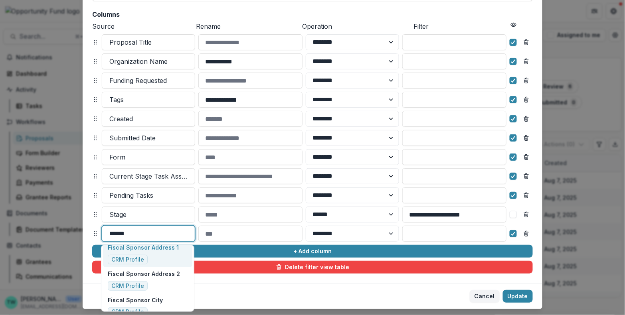
scroll to position [118, 0]
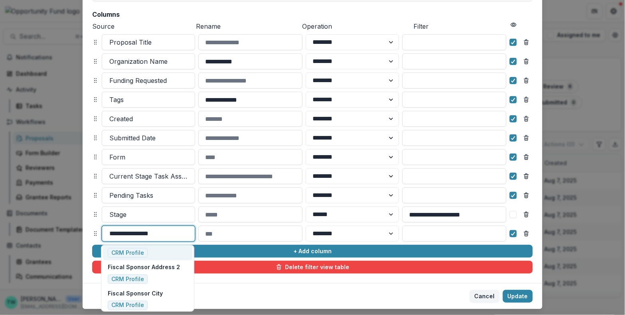
type input "**********"
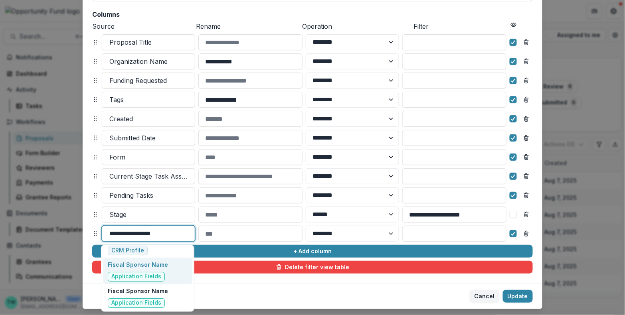
click at [157, 264] on p "Fiscal Sponsor Name" at bounding box center [138, 264] width 60 height 8
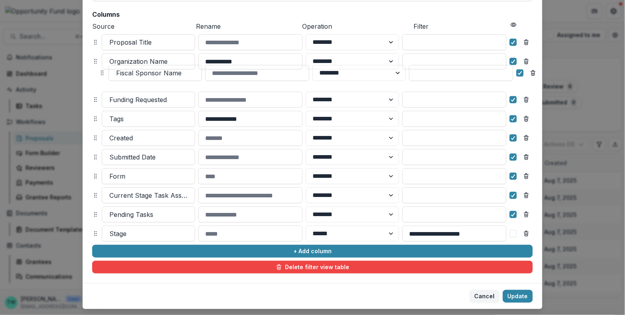
drag, startPoint x: 95, startPoint y: 234, endPoint x: 102, endPoint y: 73, distance: 160.9
click at [103, 73] on circle at bounding box center [103, 73] width 0 height 0
select select "******"
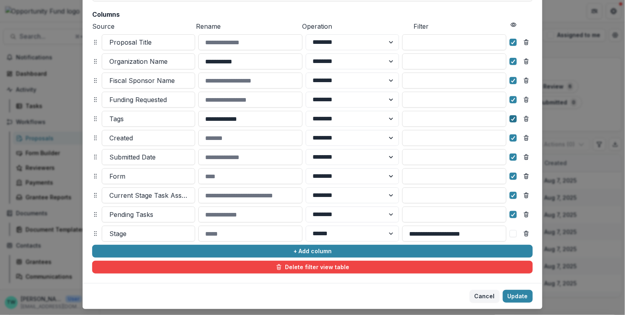
click at [512, 119] on polyline at bounding box center [513, 118] width 4 height 3
click at [511, 135] on div at bounding box center [513, 138] width 5 height 6
click at [511, 158] on polyline at bounding box center [513, 157] width 4 height 3
click at [511, 174] on icon at bounding box center [513, 176] width 5 height 4
click at [511, 300] on button "Update" at bounding box center [518, 296] width 30 height 13
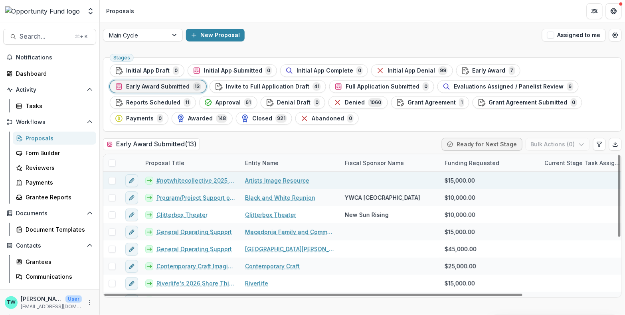
click at [193, 178] on link "#notwhitecollective 2025 portfolio project" at bounding box center [195, 180] width 79 height 8
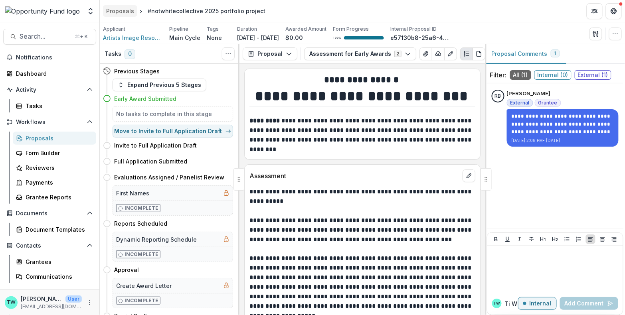
click at [120, 12] on div "Proposals" at bounding box center [120, 11] width 28 height 8
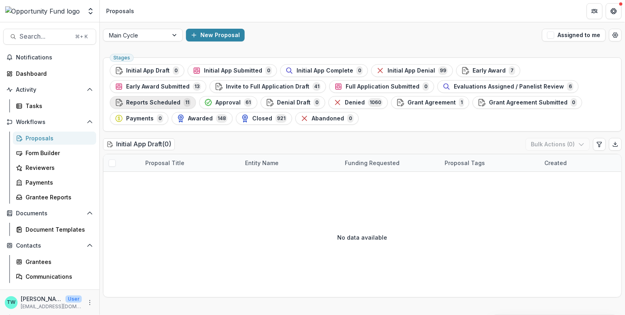
click at [180, 99] on span "Reports Scheduled" at bounding box center [153, 102] width 54 height 7
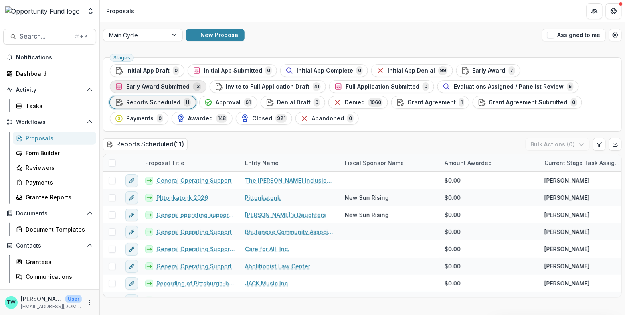
click at [189, 83] on span "Early Award Submitted" at bounding box center [157, 86] width 63 height 7
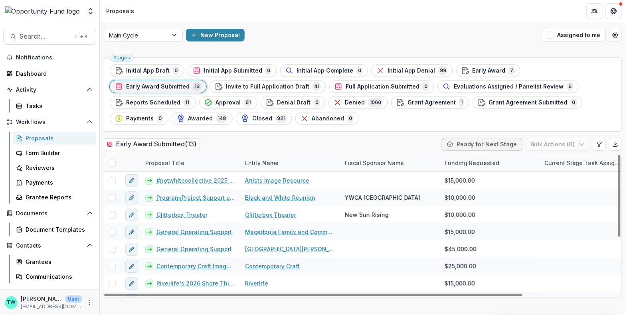
click at [112, 164] on span at bounding box center [111, 163] width 7 height 7
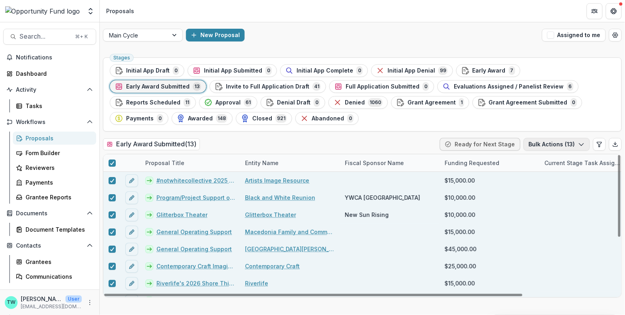
click at [582, 146] on icon "button" at bounding box center [581, 144] width 6 height 6
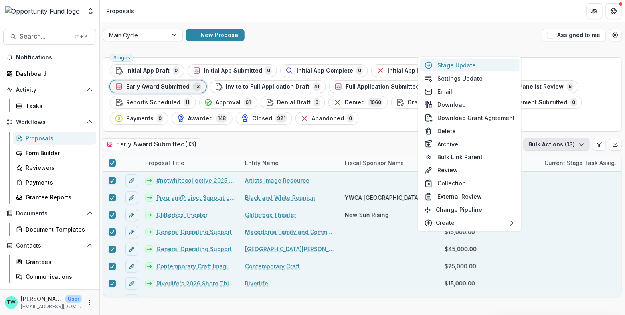
click at [473, 66] on button "Stage Update" at bounding box center [470, 65] width 100 height 13
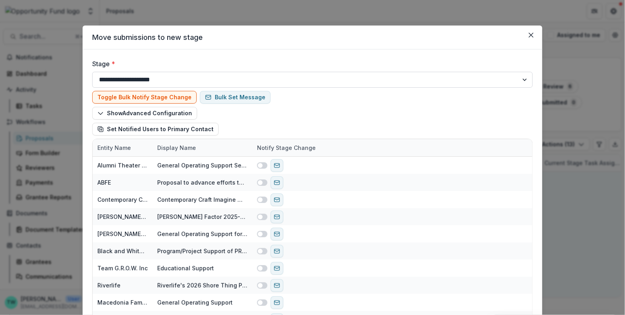
click at [263, 78] on select "**********" at bounding box center [312, 80] width 440 height 16
select select "*********"
click at [92, 72] on select "**********" at bounding box center [312, 80] width 440 height 16
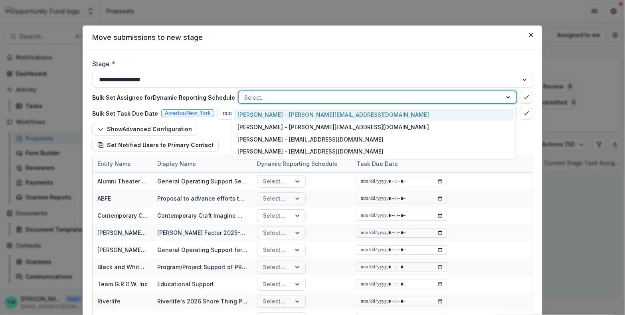
click at [507, 96] on div at bounding box center [509, 97] width 14 height 12
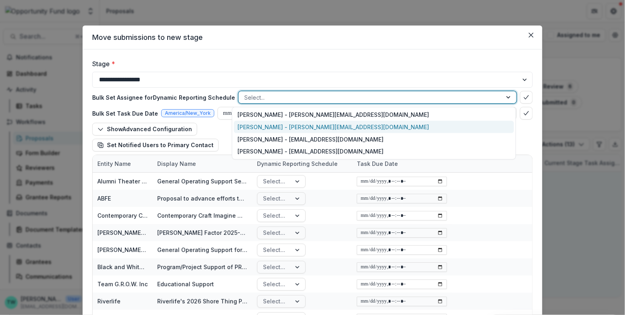
click at [363, 126] on div "Ti Wilhelm - twilhelm@theopportunityfund.org" at bounding box center [374, 127] width 280 height 12
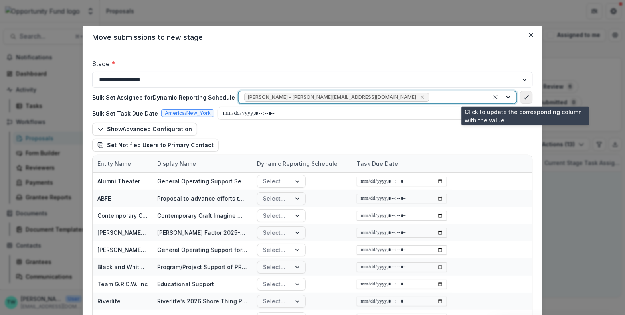
click at [523, 97] on icon "bulk-confirm-option" at bounding box center [526, 97] width 6 height 6
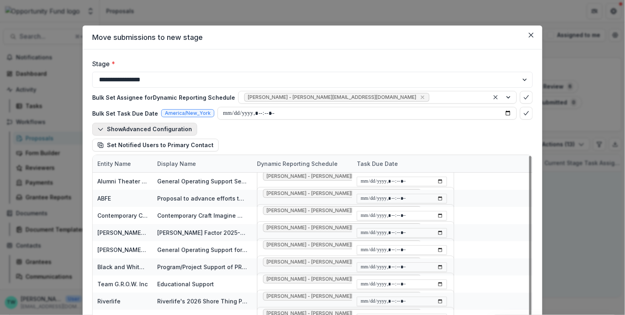
click at [100, 130] on polyline "button" at bounding box center [100, 129] width 4 height 2
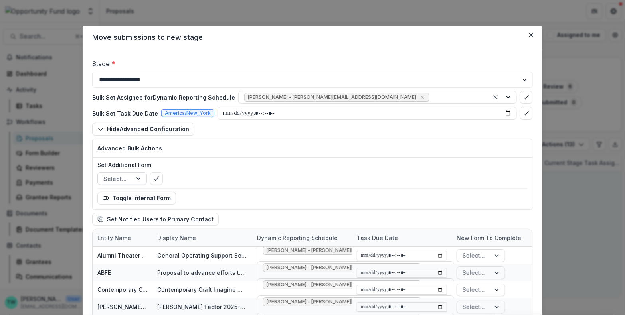
click at [138, 175] on div at bounding box center [139, 179] width 14 height 12
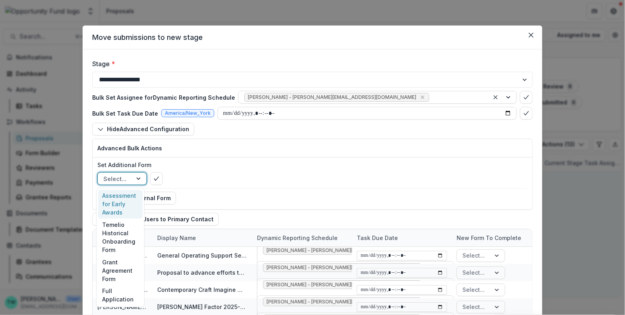
scroll to position [57, 0]
click at [205, 156] on div "Advanced Bulk Actions" at bounding box center [313, 148] width 440 height 18
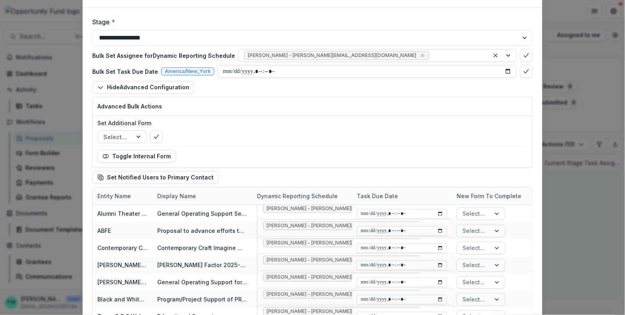
scroll to position [112, 0]
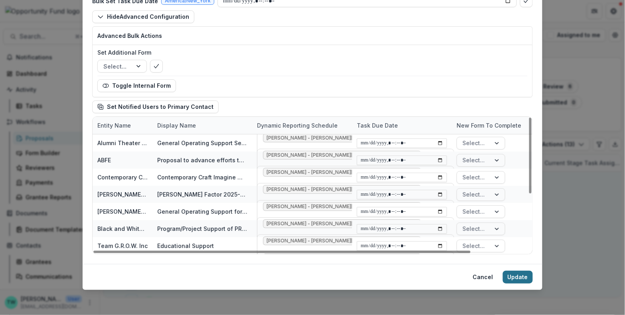
click at [515, 278] on button "Update" at bounding box center [518, 277] width 30 height 13
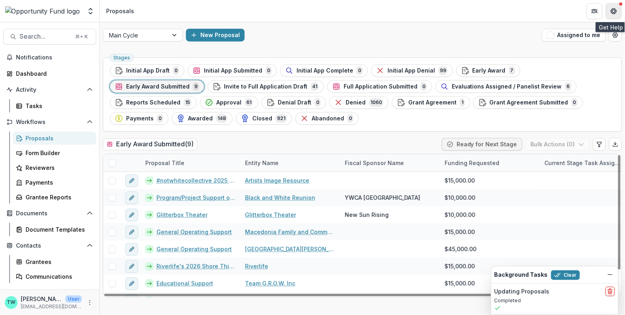
click at [617, 8] on button "Get Help" at bounding box center [613, 11] width 16 height 16
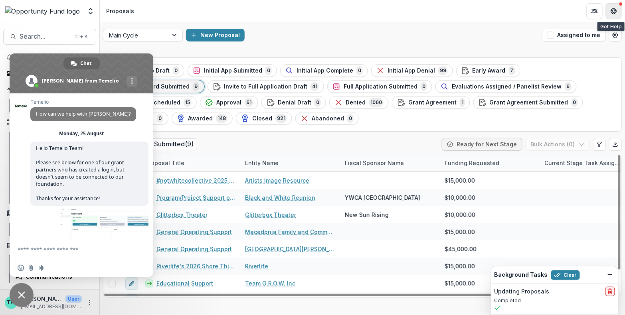
scroll to position [936, 0]
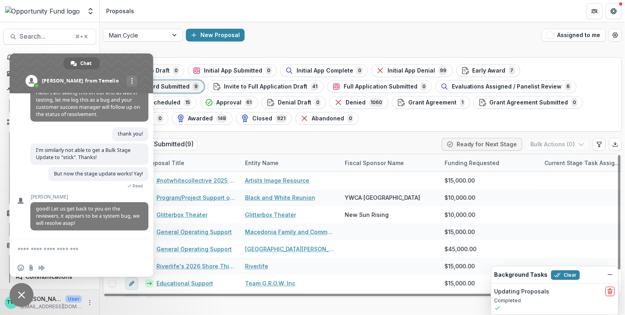
click at [475, 20] on header "Proposals" at bounding box center [362, 11] width 525 height 22
click at [21, 296] on span "Close chat" at bounding box center [21, 295] width 7 height 7
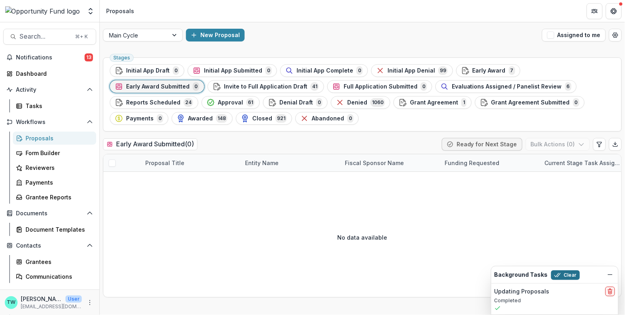
click at [562, 275] on button "Clear" at bounding box center [565, 275] width 29 height 10
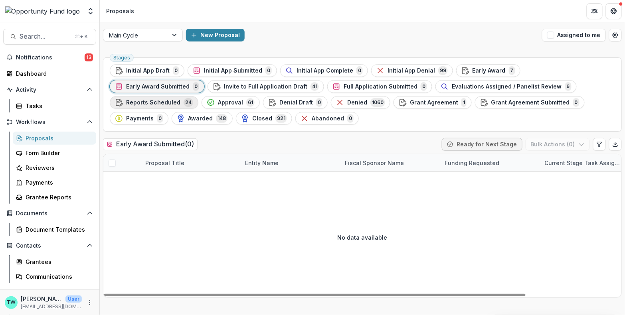
click at [180, 99] on span "Reports Scheduled" at bounding box center [153, 102] width 54 height 7
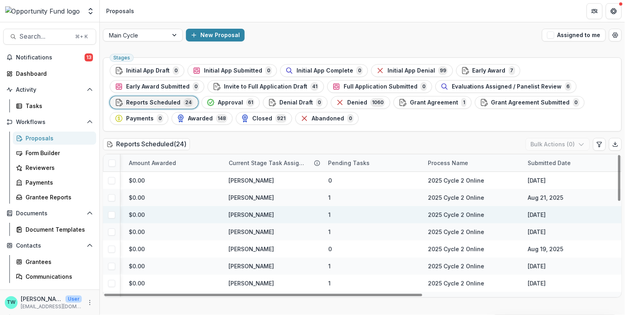
scroll to position [0, 316]
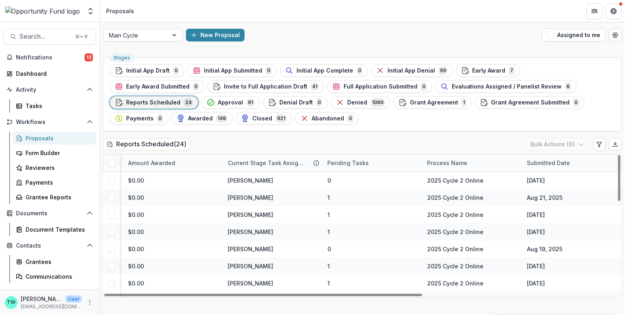
click at [370, 160] on div "Pending Tasks" at bounding box center [348, 163] width 51 height 8
click at [369, 212] on span "Sort Descending" at bounding box center [361, 211] width 46 height 7
click at [360, 155] on div "Pending Tasks" at bounding box center [373, 162] width 100 height 17
click at [361, 143] on div "Reports Scheduled ( 24 ) Bulk Actions ( 0 )" at bounding box center [362, 146] width 519 height 16
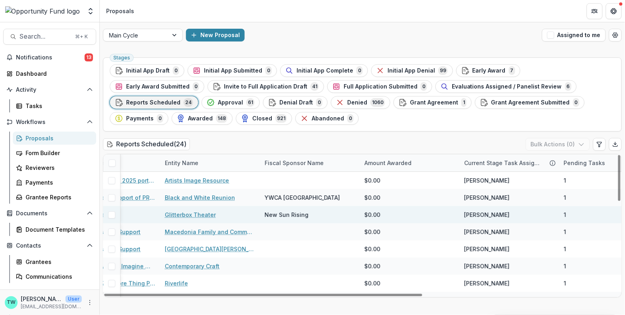
scroll to position [0, 0]
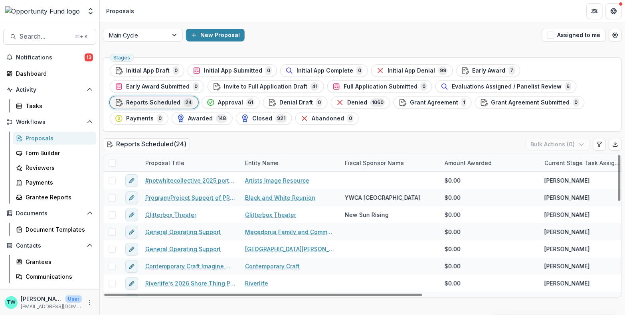
click at [113, 163] on span at bounding box center [111, 163] width 7 height 7
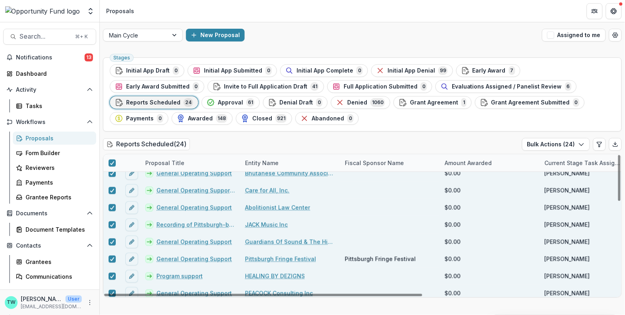
scroll to position [286, 0]
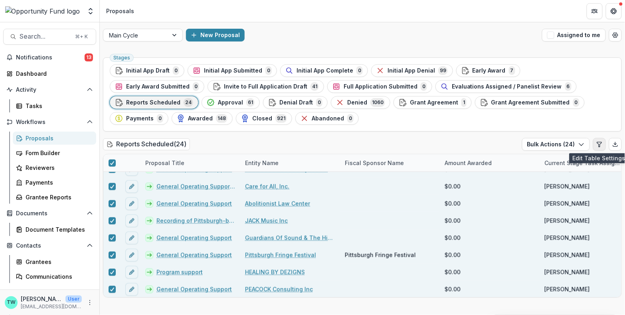
click at [599, 146] on icon "Edit table settings" at bounding box center [599, 144] width 6 height 6
select select "******"
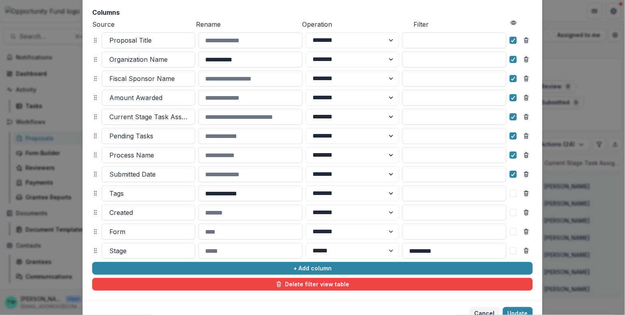
scroll to position [108, 0]
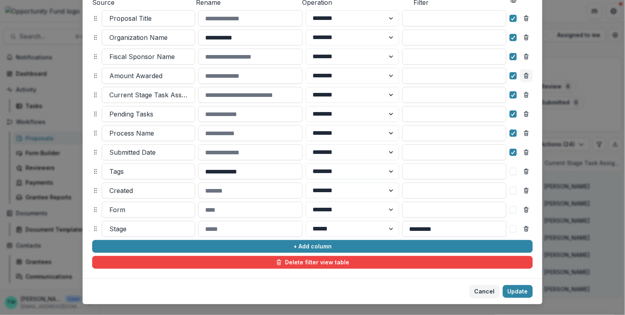
click at [527, 76] on line "Remove column" at bounding box center [527, 77] width 0 height 2
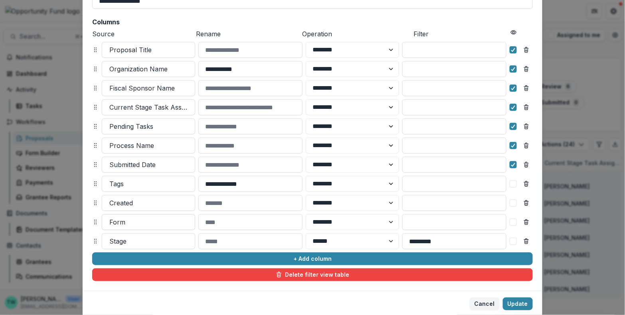
scroll to position [79, 0]
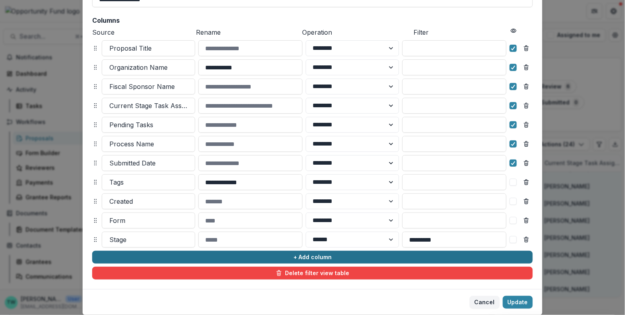
click at [184, 260] on button "+ Add column" at bounding box center [312, 257] width 440 height 13
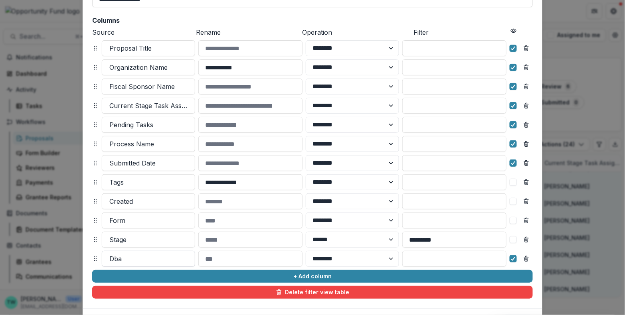
click at [159, 259] on div at bounding box center [148, 258] width 78 height 11
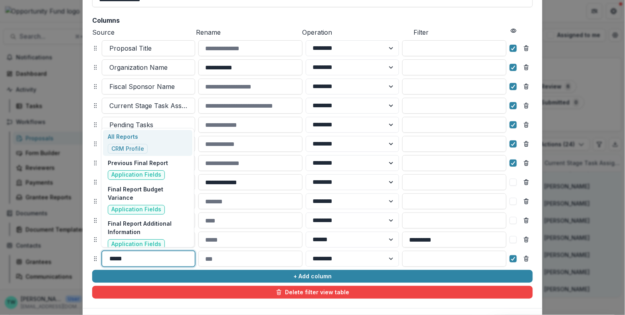
type input "******"
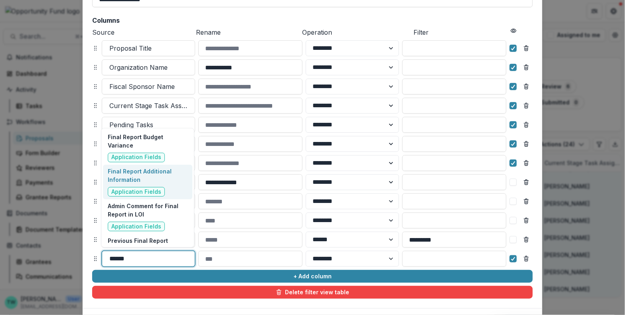
scroll to position [0, 0]
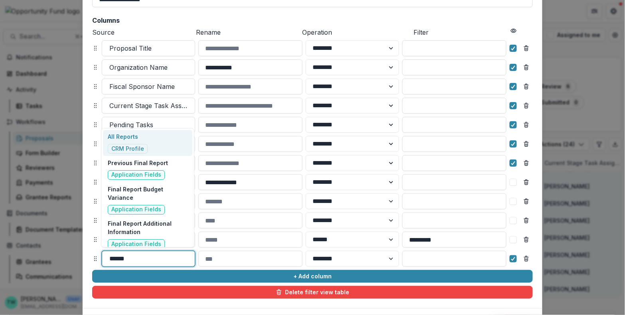
click at [144, 139] on p "All Reports" at bounding box center [128, 136] width 40 height 8
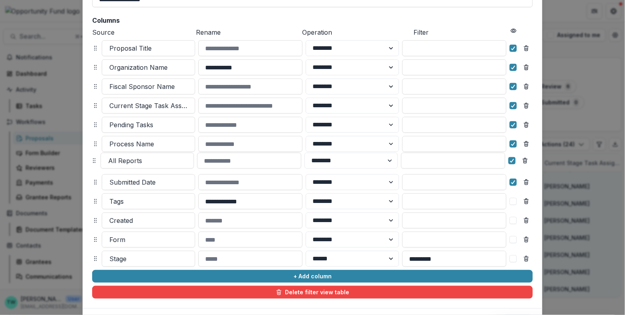
drag, startPoint x: 94, startPoint y: 258, endPoint x: 93, endPoint y: 160, distance: 98.1
click at [93, 160] on icon at bounding box center [94, 161] width 6 height 6
select select "******"
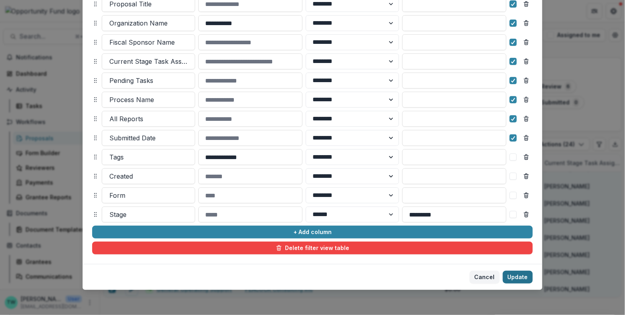
click at [523, 280] on button "Update" at bounding box center [518, 277] width 30 height 13
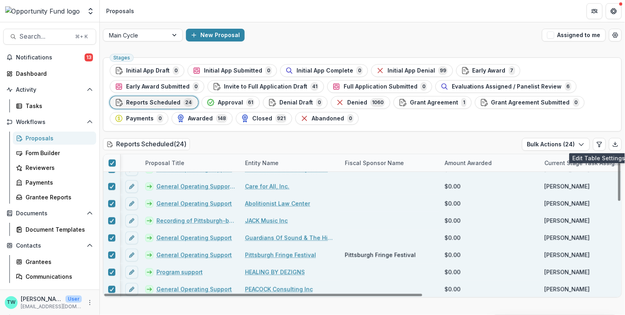
scroll to position [285, 316]
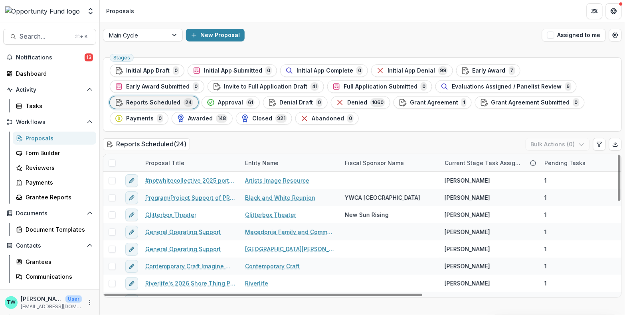
scroll to position [0, 316]
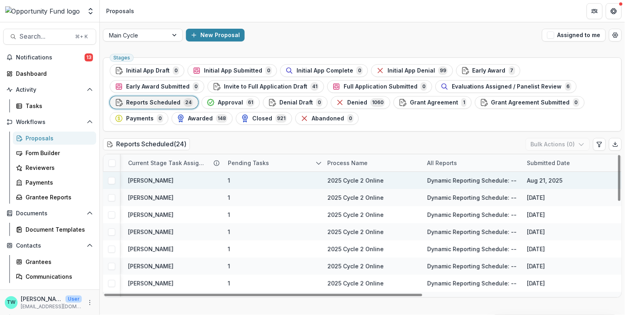
click at [477, 181] on span "Dynamic Reporting Schedule: --" at bounding box center [471, 180] width 89 height 8
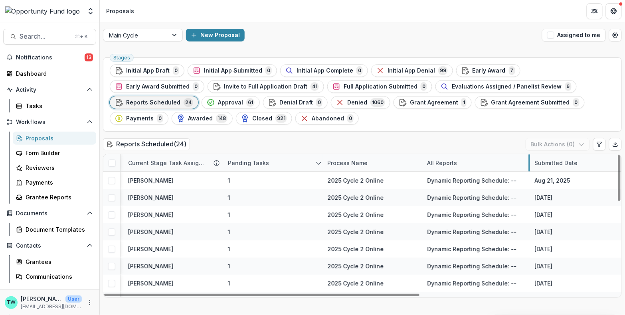
drag, startPoint x: 521, startPoint y: 163, endPoint x: 528, endPoint y: 165, distance: 7.8
click at [600, 143] on icon "Edit table settings" at bounding box center [599, 144] width 6 height 6
select select "******"
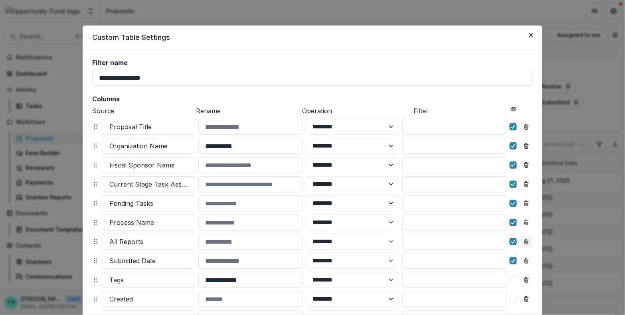
click at [525, 244] on icon "Remove column" at bounding box center [526, 242] width 6 height 6
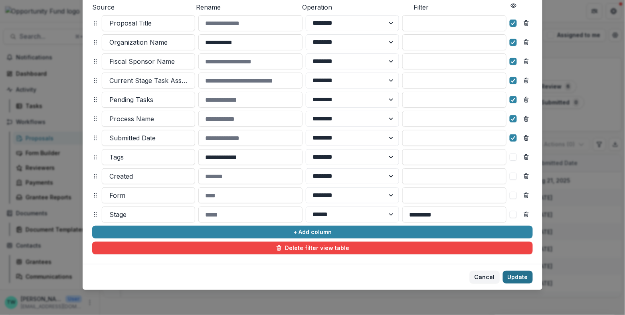
click at [513, 274] on button "Update" at bounding box center [518, 277] width 30 height 13
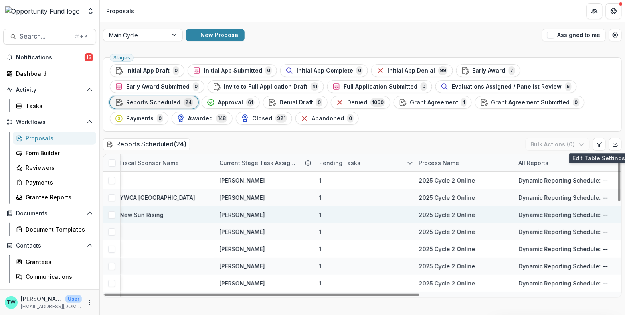
scroll to position [0, 324]
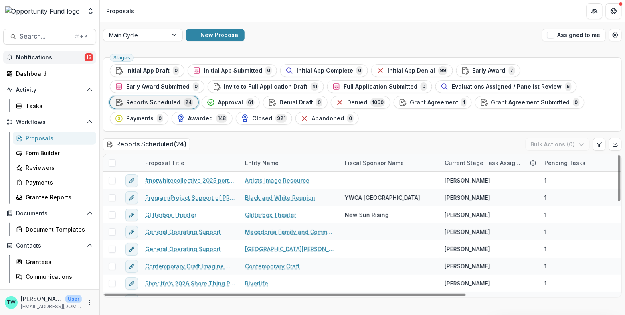
click at [38, 53] on button "Notifications 13" at bounding box center [49, 57] width 93 height 13
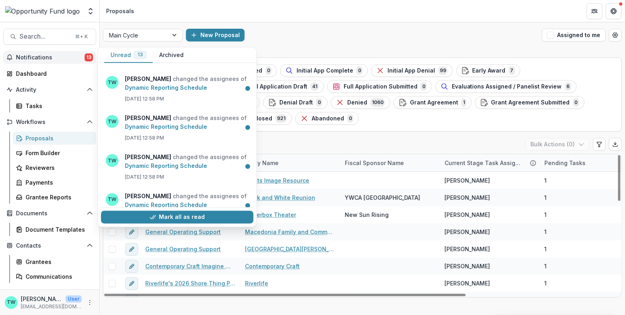
scroll to position [366, 0]
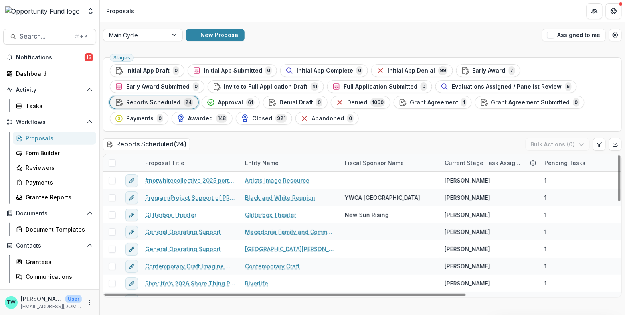
click at [344, 14] on header "Proposals" at bounding box center [362, 11] width 525 height 22
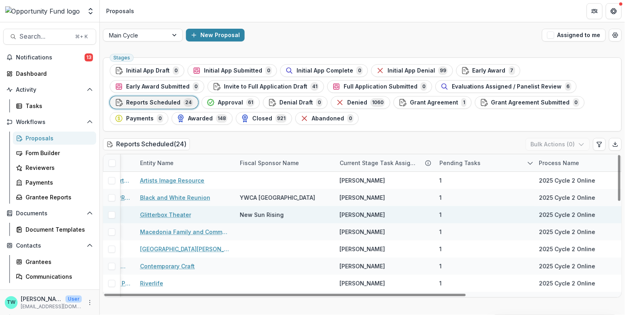
scroll to position [0, 0]
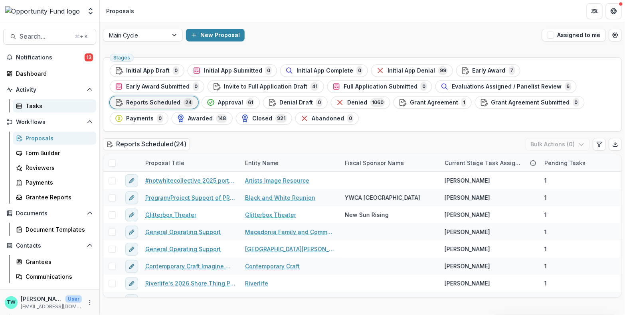
click at [32, 107] on div "Tasks" at bounding box center [58, 106] width 64 height 8
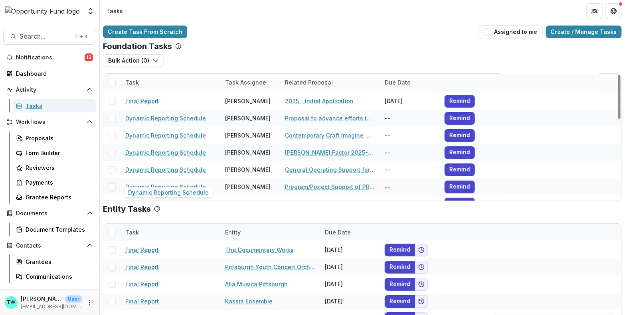
scroll to position [88, 0]
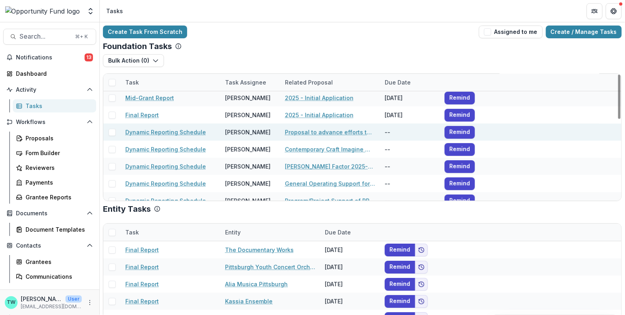
click at [112, 132] on span at bounding box center [111, 132] width 7 height 7
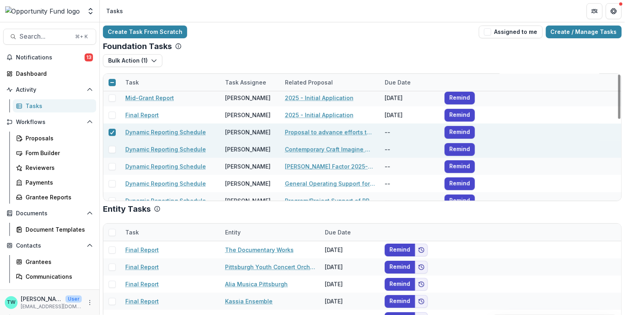
click at [112, 148] on span at bounding box center [111, 149] width 7 height 7
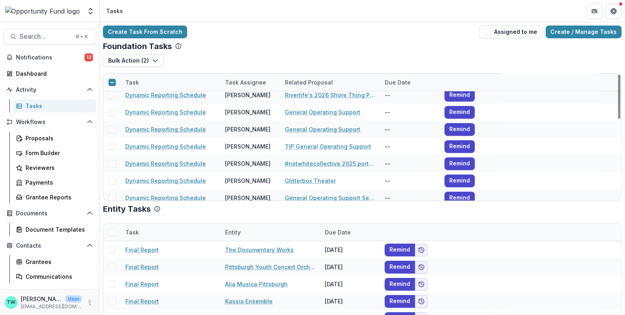
scroll to position [233, 0]
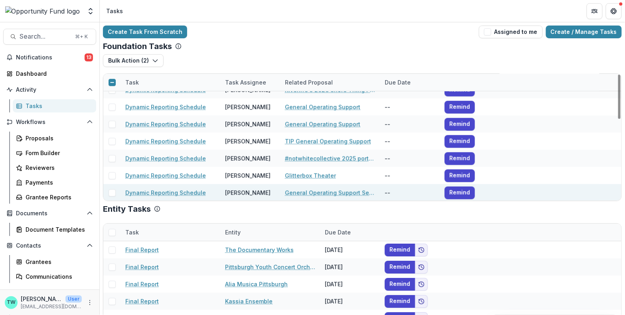
click at [111, 192] on span at bounding box center [111, 192] width 7 height 7
click at [111, 193] on icon at bounding box center [112, 193] width 5 height 4
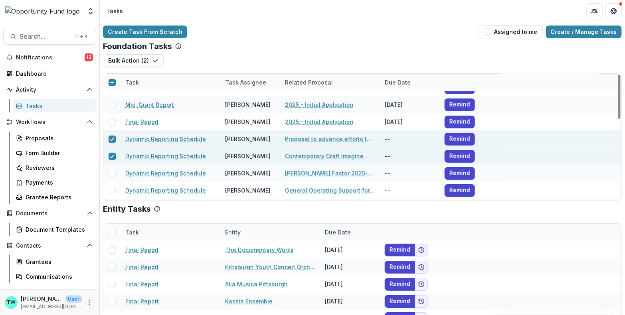
scroll to position [77, 0]
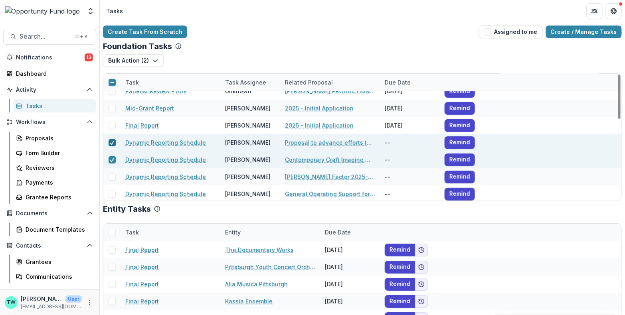
click at [111, 144] on div at bounding box center [112, 143] width 5 height 6
click at [111, 157] on div at bounding box center [112, 160] width 5 height 6
click at [176, 141] on link "Dynamic Reporting Schedule" at bounding box center [165, 142] width 81 height 8
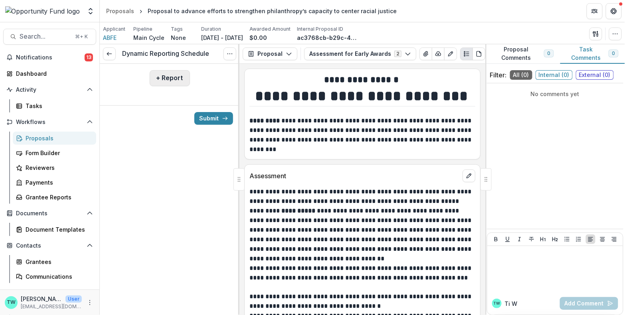
click at [171, 81] on button "+ Report" at bounding box center [170, 78] width 40 height 16
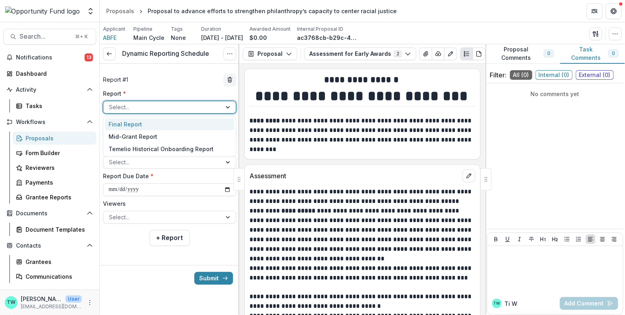
click at [156, 103] on div at bounding box center [162, 107] width 107 height 10
click at [150, 124] on div "Final Report" at bounding box center [169, 124] width 129 height 12
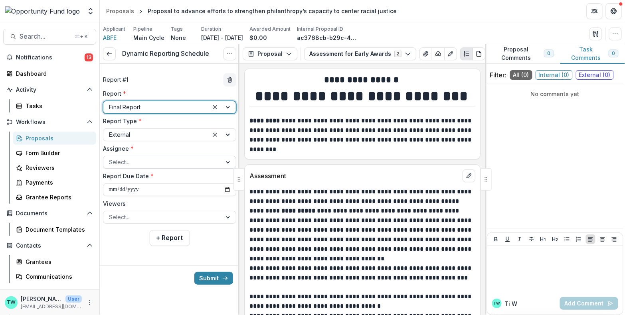
click at [149, 163] on div at bounding box center [162, 162] width 107 height 10
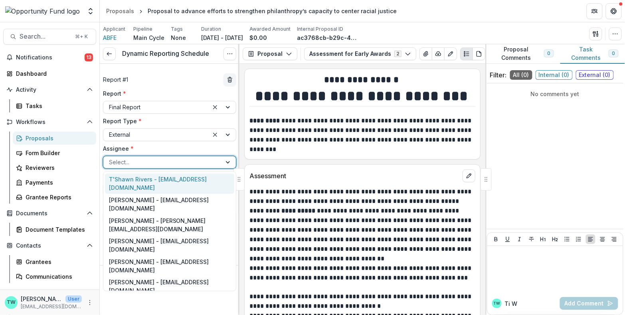
click at [170, 161] on div at bounding box center [162, 162] width 107 height 10
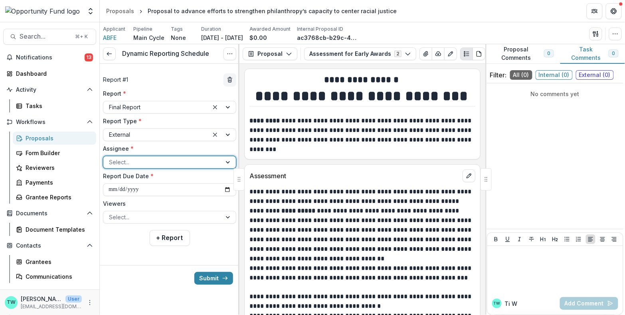
click at [206, 161] on div at bounding box center [162, 162] width 107 height 10
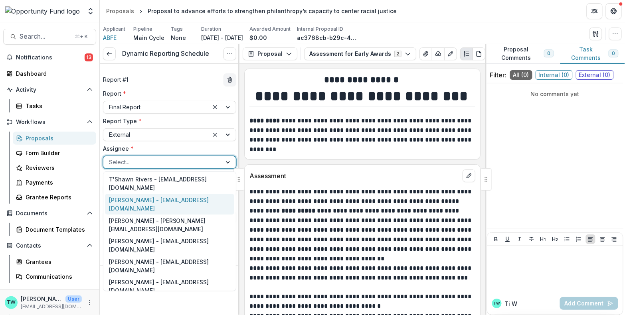
click at [189, 194] on div "Ellynne Davis - grants@abfe.org" at bounding box center [169, 204] width 129 height 21
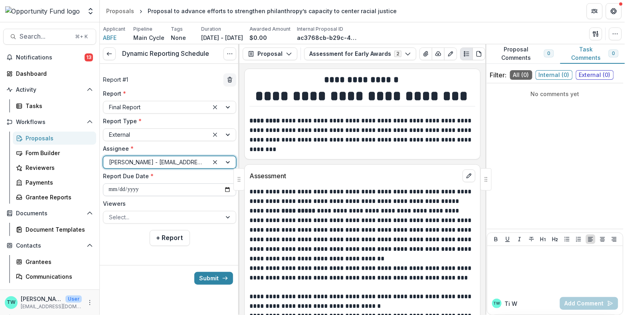
click at [170, 189] on input "**********" at bounding box center [169, 189] width 133 height 13
click at [147, 189] on input "**********" at bounding box center [169, 189] width 133 height 13
click at [226, 189] on input "**********" at bounding box center [169, 189] width 133 height 13
click at [140, 189] on input "**********" at bounding box center [169, 189] width 133 height 13
click at [164, 193] on input "**********" at bounding box center [169, 189] width 133 height 13
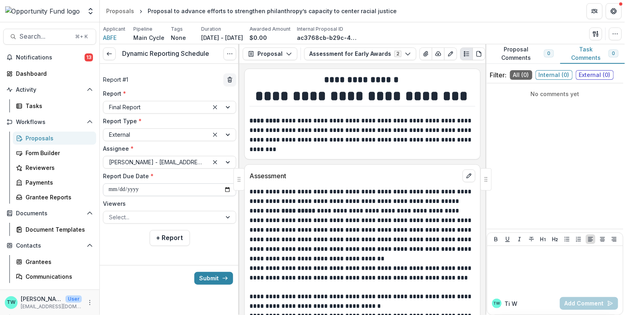
click at [225, 189] on input "**********" at bounding box center [169, 189] width 133 height 13
type input "**********"
click at [139, 217] on div at bounding box center [162, 217] width 107 height 10
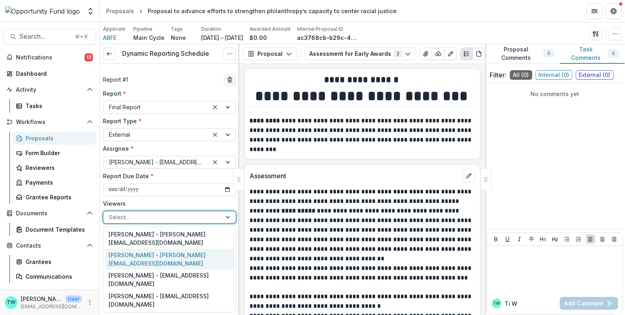
click at [137, 249] on div "[PERSON_NAME] - [PERSON_NAME][EMAIL_ADDRESS][DOMAIN_NAME]" at bounding box center [169, 259] width 129 height 21
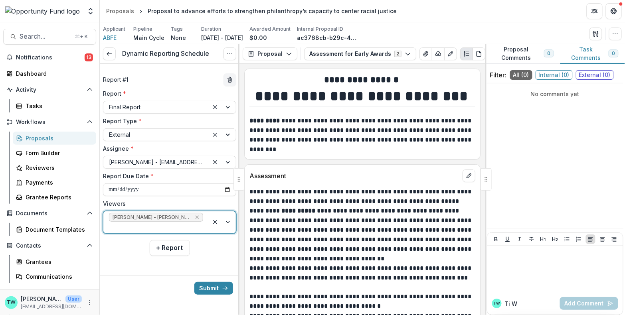
click at [146, 225] on div at bounding box center [156, 228] width 94 height 10
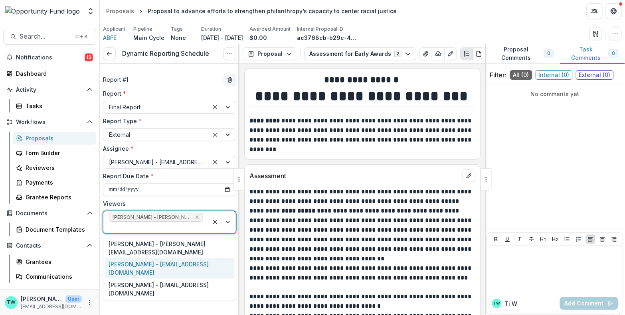
click at [143, 262] on div "[PERSON_NAME] - [EMAIL_ADDRESS][DOMAIN_NAME]" at bounding box center [169, 268] width 129 height 21
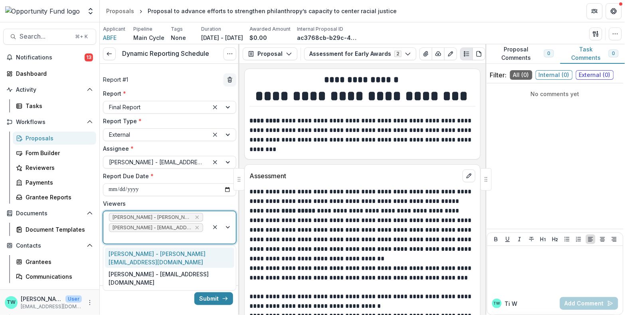
click at [140, 237] on div at bounding box center [156, 238] width 94 height 10
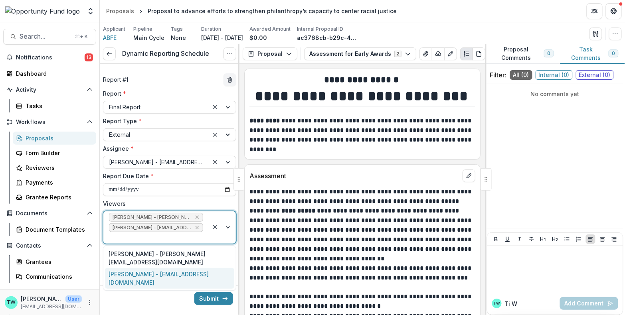
click at [136, 268] on div "[PERSON_NAME] - [EMAIL_ADDRESS][DOMAIN_NAME]" at bounding box center [169, 278] width 129 height 21
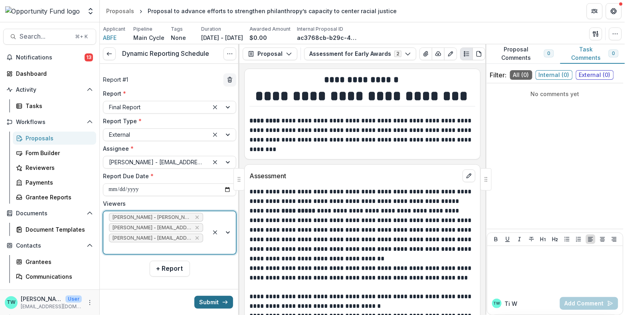
click at [208, 304] on button "Submit" at bounding box center [213, 302] width 39 height 13
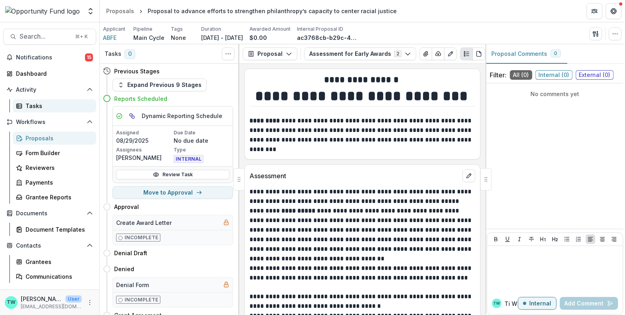
click at [36, 106] on div "Tasks" at bounding box center [58, 106] width 64 height 8
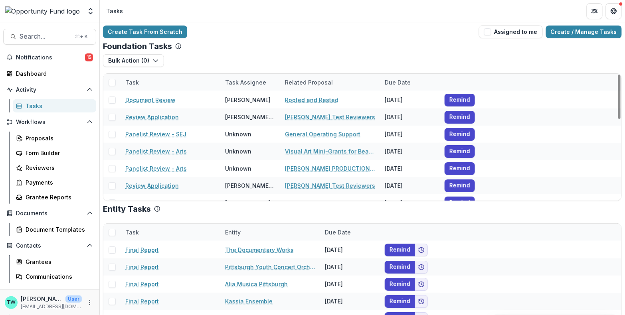
click at [160, 89] on div "Task" at bounding box center [170, 82] width 100 height 17
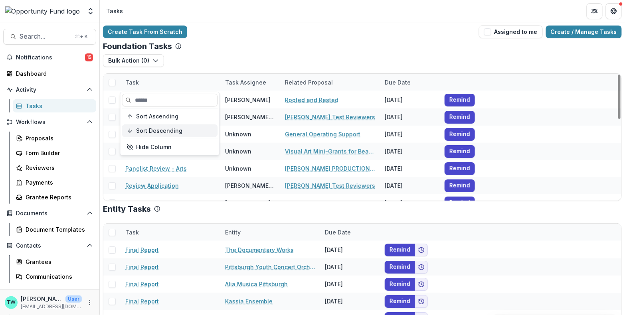
click at [159, 130] on span "Sort Descending" at bounding box center [159, 131] width 46 height 7
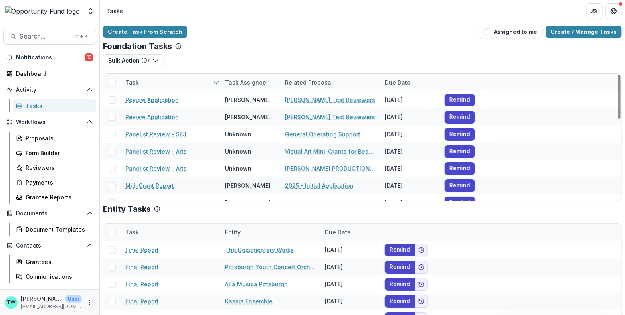
click at [259, 32] on div "Create Task From Scratch Assigned to me Create / Manage Tasks" at bounding box center [362, 32] width 519 height 13
click at [214, 83] on icon "sorted descending" at bounding box center [216, 82] width 6 height 6
click at [174, 98] on input at bounding box center [170, 100] width 96 height 13
click at [164, 78] on div "Task" at bounding box center [170, 82] width 100 height 17
click at [216, 83] on polyline "sorted descending" at bounding box center [216, 82] width 4 height 2
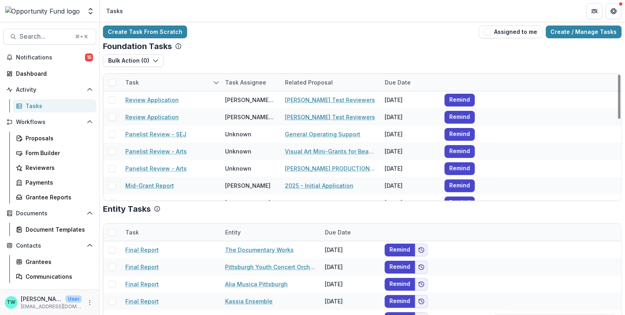
click at [225, 46] on div "Foundation Tasks" at bounding box center [362, 46] width 519 height 10
click at [522, 79] on div at bounding box center [549, 82] width 100 height 17
click at [470, 61] on div "Bulk Action ( 0 ) Reporting Schedule Tasks" at bounding box center [362, 63] width 519 height 19
click at [215, 83] on icon "sorted descending" at bounding box center [216, 82] width 6 height 6
click at [209, 47] on div "Foundation Tasks" at bounding box center [362, 46] width 519 height 10
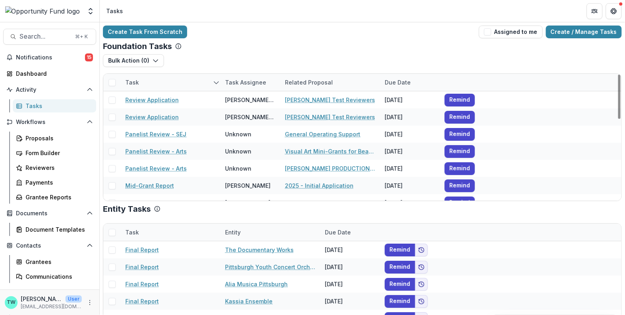
click at [162, 82] on div "Task" at bounding box center [170, 82] width 100 height 17
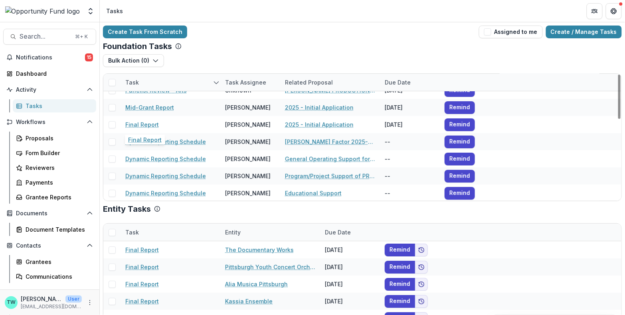
scroll to position [79, 0]
click at [199, 83] on div "Task" at bounding box center [170, 82] width 100 height 17
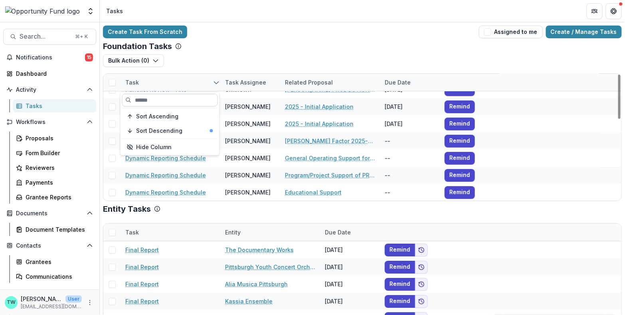
click at [177, 103] on input at bounding box center [170, 100] width 96 height 13
type input "******"
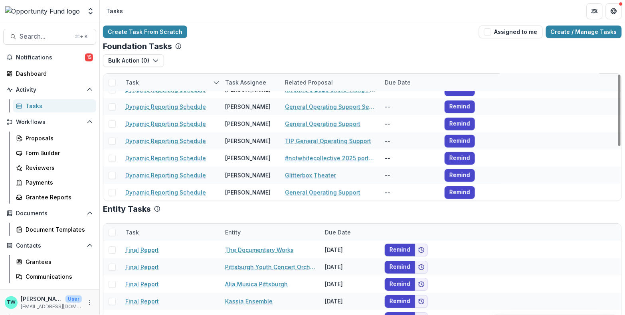
click at [232, 42] on div "Foundation Tasks" at bounding box center [362, 46] width 519 height 10
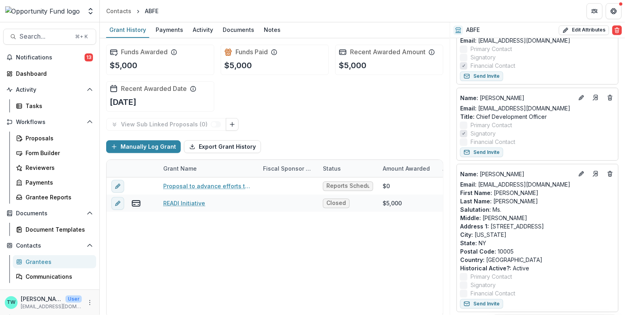
scroll to position [237, 0]
click at [580, 172] on line "Edit" at bounding box center [581, 173] width 2 height 2
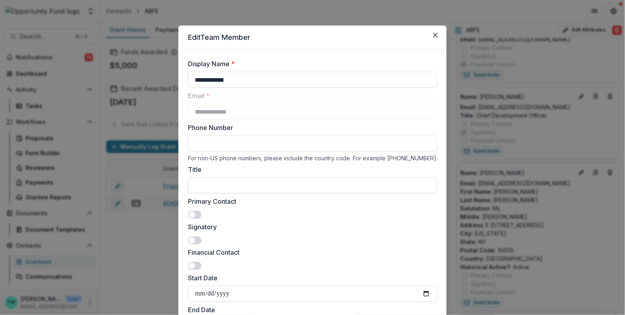
click at [225, 185] on input "Title" at bounding box center [312, 186] width 249 height 16
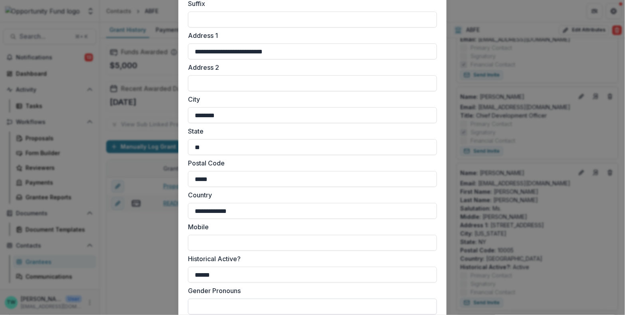
scroll to position [615, 0]
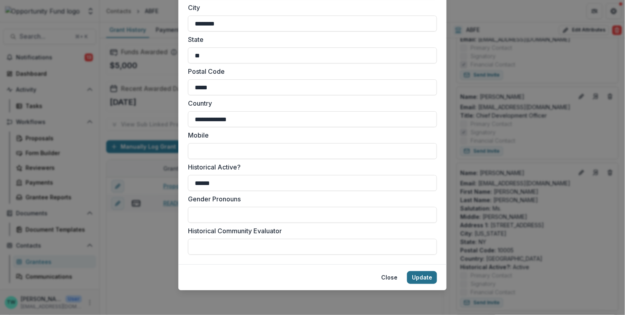
type input "**********"
click at [422, 278] on button "Update" at bounding box center [422, 277] width 30 height 13
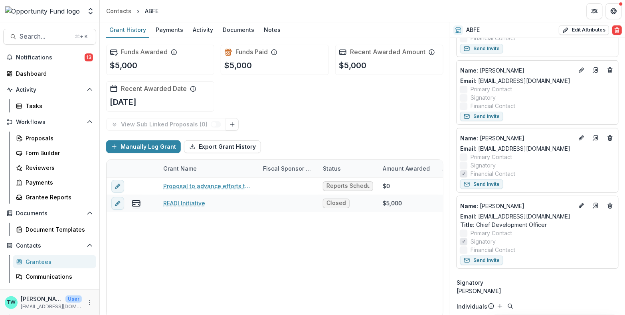
scroll to position [357, 0]
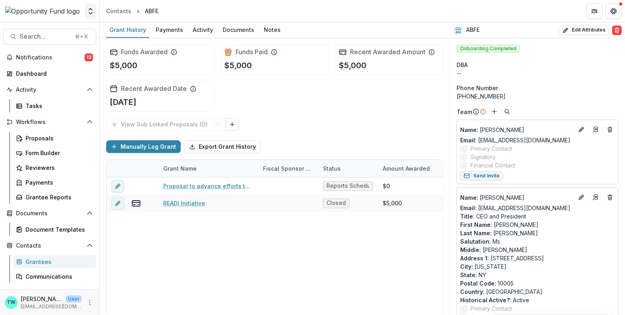
click at [88, 11] on icon "Open entity switcher" at bounding box center [91, 11] width 8 height 8
click at [54, 30] on link "Admin Settings" at bounding box center [50, 30] width 96 height 13
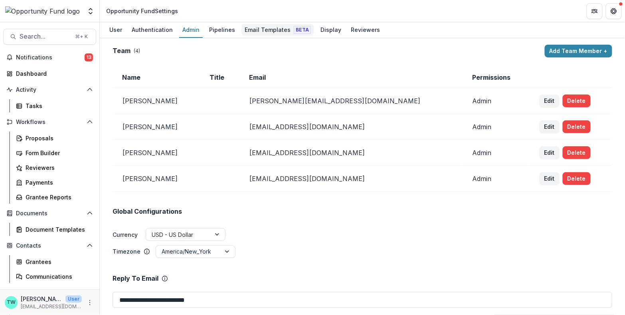
click at [273, 32] on div "Email Templates Beta" at bounding box center [277, 30] width 73 height 12
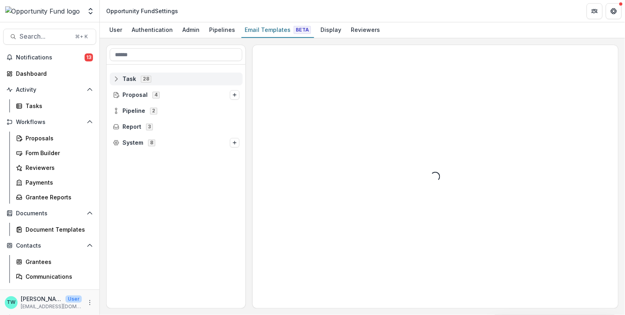
click at [114, 80] on line at bounding box center [116, 80] width 5 height 0
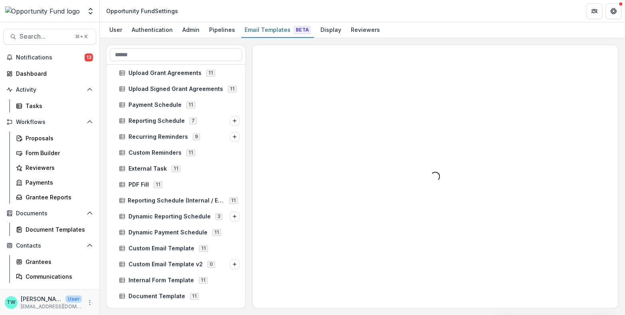
scroll to position [53, 0]
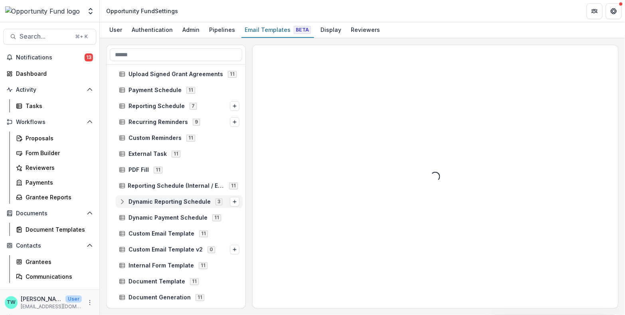
click at [122, 199] on icon at bounding box center [122, 202] width 6 height 6
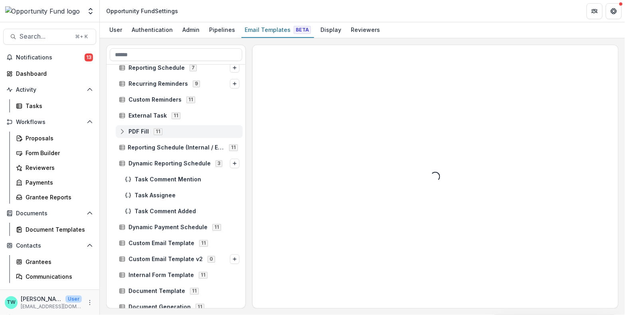
scroll to position [92, 0]
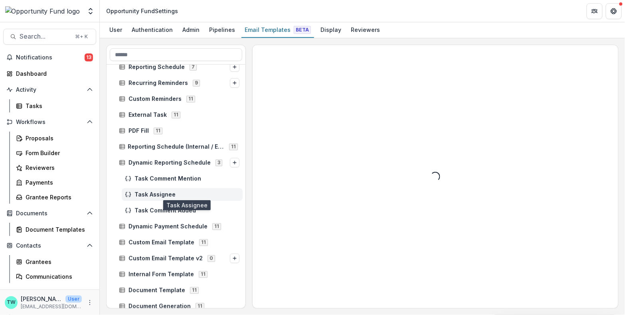
click at [165, 193] on span "Task Assignee" at bounding box center [186, 194] width 105 height 7
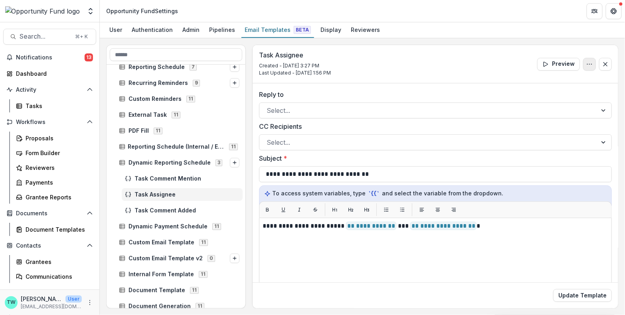
click at [586, 65] on icon "Options" at bounding box center [589, 64] width 6 height 6
click at [550, 95] on button "Delete Template" at bounding box center [550, 95] width 85 height 13
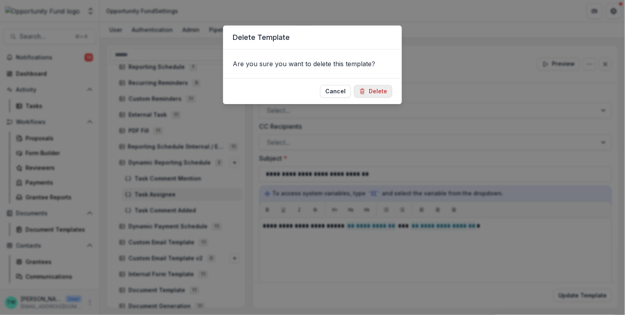
click at [381, 92] on button "Delete" at bounding box center [373, 91] width 38 height 13
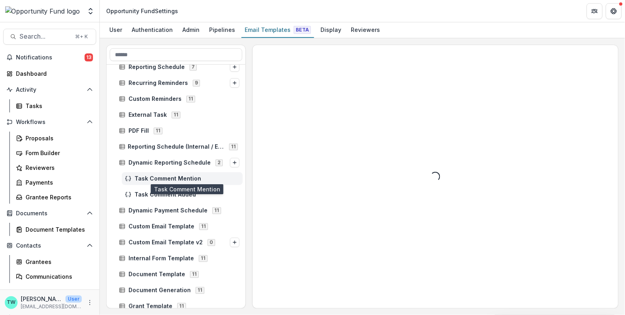
click at [184, 176] on span "Task Comment Mention" at bounding box center [186, 179] width 105 height 7
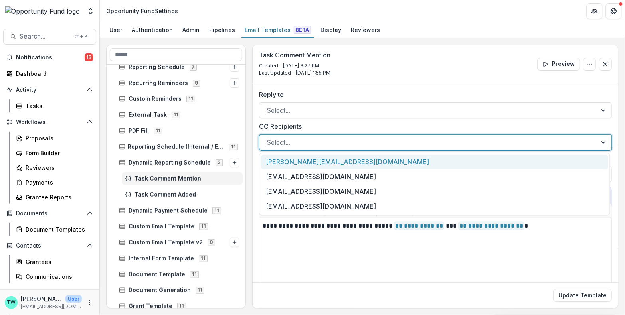
click at [339, 139] on div at bounding box center [427, 142] width 323 height 11
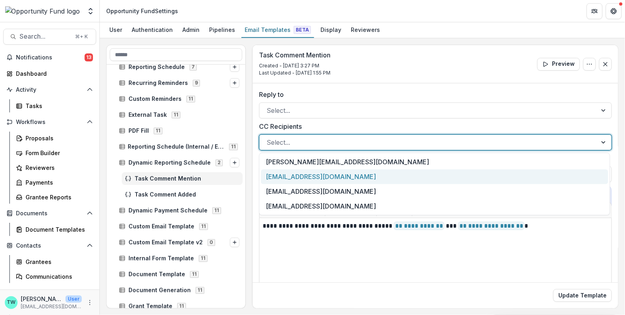
click at [335, 173] on div "[EMAIL_ADDRESS][DOMAIN_NAME]" at bounding box center [434, 177] width 347 height 15
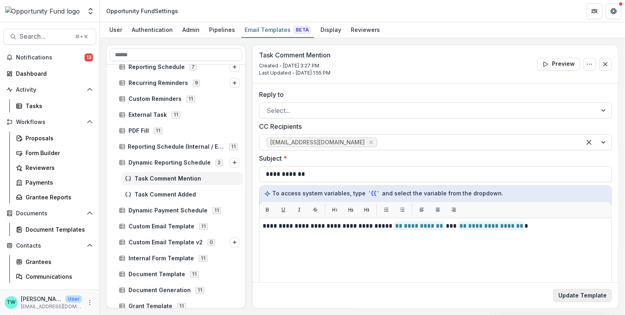
click at [581, 298] on button "Update Template" at bounding box center [582, 295] width 59 height 13
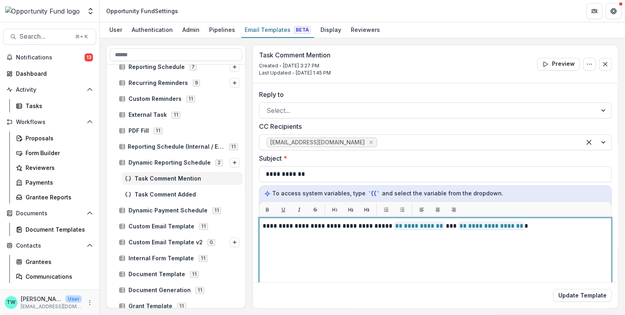
click at [518, 226] on p "**********" at bounding box center [434, 226] width 344 height 10
click at [451, 225] on p "**********" at bounding box center [434, 226] width 344 height 10
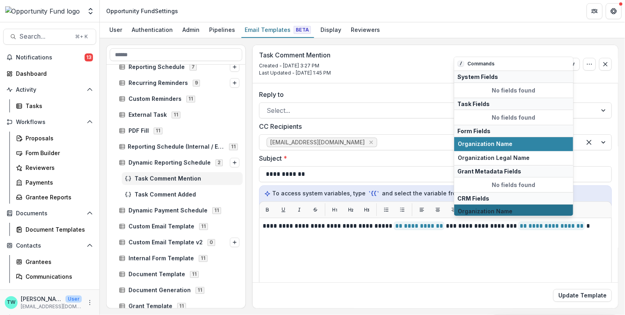
click at [482, 208] on span "Organization Name" at bounding box center [514, 211] width 112 height 7
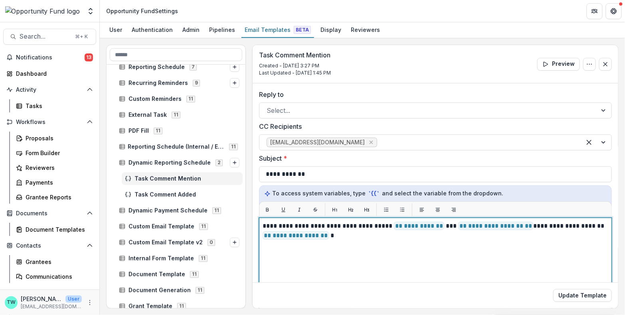
click at [318, 235] on p "**********" at bounding box center [434, 230] width 344 height 19
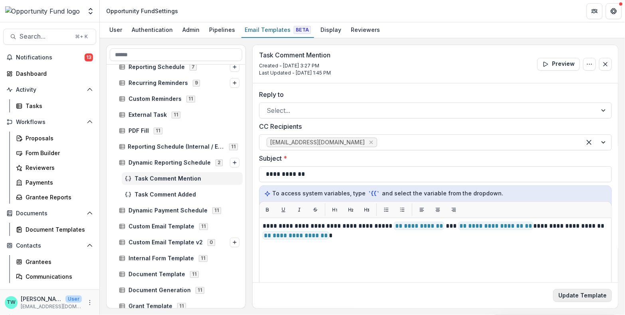
click at [576, 297] on button "Update Template" at bounding box center [582, 295] width 59 height 13
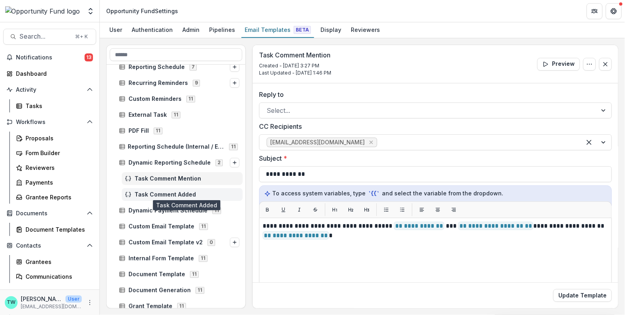
click at [162, 193] on span "Task Comment Added" at bounding box center [186, 194] width 105 height 7
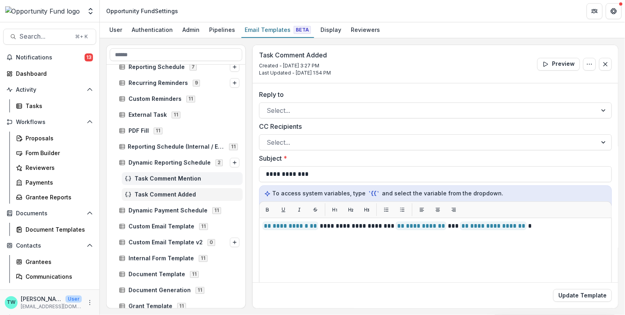
click at [169, 179] on span "Task Comment Mention" at bounding box center [186, 179] width 105 height 7
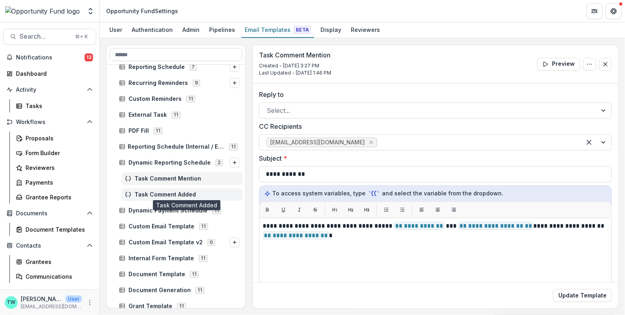
click at [170, 193] on span "Task Comment Added" at bounding box center [186, 194] width 105 height 7
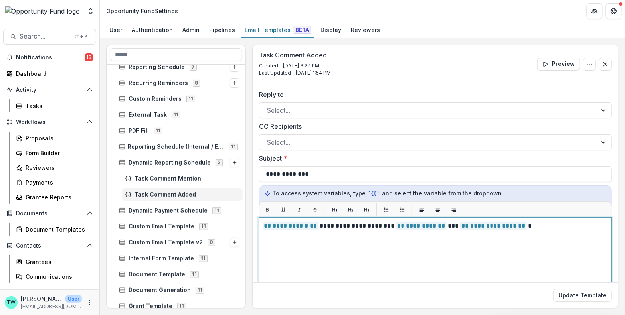
click at [456, 225] on p "**********" at bounding box center [434, 226] width 344 height 10
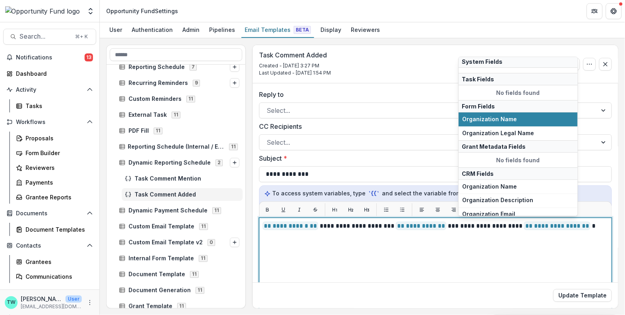
scroll to position [26, 0]
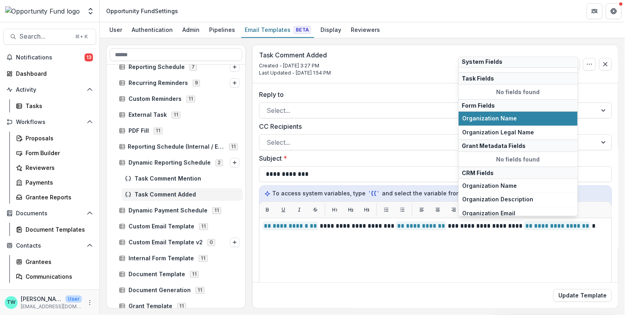
click at [508, 183] on span "Organization Name" at bounding box center [518, 186] width 112 height 7
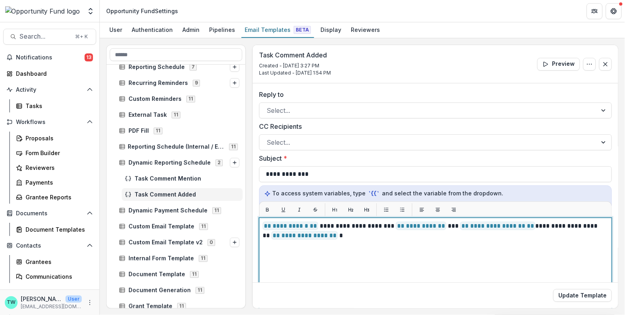
click at [329, 237] on p "**********" at bounding box center [434, 230] width 344 height 19
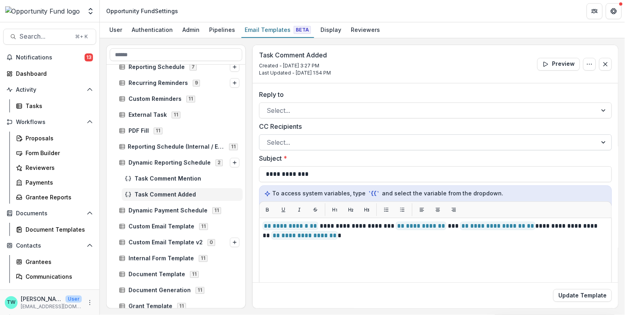
click at [432, 140] on div at bounding box center [427, 142] width 323 height 11
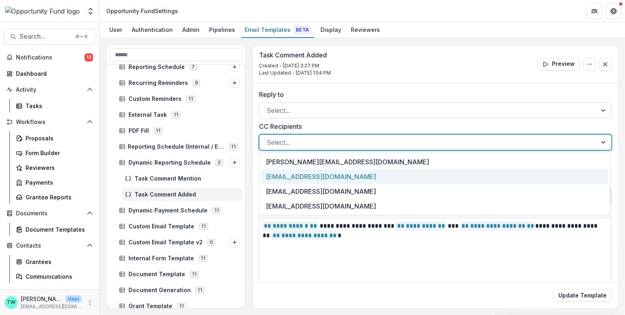
click at [424, 173] on div "[EMAIL_ADDRESS][DOMAIN_NAME]" at bounding box center [434, 177] width 347 height 15
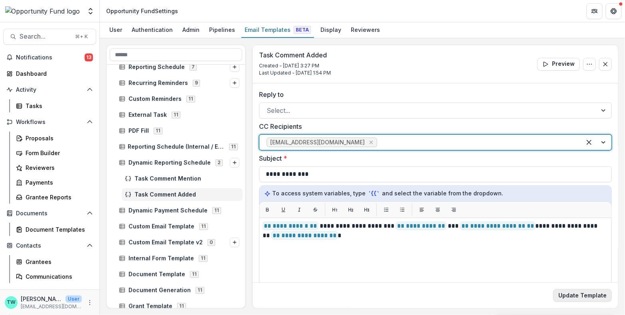
click at [578, 296] on button "Update Template" at bounding box center [582, 295] width 59 height 13
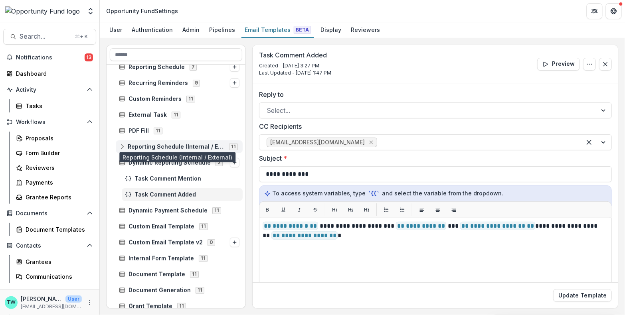
click at [189, 145] on span "Reporting Schedule (Internal / External)" at bounding box center [176, 147] width 97 height 7
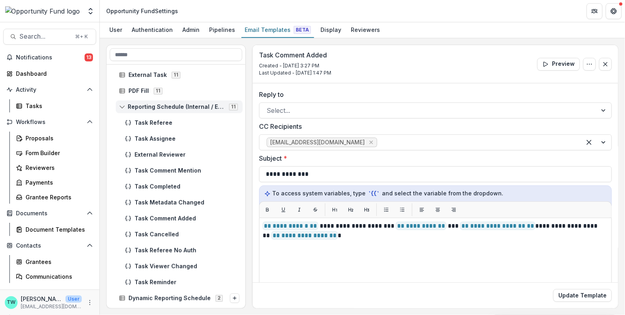
scroll to position [133, 0]
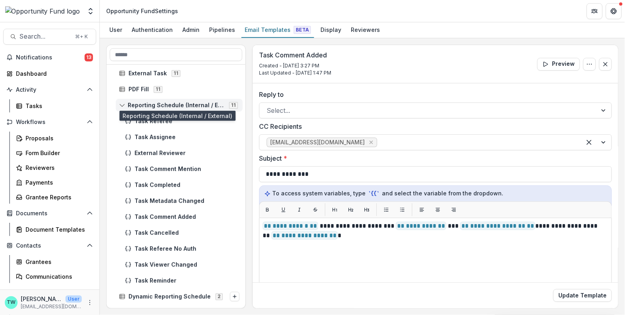
click at [182, 102] on span "Reporting Schedule (Internal / External)" at bounding box center [176, 105] width 97 height 7
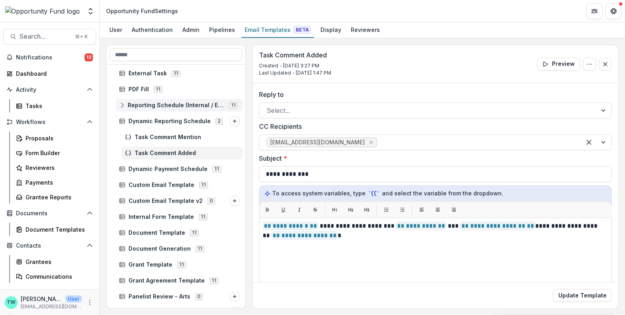
click at [122, 103] on rect at bounding box center [122, 105] width 5 height 4
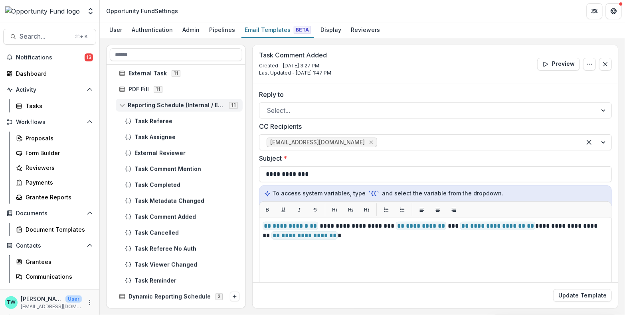
click at [158, 104] on span "Reporting Schedule (Internal / External)" at bounding box center [176, 105] width 97 height 7
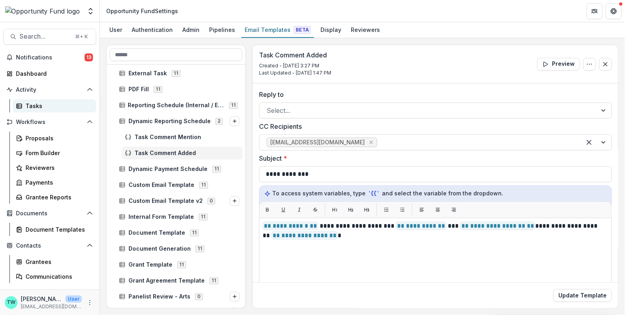
click at [34, 105] on div "Tasks" at bounding box center [58, 106] width 64 height 8
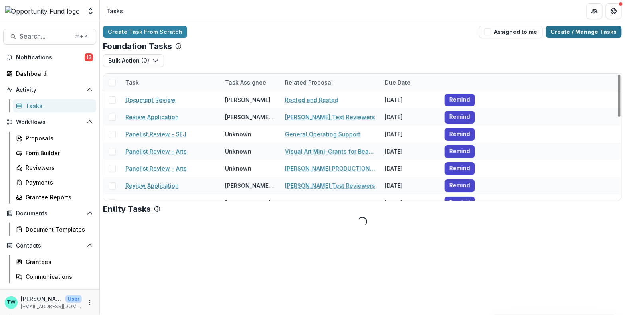
click at [578, 34] on link "Create / Manage Tasks" at bounding box center [584, 32] width 76 height 13
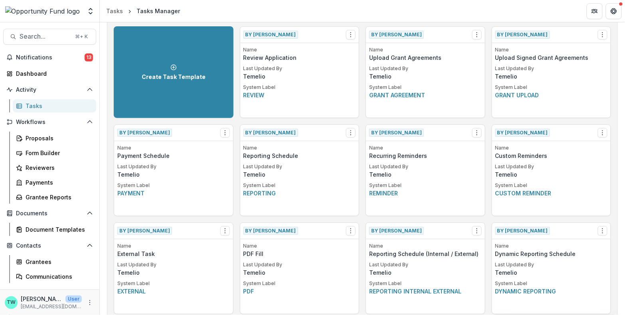
scroll to position [42, 0]
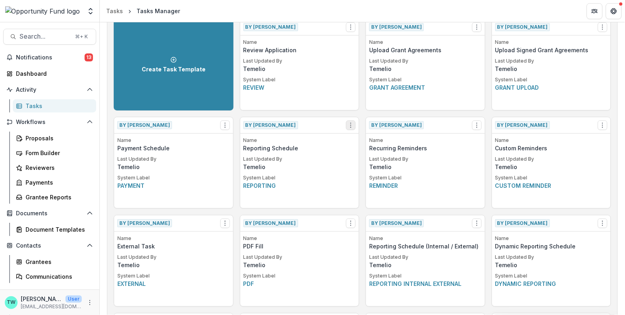
click at [347, 126] on icon "Options" at bounding box center [350, 125] width 6 height 6
click at [365, 140] on link "View" at bounding box center [396, 140] width 98 height 13
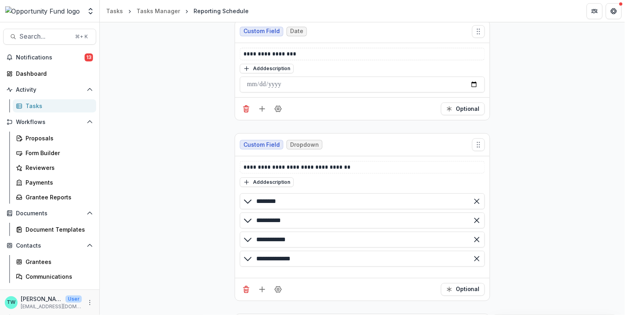
scroll to position [574, 0]
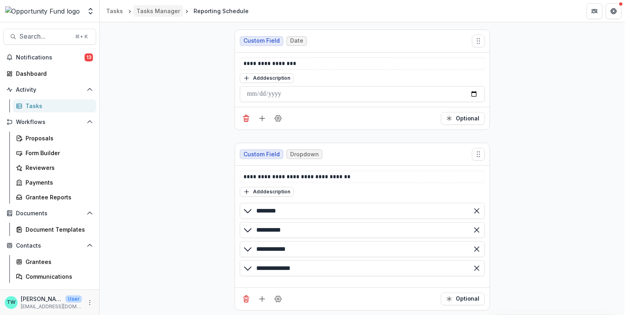
click at [161, 10] on div "Tasks Manager" at bounding box center [157, 11] width 43 height 8
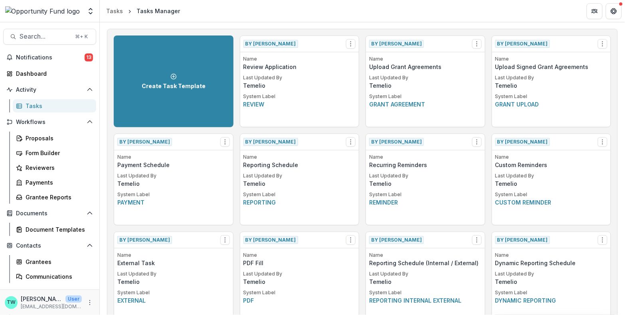
scroll to position [26, 0]
click at [351, 141] on icon "Options" at bounding box center [350, 141] width 6 height 6
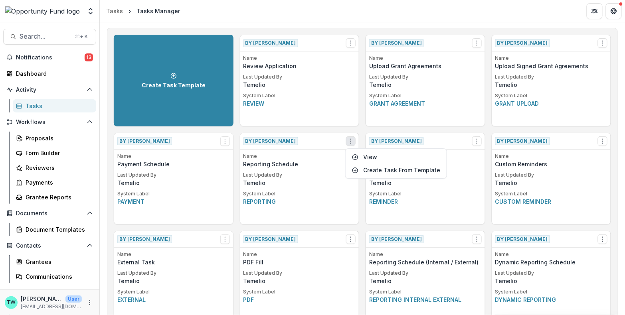
click at [314, 211] on div "Name Reporting Schedule Last Updated By Temelio System Label Reporting" at bounding box center [299, 188] width 119 height 71
click at [91, 9] on icon "Open entity switcher" at bounding box center [91, 11] width 8 height 8
click at [65, 29] on link "Admin Settings" at bounding box center [50, 30] width 96 height 13
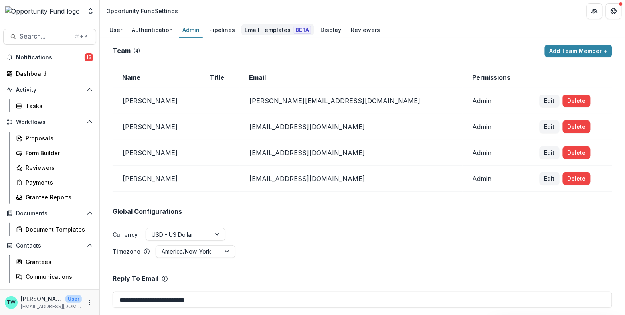
click at [273, 29] on div "Email Templates Beta" at bounding box center [277, 30] width 73 height 12
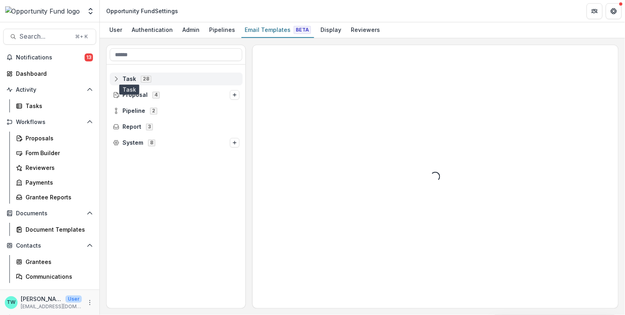
click at [128, 80] on span "Task" at bounding box center [129, 79] width 14 height 7
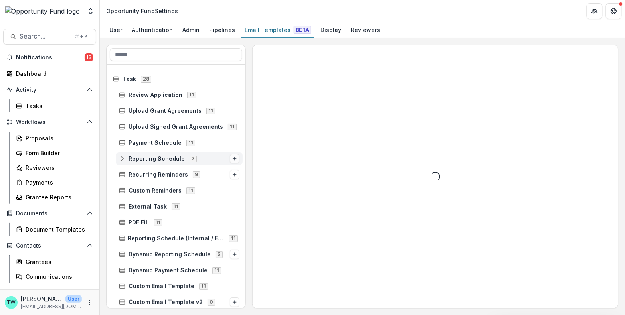
click at [232, 159] on icon "Options" at bounding box center [234, 158] width 5 height 5
click at [158, 156] on span "Reporting Schedule" at bounding box center [156, 159] width 56 height 7
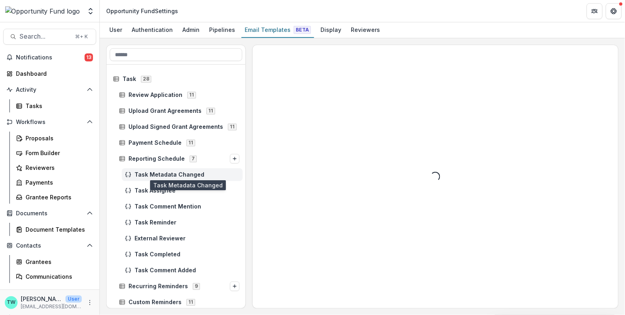
click at [161, 174] on span "Task Metadata Changed" at bounding box center [186, 175] width 105 height 7
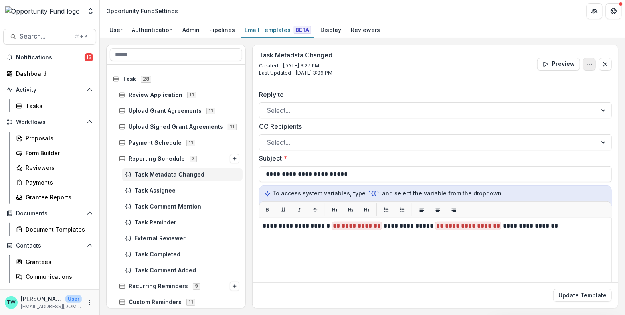
click at [587, 64] on icon "Options" at bounding box center [589, 64] width 6 height 6
click at [559, 92] on button "Delete Template" at bounding box center [550, 95] width 85 height 13
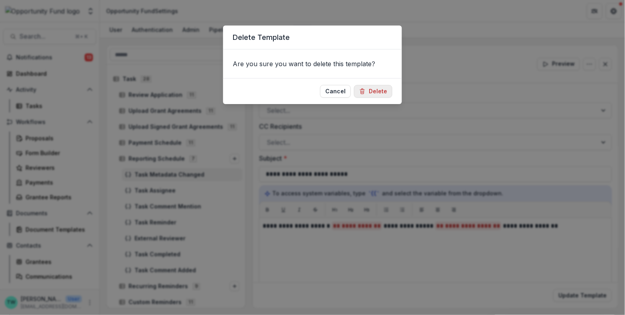
click at [379, 92] on button "Delete" at bounding box center [373, 91] width 38 height 13
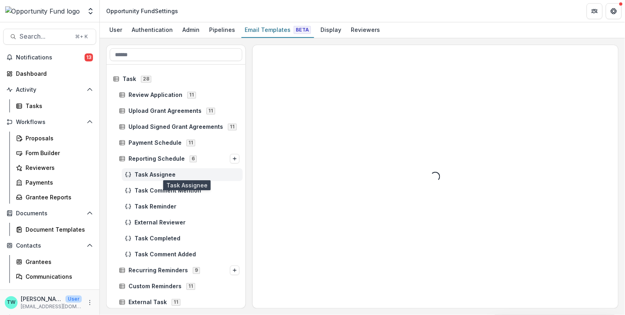
click at [160, 176] on span "Task Assignee" at bounding box center [186, 175] width 105 height 7
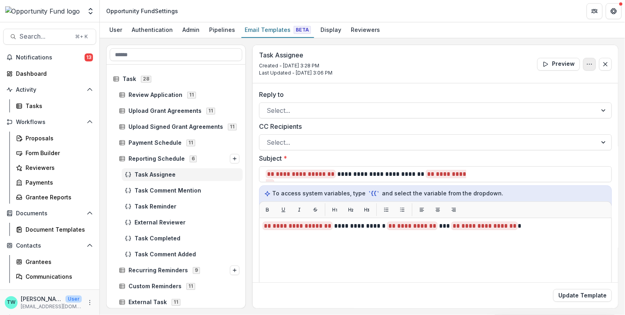
click at [587, 65] on icon "Options" at bounding box center [589, 64] width 6 height 6
click at [536, 93] on button "Delete Template" at bounding box center [550, 95] width 85 height 13
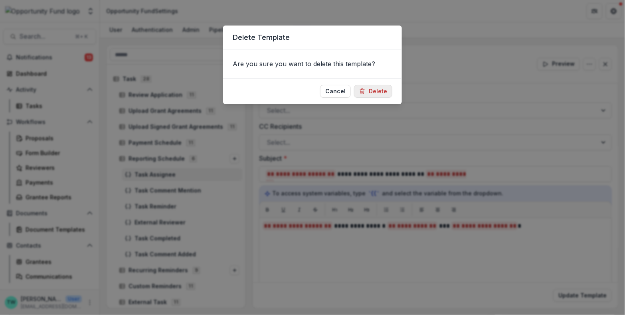
click at [386, 92] on button "Delete" at bounding box center [373, 91] width 38 height 13
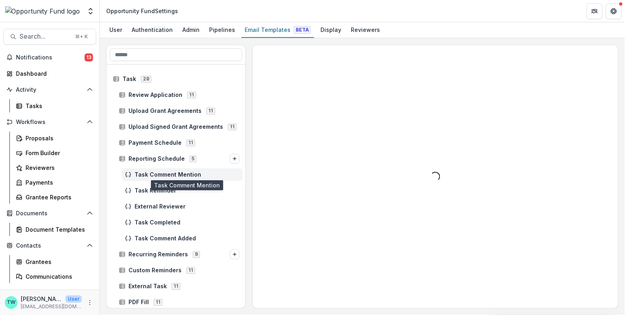
click at [159, 177] on span "Task Comment Mention" at bounding box center [186, 175] width 105 height 7
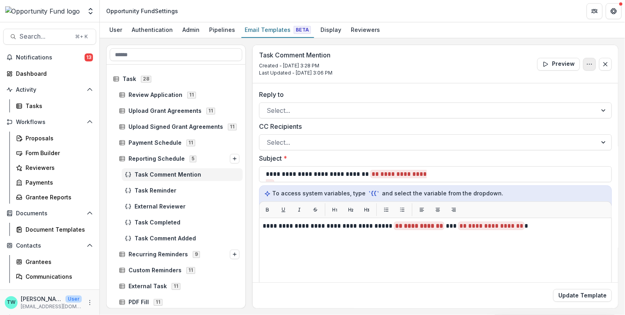
click at [586, 63] on icon "Options" at bounding box center [589, 64] width 6 height 6
click at [531, 96] on button "Delete Template" at bounding box center [550, 95] width 85 height 13
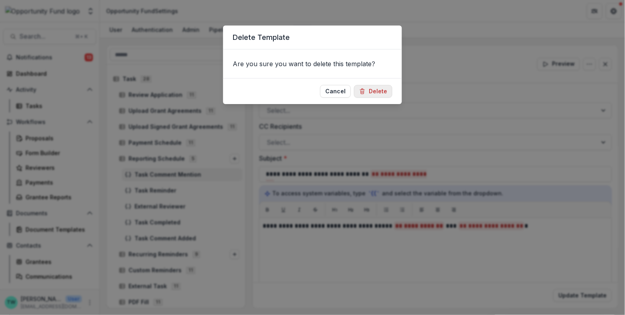
click at [376, 85] on button "Delete" at bounding box center [373, 91] width 38 height 13
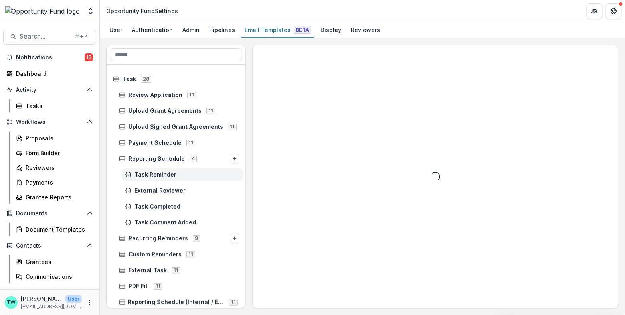
click at [167, 174] on span "Task Reminder" at bounding box center [186, 175] width 105 height 7
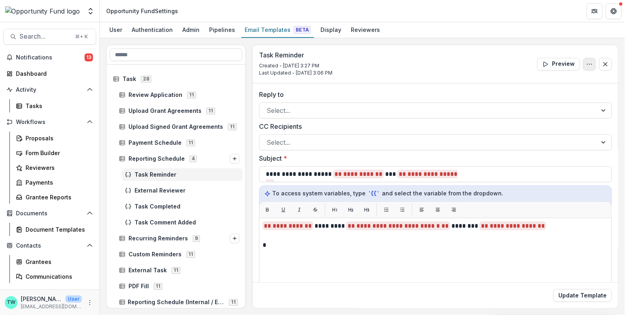
click at [586, 66] on icon "Options" at bounding box center [589, 64] width 6 height 6
click at [547, 91] on button "Delete Template" at bounding box center [550, 95] width 85 height 13
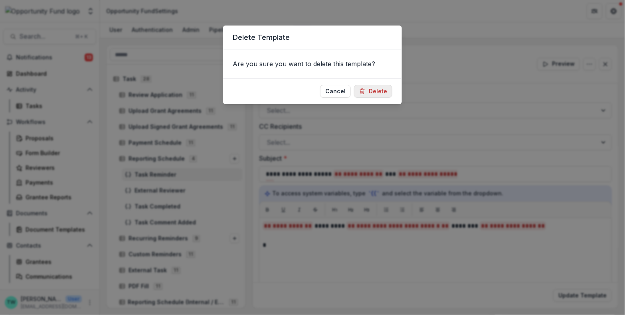
click at [378, 91] on button "Delete" at bounding box center [373, 91] width 38 height 13
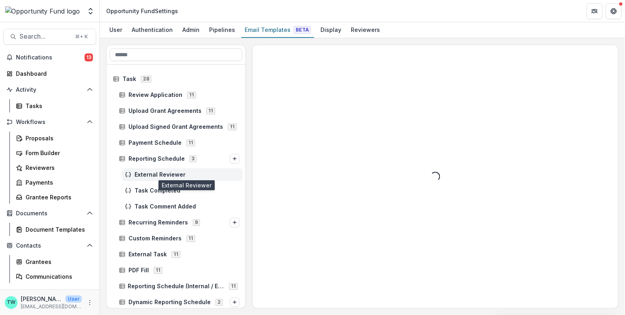
click at [154, 174] on span "External Reviewer" at bounding box center [186, 175] width 105 height 7
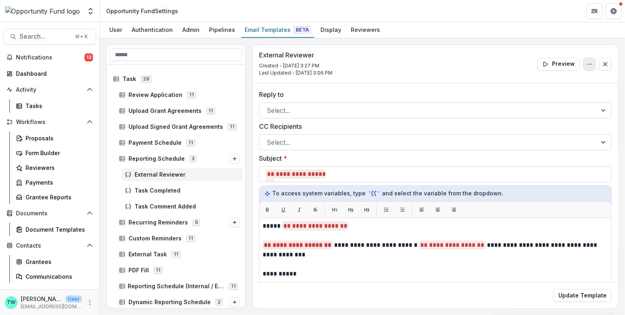
click at [587, 64] on icon "Options" at bounding box center [589, 64] width 6 height 6
click at [546, 91] on button "Delete Template" at bounding box center [550, 95] width 85 height 13
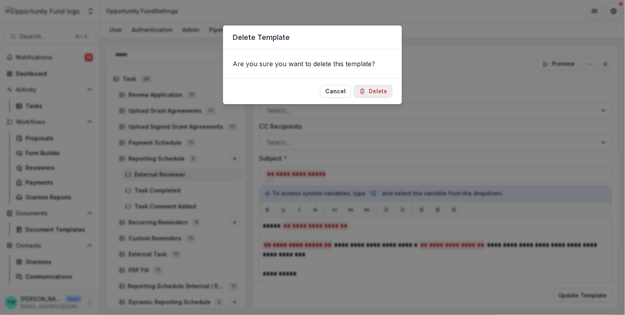
click at [381, 91] on button "Delete" at bounding box center [373, 91] width 38 height 13
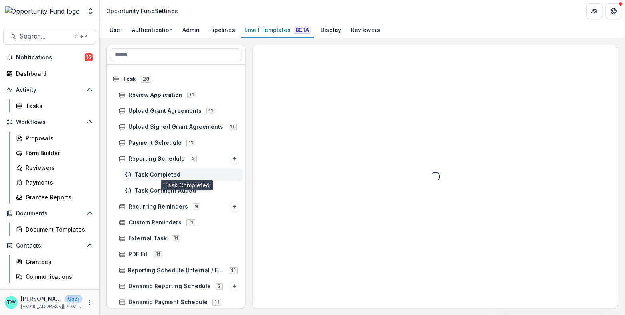
click at [176, 176] on span "Task Completed" at bounding box center [186, 175] width 105 height 7
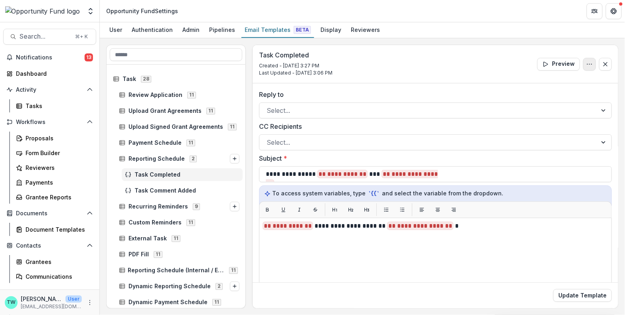
click at [588, 64] on icon "Options" at bounding box center [589, 64] width 6 height 6
click at [540, 96] on button "Delete Template" at bounding box center [550, 95] width 85 height 13
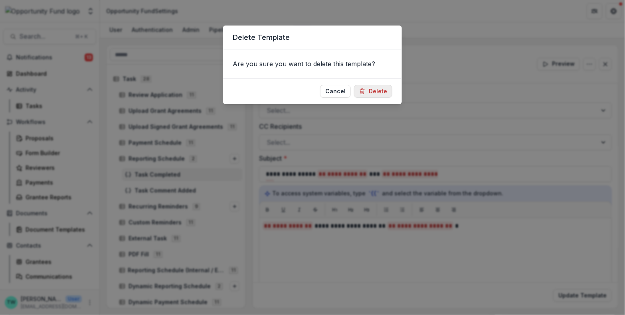
click at [380, 90] on button "Delete" at bounding box center [373, 91] width 38 height 13
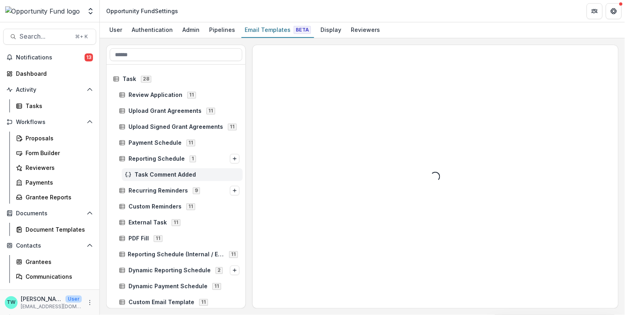
click at [174, 174] on span "Task Comment Added" at bounding box center [186, 175] width 105 height 7
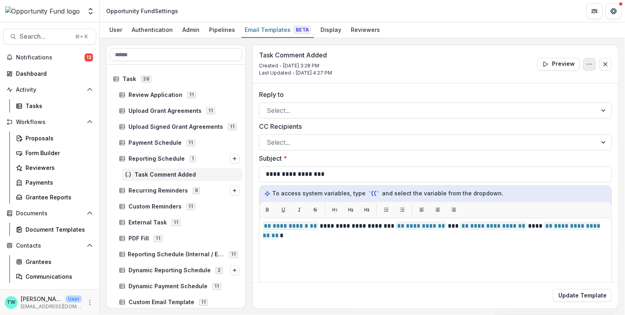
click at [588, 63] on icon "Options" at bounding box center [589, 64] width 6 height 6
click at [528, 95] on button "Delete Template" at bounding box center [550, 95] width 85 height 13
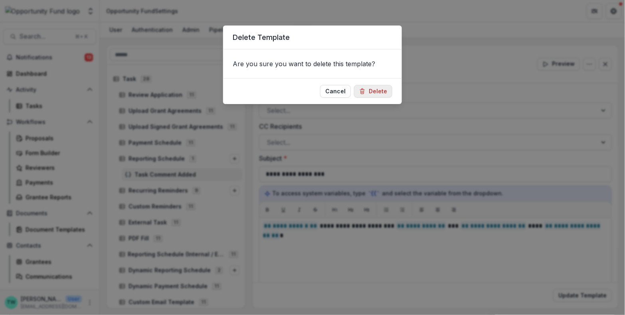
click at [380, 87] on button "Delete" at bounding box center [373, 91] width 38 height 13
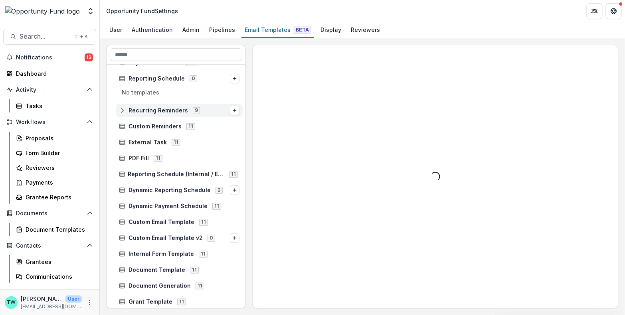
scroll to position [83, 0]
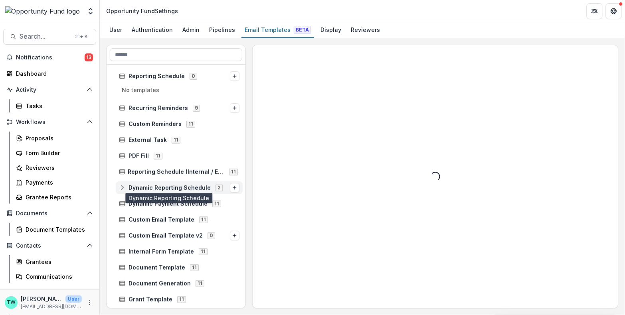
click at [185, 185] on span "Dynamic Reporting Schedule" at bounding box center [169, 188] width 82 height 7
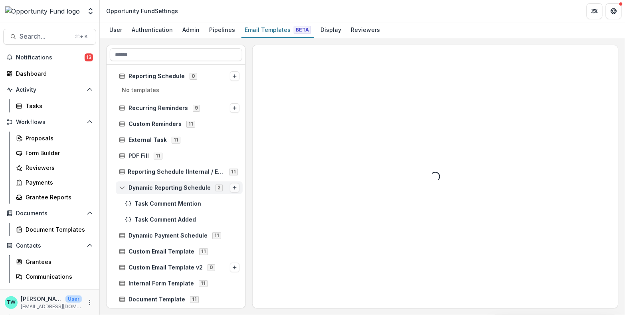
click at [233, 188] on line "Options" at bounding box center [234, 188] width 3 height 0
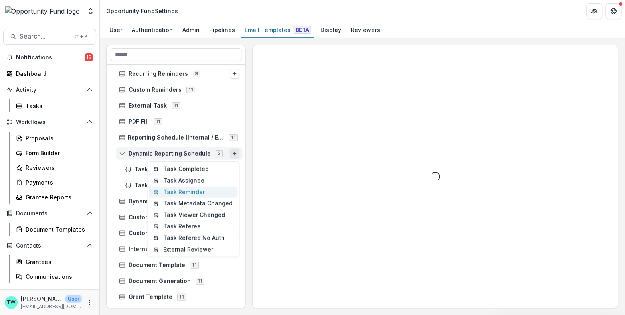
scroll to position [97, 0]
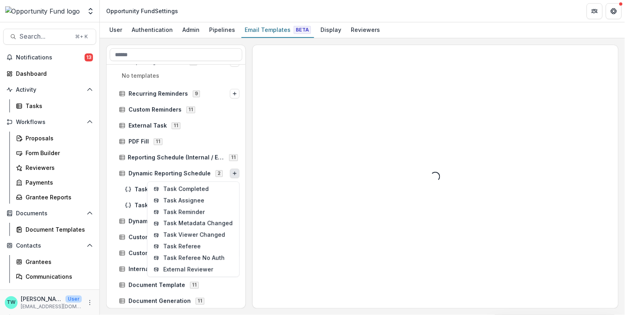
click at [432, 17] on header "Opportunity Fund Settings" at bounding box center [362, 11] width 525 height 22
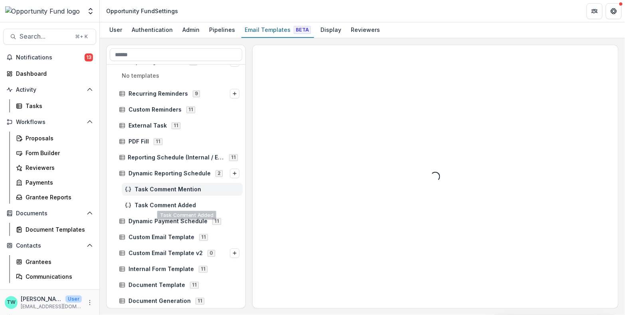
click at [163, 188] on span "Task Comment Mention" at bounding box center [186, 189] width 105 height 7
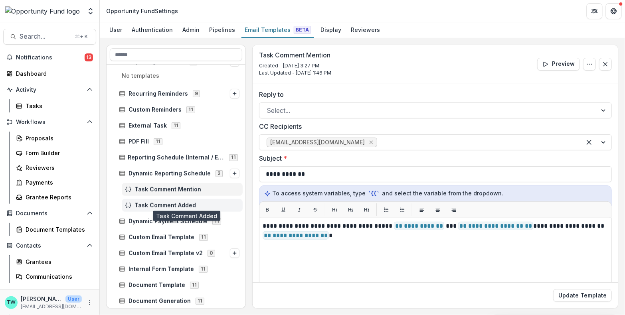
click at [160, 203] on span "Task Comment Added" at bounding box center [186, 205] width 105 height 7
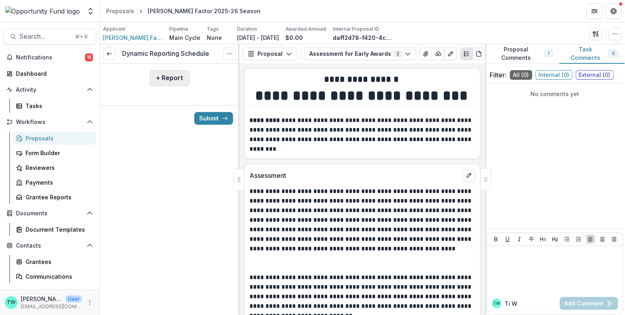
click at [172, 80] on button "+ Report" at bounding box center [170, 78] width 40 height 16
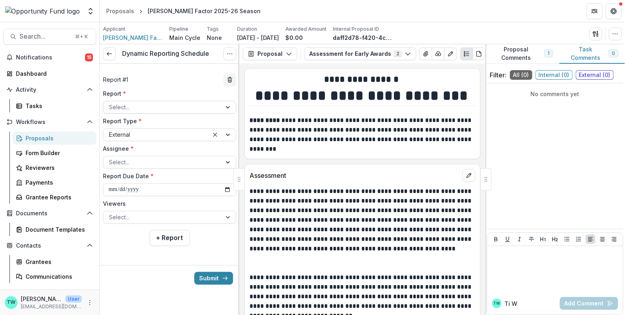
click at [166, 108] on div at bounding box center [162, 107] width 107 height 10
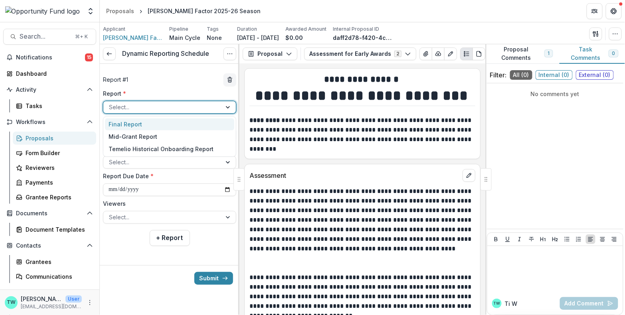
click at [163, 124] on div "Final Report" at bounding box center [169, 124] width 129 height 12
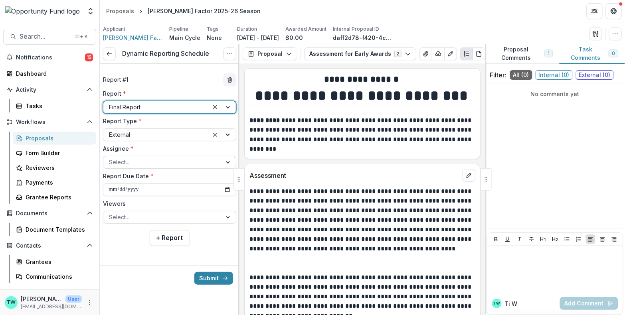
click at [152, 163] on div at bounding box center [162, 162] width 107 height 10
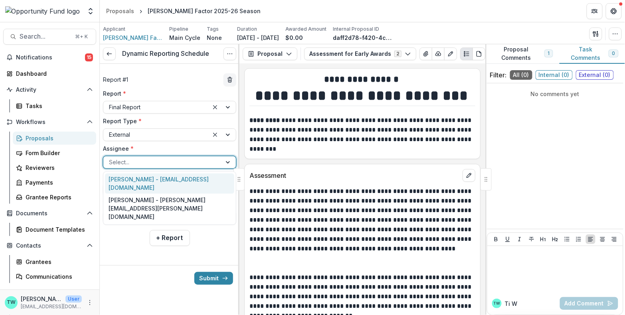
click at [150, 180] on div "[PERSON_NAME] - [EMAIL_ADDRESS][DOMAIN_NAME]" at bounding box center [169, 184] width 129 height 21
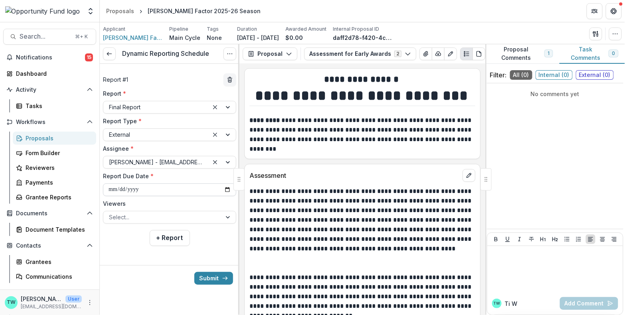
click at [156, 188] on input "**********" at bounding box center [169, 189] width 133 height 13
click at [226, 189] on input "**********" at bounding box center [169, 189] width 133 height 13
click at [199, 190] on input "**********" at bounding box center [169, 189] width 133 height 13
type input "**********"
click at [161, 216] on div at bounding box center [162, 217] width 107 height 10
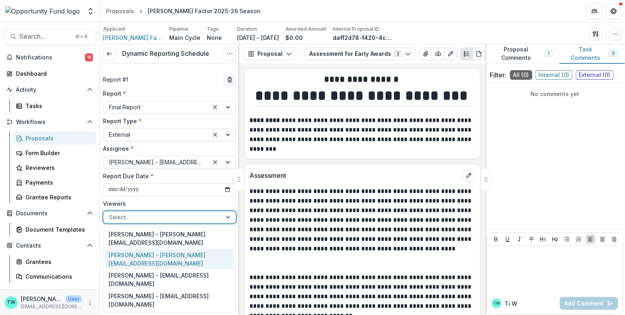
click at [157, 250] on div "[PERSON_NAME] - [PERSON_NAME][EMAIL_ADDRESS][DOMAIN_NAME]" at bounding box center [169, 259] width 129 height 21
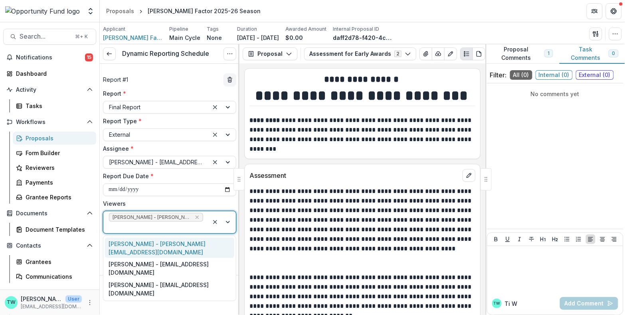
click at [161, 226] on div at bounding box center [156, 228] width 94 height 10
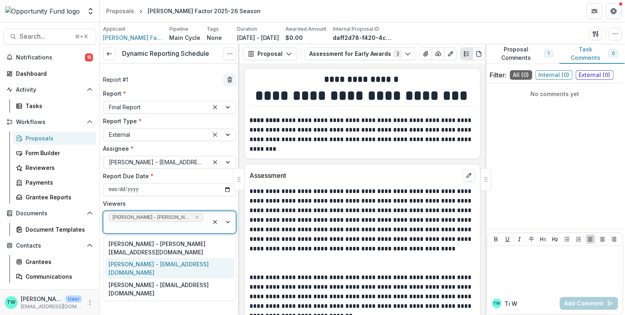
click at [153, 262] on div "[PERSON_NAME] - [EMAIL_ADDRESS][DOMAIN_NAME]" at bounding box center [169, 268] width 129 height 21
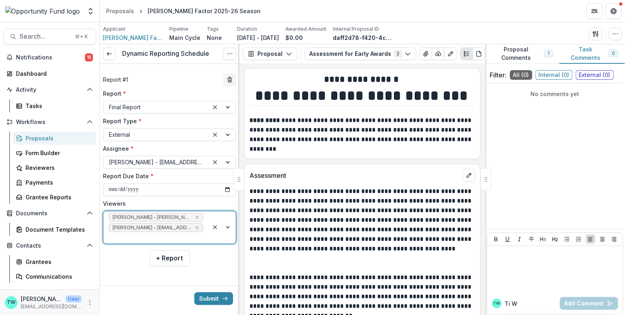
click at [146, 237] on div at bounding box center [156, 238] width 94 height 10
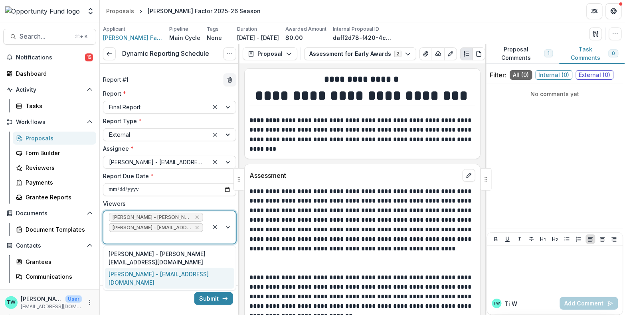
click at [140, 276] on div "[PERSON_NAME] - [EMAIL_ADDRESS][DOMAIN_NAME]" at bounding box center [169, 278] width 129 height 21
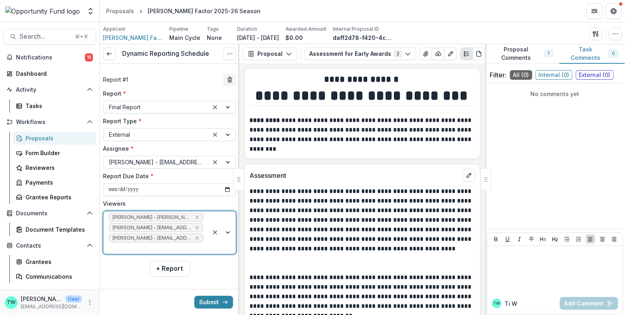
click at [134, 283] on div at bounding box center [170, 289] width 140 height 13
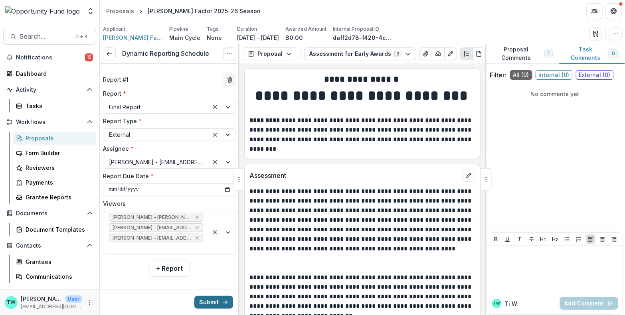
click at [207, 301] on button "Submit" at bounding box center [213, 302] width 39 height 13
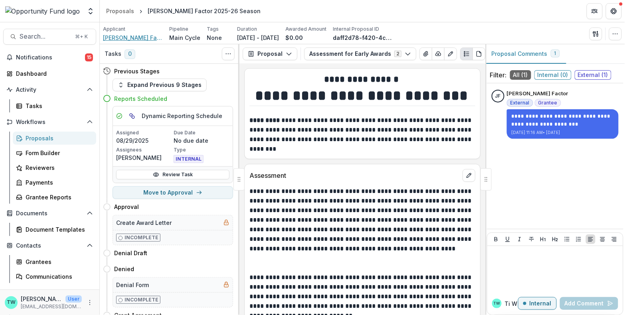
click at [123, 39] on span "[PERSON_NAME] Factor" at bounding box center [133, 38] width 60 height 8
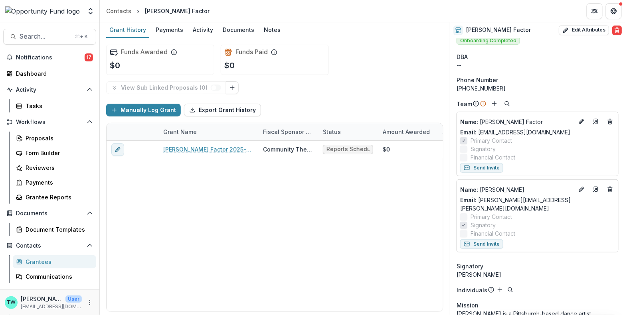
scroll to position [6, 0]
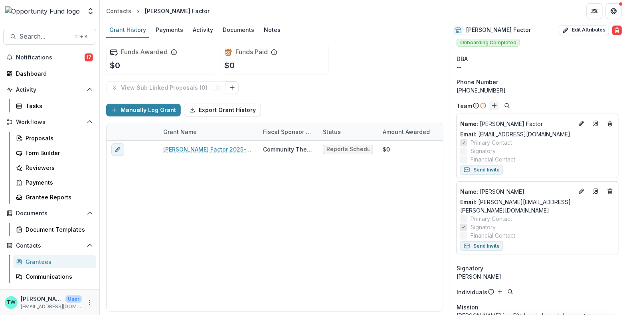
click at [494, 106] on line "Add" at bounding box center [494, 106] width 4 height 0
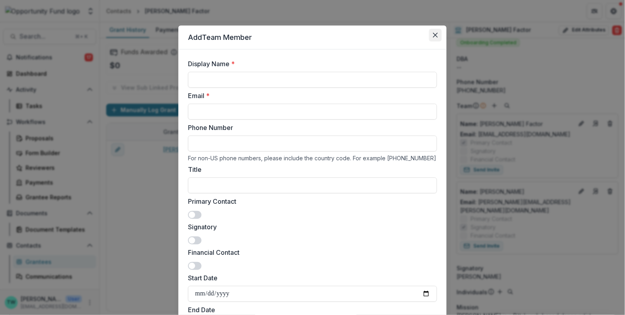
click at [433, 35] on icon "Close" at bounding box center [435, 35] width 5 height 5
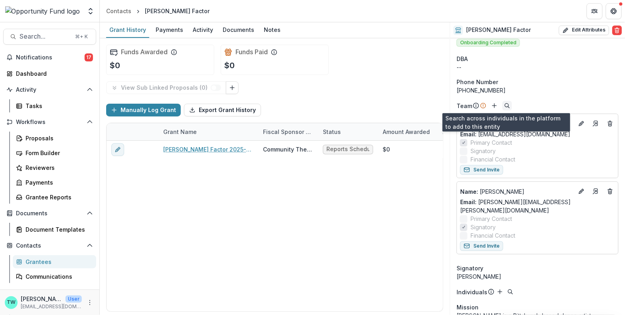
click at [506, 104] on icon "Search" at bounding box center [507, 106] width 6 height 6
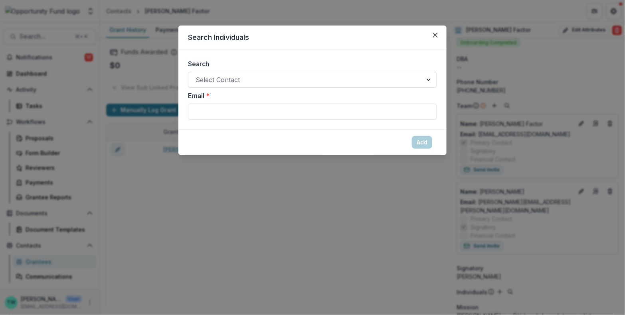
click at [245, 80] on div at bounding box center [304, 79] width 219 height 11
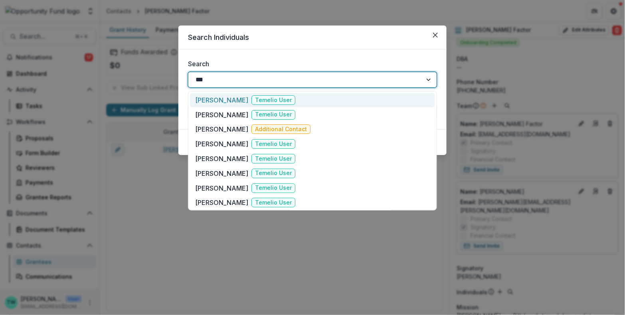
type input "****"
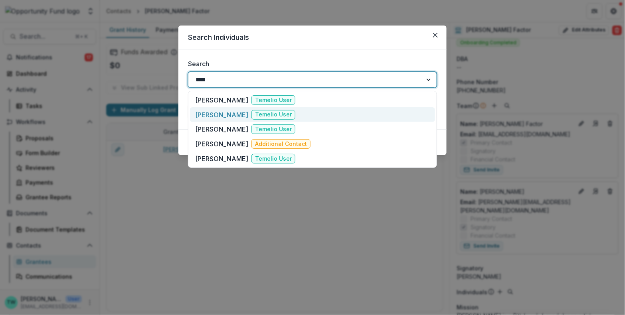
click at [223, 116] on p "[PERSON_NAME]" at bounding box center [221, 115] width 53 height 10
type input "**********"
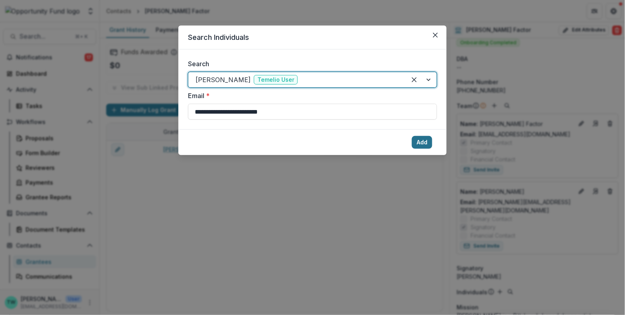
click at [430, 144] on button "Add" at bounding box center [422, 142] width 20 height 13
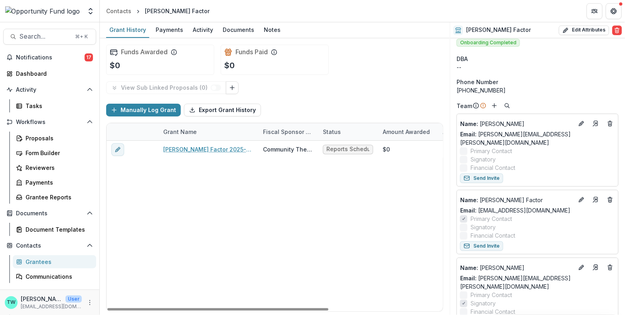
click at [405, 229] on div "[PERSON_NAME] Factor 2025-26 Season Community Theater Project Corporation/the […" at bounding box center [362, 226] width 511 height 171
click at [582, 122] on icon "Edit" at bounding box center [583, 122] width 2 height 2
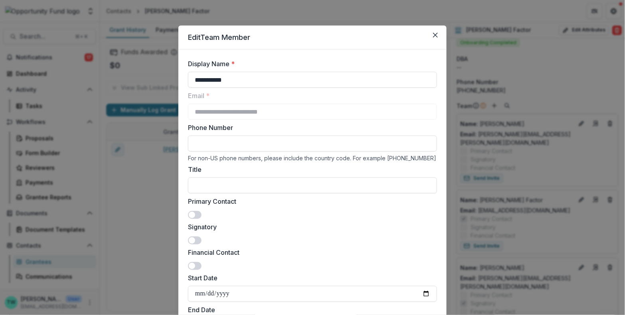
click at [195, 240] on span at bounding box center [195, 241] width 14 height 8
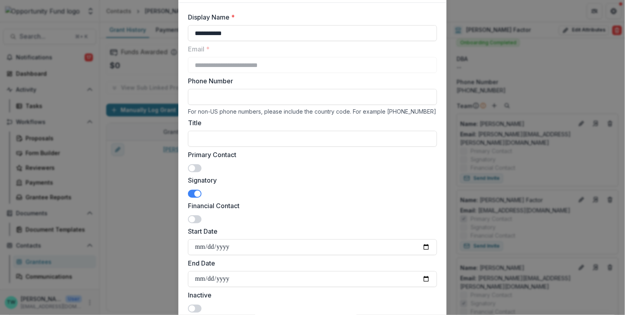
scroll to position [48, 0]
click at [228, 135] on input "Title" at bounding box center [312, 138] width 249 height 16
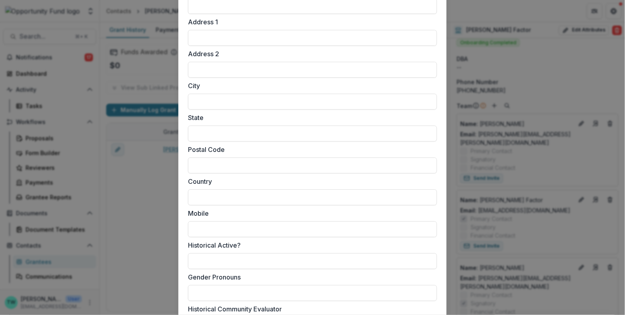
scroll to position [615, 0]
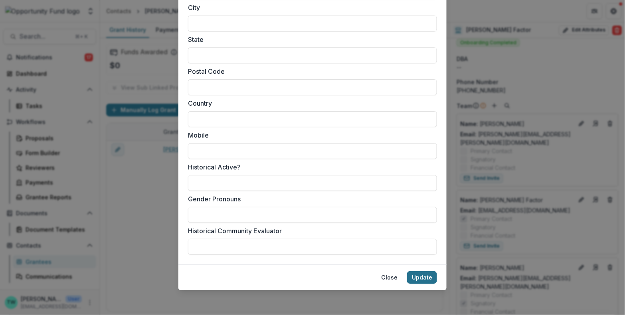
type input "**********"
click at [418, 273] on button "Update" at bounding box center [422, 277] width 30 height 13
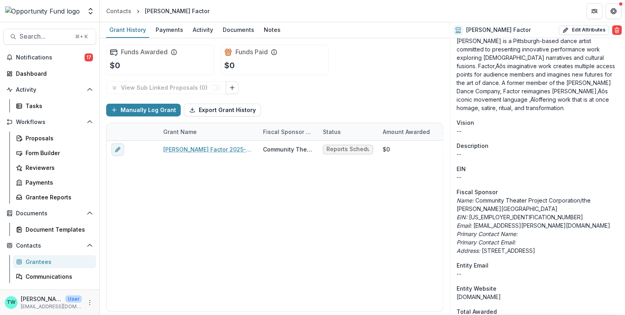
scroll to position [368, 0]
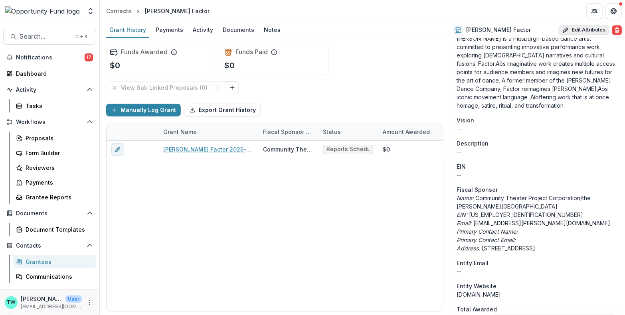
click at [579, 32] on button "Edit Attributes" at bounding box center [583, 31] width 50 height 10
select select
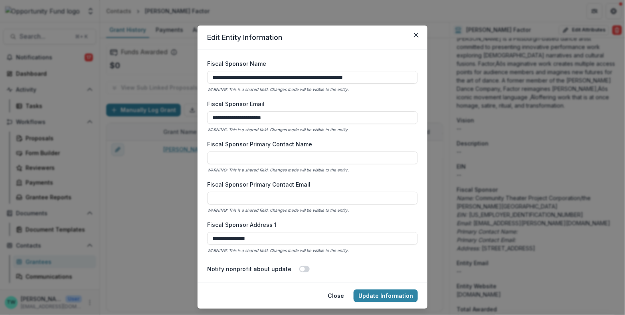
scroll to position [425, 0]
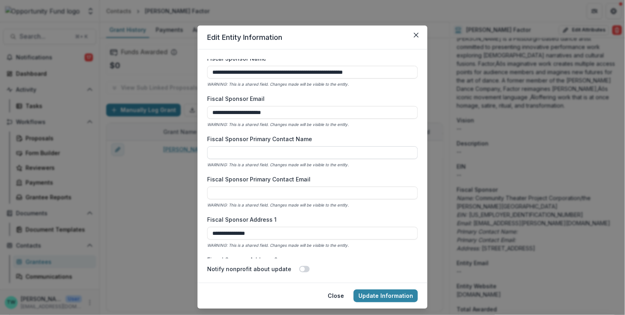
click at [288, 154] on input "Fiscal Sponsor Primary Contact Name" at bounding box center [312, 152] width 211 height 13
type input "**********"
click at [286, 193] on input "Fiscal Sponsor Primary Contact Email" at bounding box center [312, 193] width 211 height 13
click at [236, 191] on input "Fiscal Sponsor Primary Contact Email" at bounding box center [312, 193] width 211 height 13
paste input "**********"
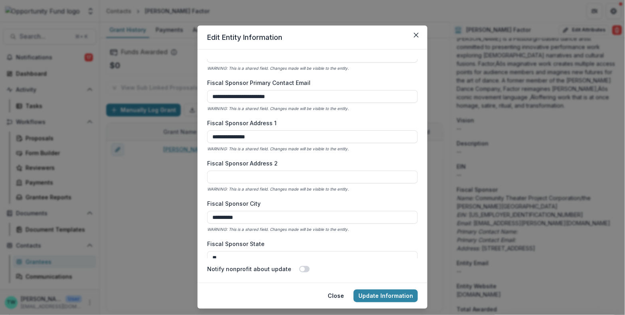
scroll to position [541, 0]
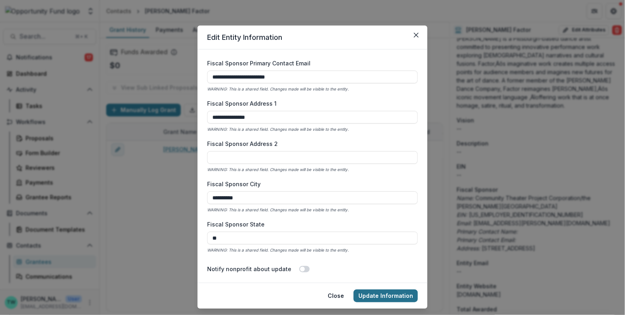
type input "**********"
click at [377, 298] on button "Update Information" at bounding box center [385, 296] width 64 height 13
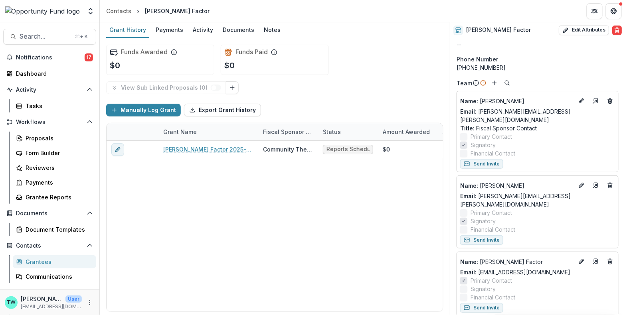
scroll to position [26, 0]
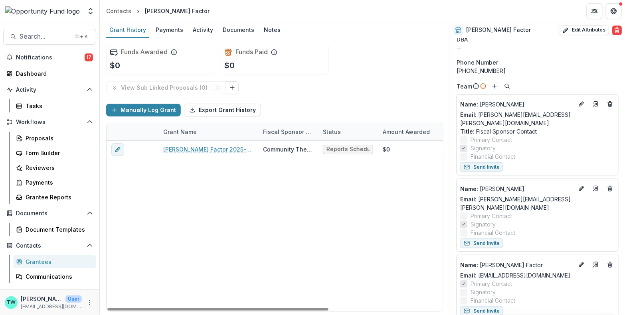
click at [316, 217] on div "[PERSON_NAME] Factor 2025-26 Season Community Theater Project Corporation/the […" at bounding box center [362, 226] width 511 height 171
